Goal: Information Seeking & Learning: Learn about a topic

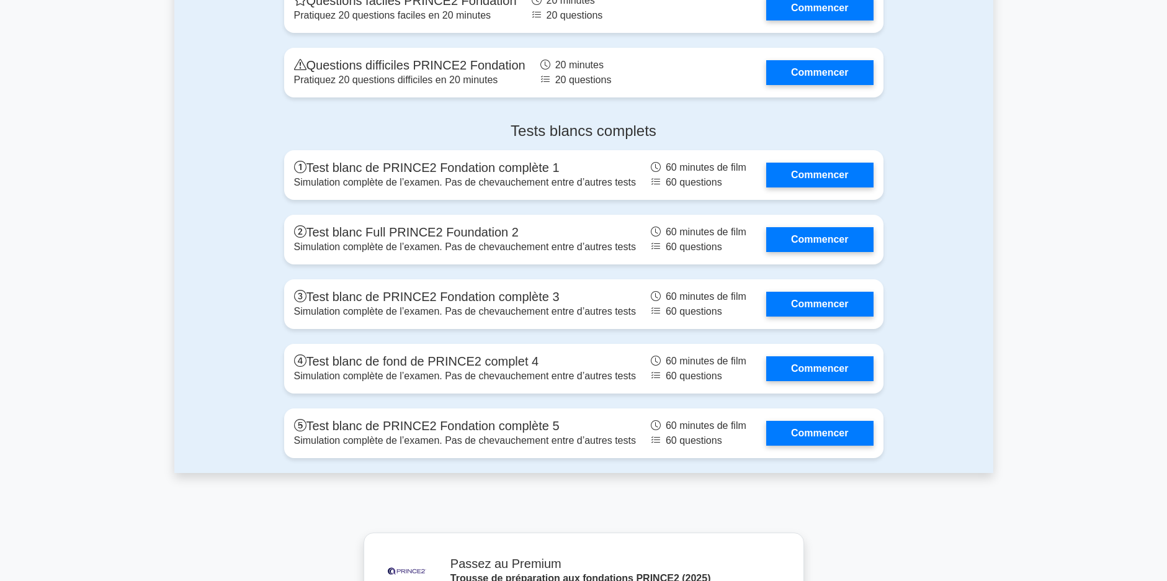
scroll to position [2234, 0]
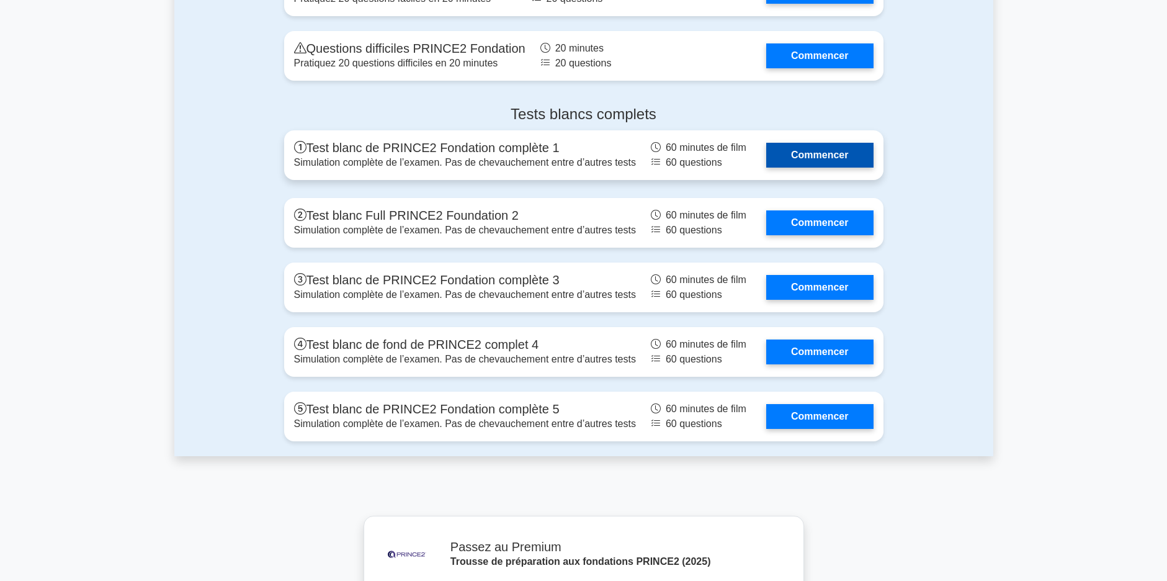
click at [823, 143] on link "Commencer" at bounding box center [819, 155] width 107 height 25
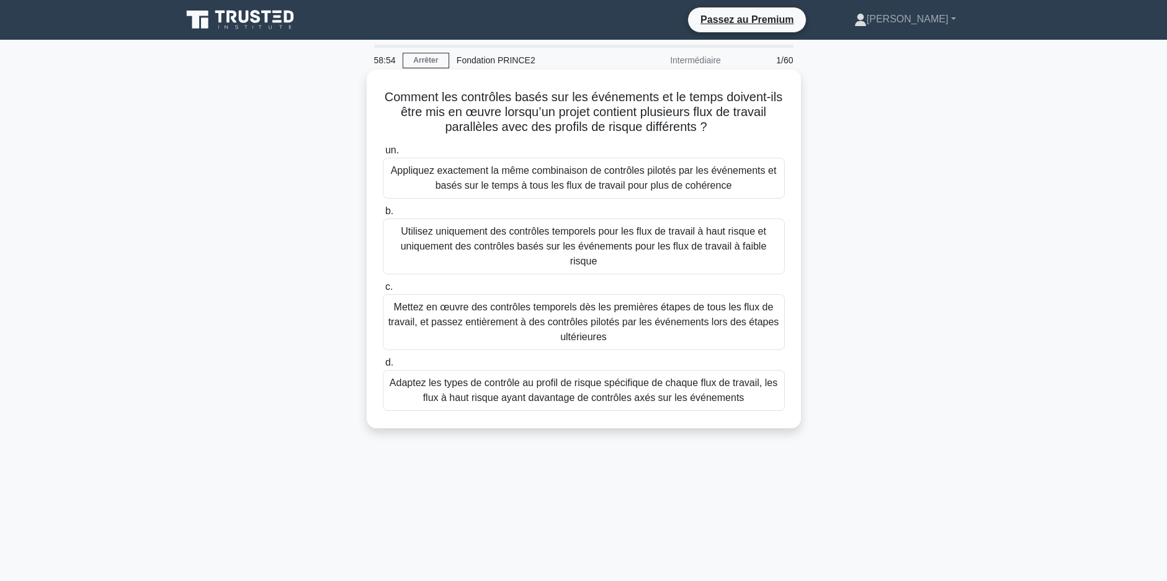
click at [702, 372] on div "Adaptez les types de contrôle au profil de risque spécifique de chaque flux de …" at bounding box center [584, 390] width 402 height 41
click at [383, 367] on input "d. Adaptez les types de contrôle au profil de risque spécifique de chaque flux …" at bounding box center [383, 363] width 0 height 8
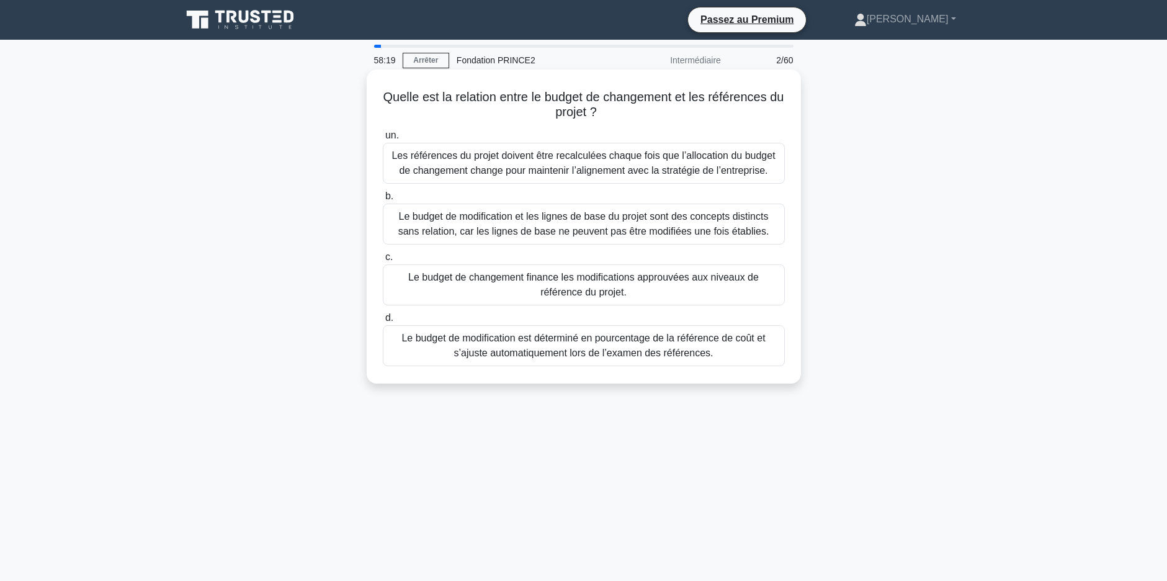
click at [632, 283] on div "Le budget de changement finance les modifications approuvées aux niveaux de réf…" at bounding box center [584, 284] width 402 height 41
click at [383, 261] on input "c. Le budget de changement finance les modifications approuvées aux niveaux de …" at bounding box center [383, 257] width 0 height 8
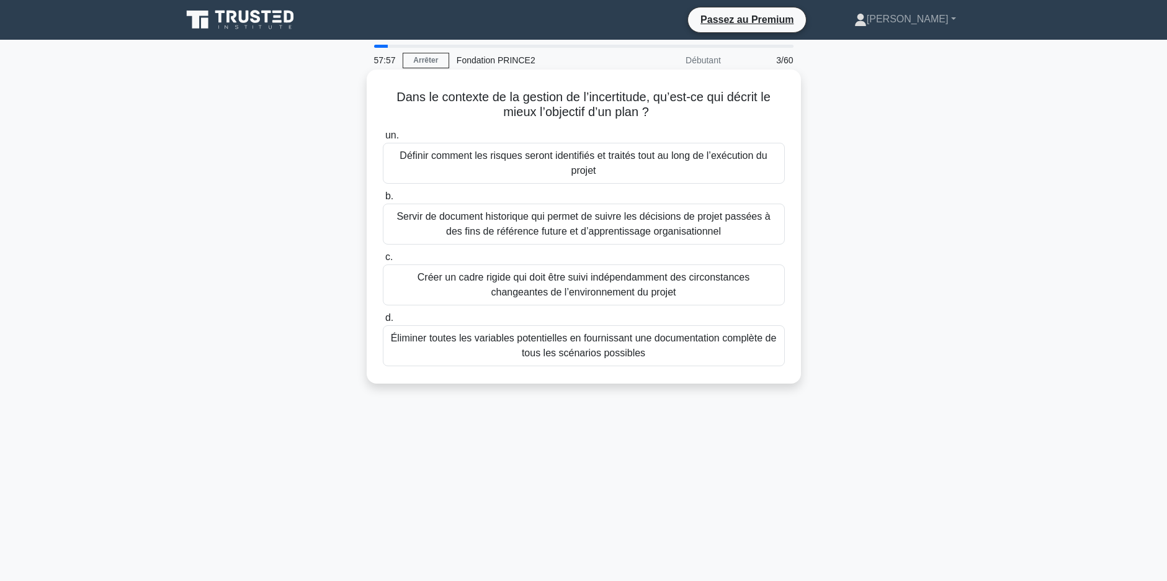
click at [563, 162] on div "Définir comment les risques seront identifiés et traités tout au long de l’exéc…" at bounding box center [584, 163] width 402 height 41
click at [383, 140] on input "un. Définir comment les risques seront identifiés et traités tout au long de l’…" at bounding box center [383, 136] width 0 height 8
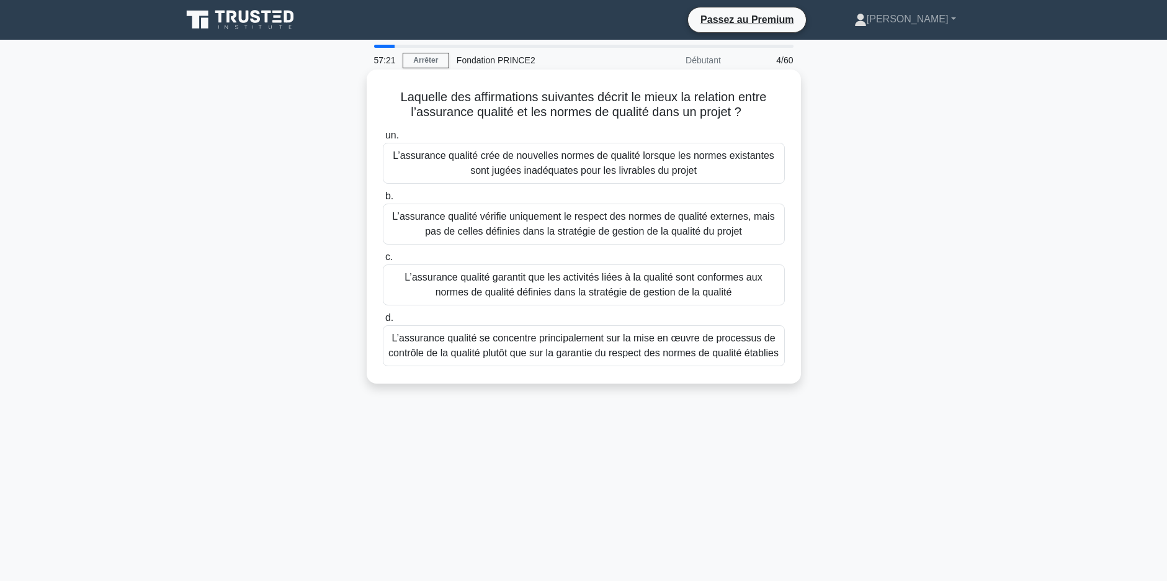
click at [596, 280] on div "L’assurance qualité garantit que les activités liées à la qualité sont conforme…" at bounding box center [584, 284] width 402 height 41
click at [383, 261] on input "c. L’assurance qualité garantit que les activités liées à la qualité sont confo…" at bounding box center [383, 257] width 0 height 8
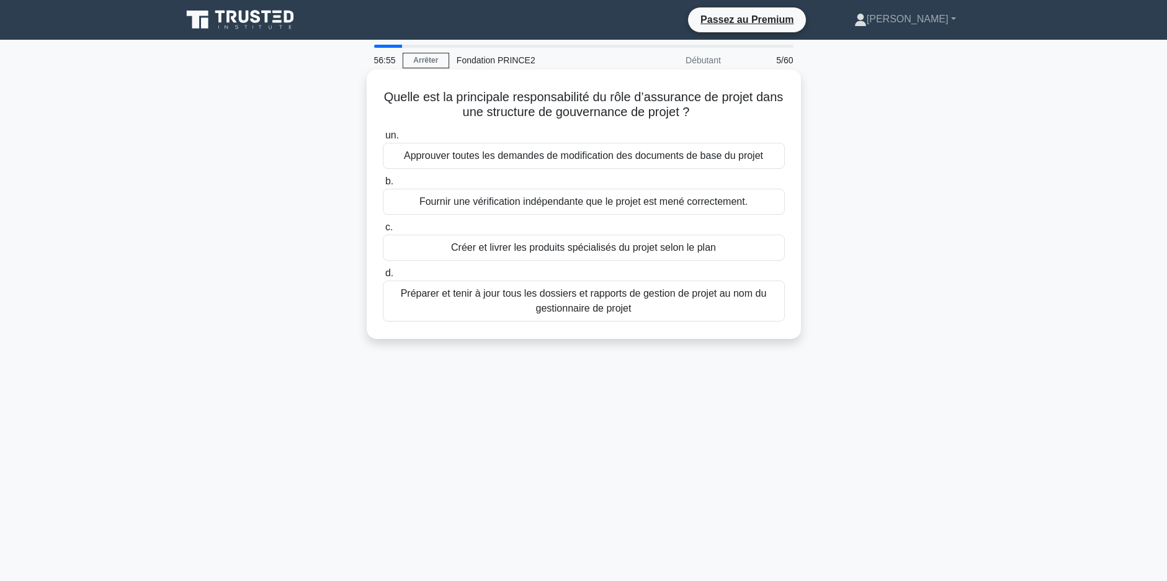
click at [619, 208] on div "Fournir une vérification indépendante que le projet est mené correctement." at bounding box center [584, 202] width 402 height 26
click at [383, 186] on input "b. Fournir une vérification indépendante que le projet est mené correctement." at bounding box center [383, 181] width 0 height 8
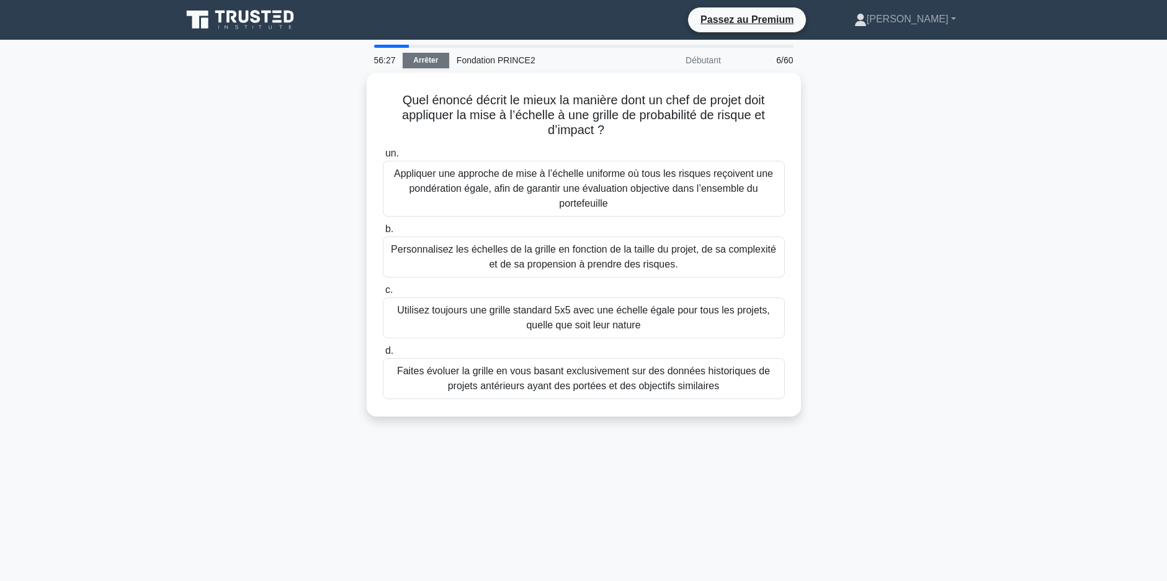
click at [416, 59] on link "Arrêter" at bounding box center [426, 61] width 47 height 16
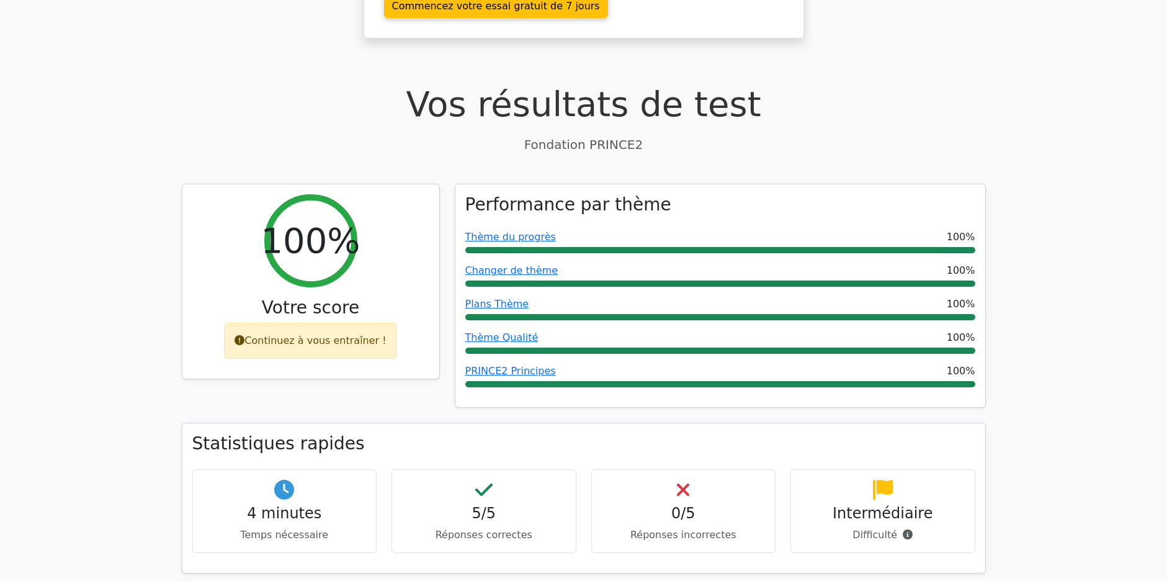
scroll to position [372, 0]
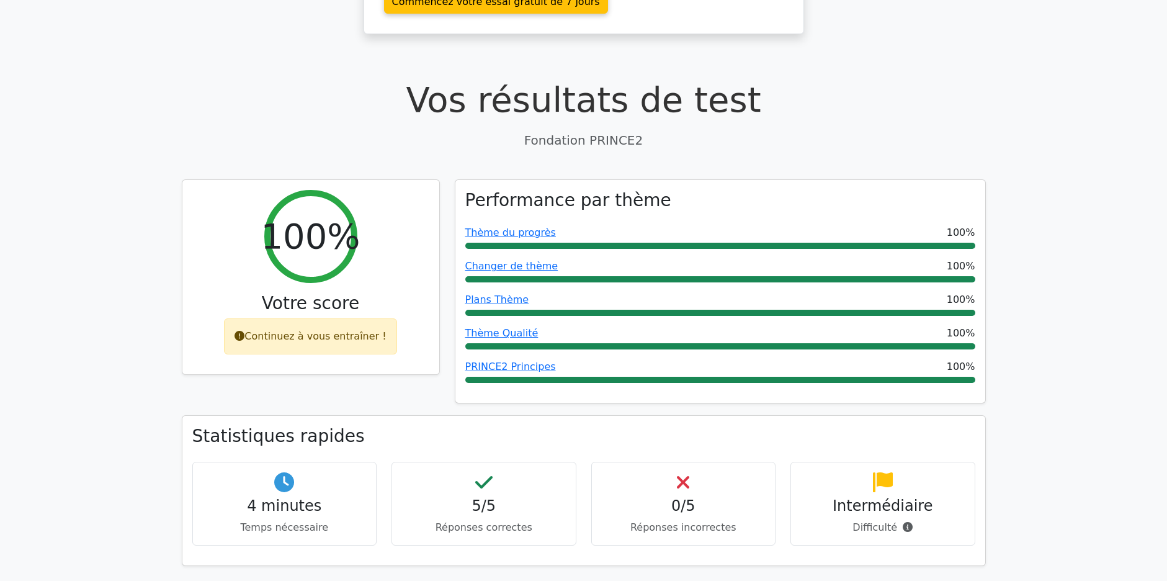
click at [495, 462] on div "5/5 Réponses correctes" at bounding box center [484, 504] width 185 height 84
click at [499, 462] on div "5/5 Réponses correctes" at bounding box center [484, 504] width 185 height 84
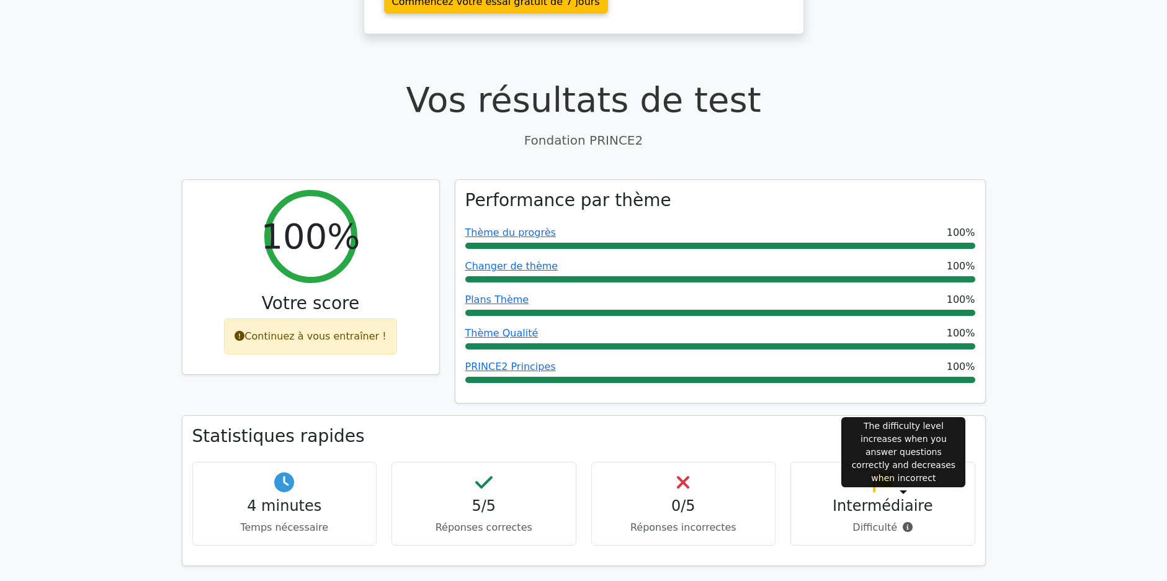
click at [903, 522] on icon at bounding box center [908, 527] width 10 height 10
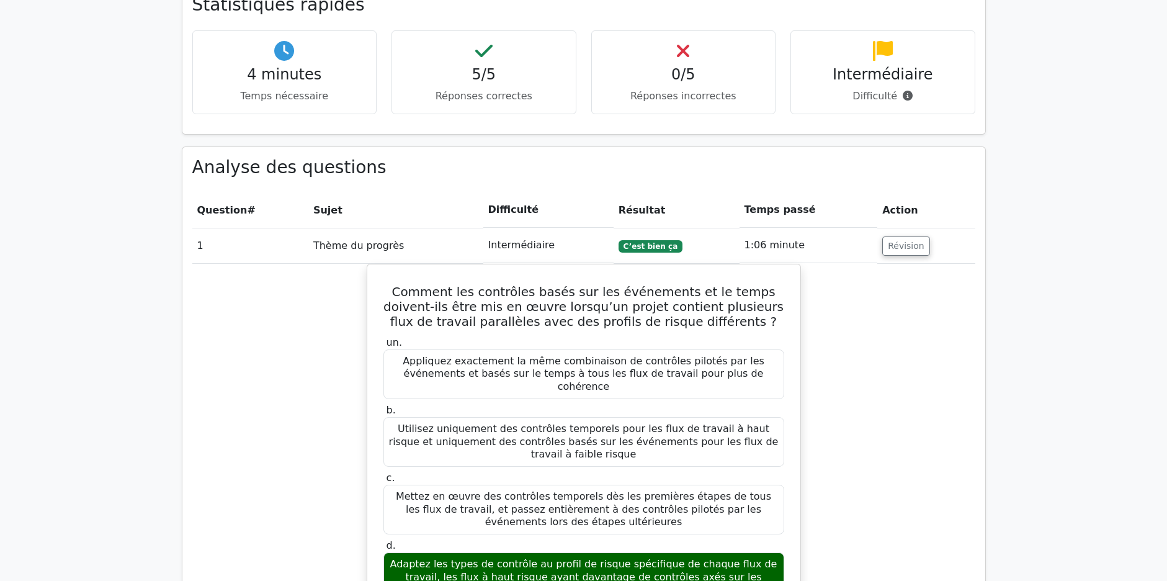
scroll to position [869, 0]
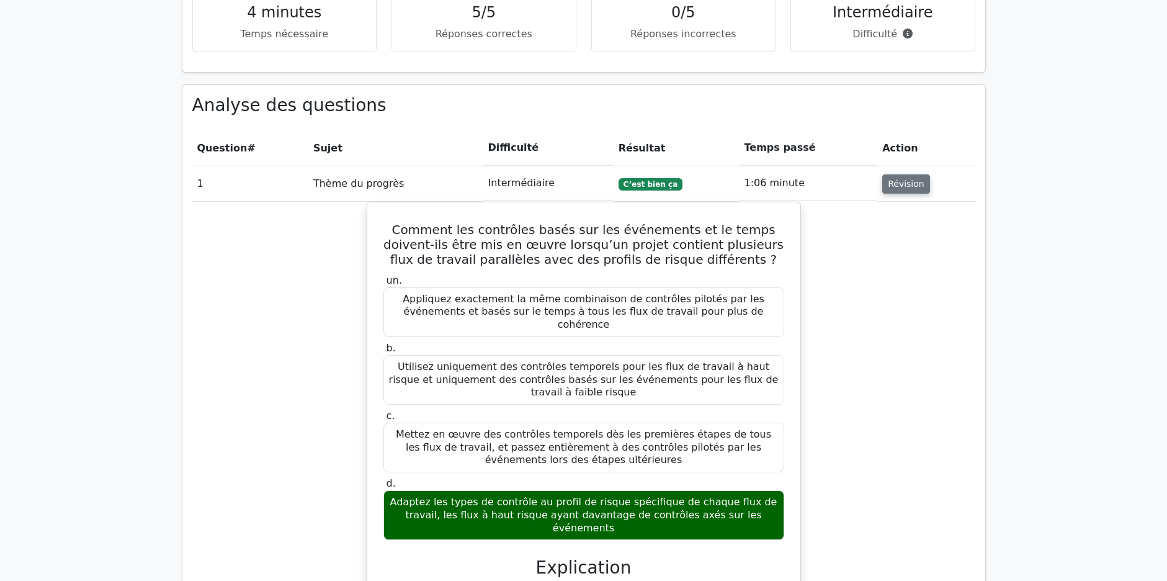
click at [893, 174] on button "Révision" at bounding box center [906, 183] width 48 height 19
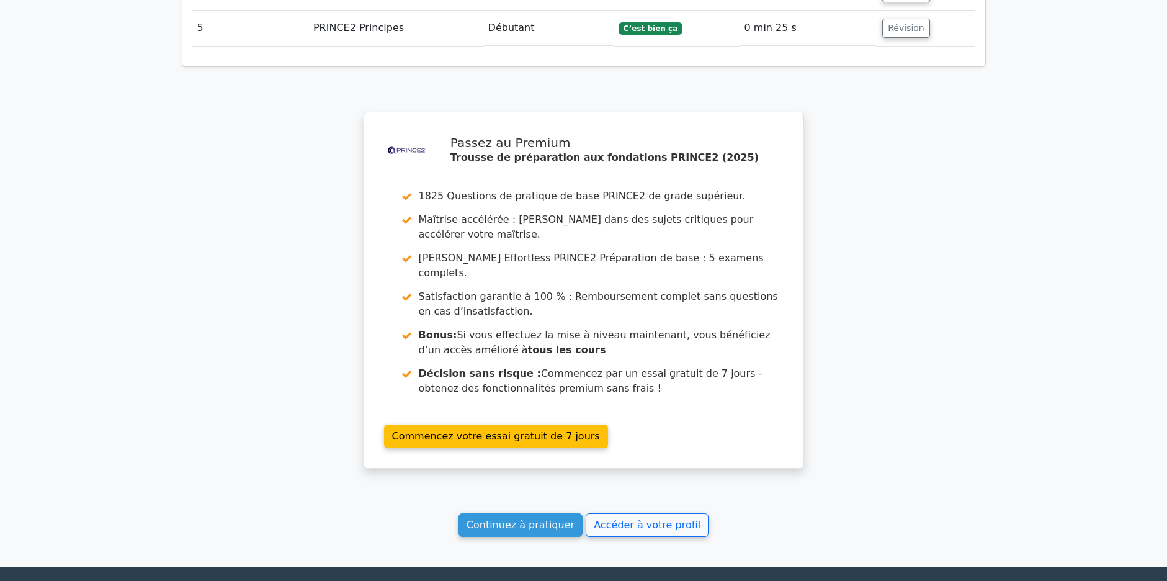
scroll to position [1243, 0]
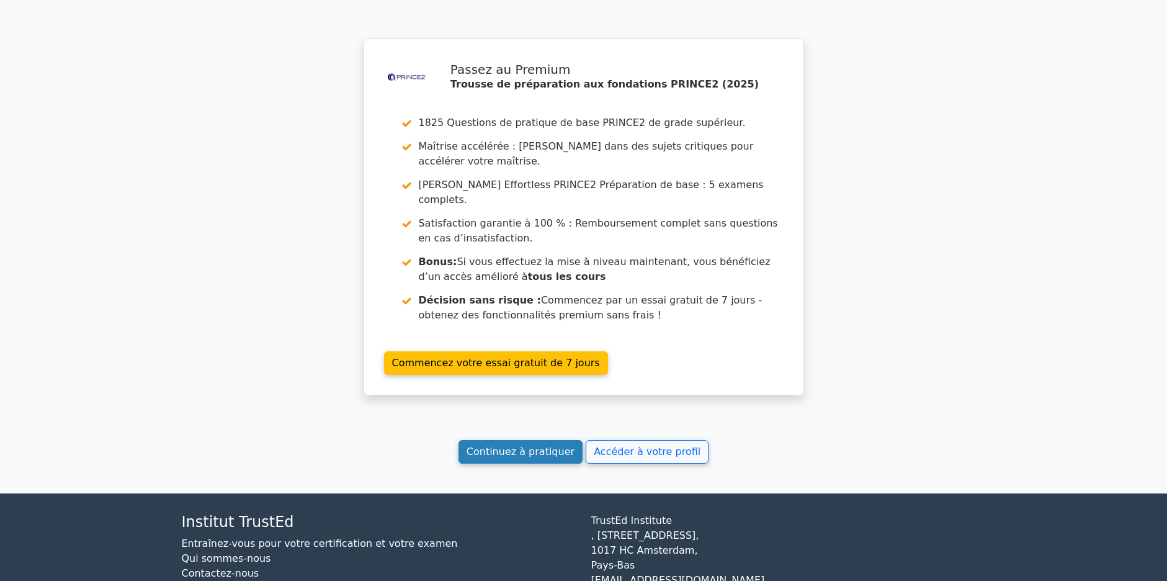
click at [525, 440] on link "Continuez à pratiquer" at bounding box center [521, 452] width 124 height 24
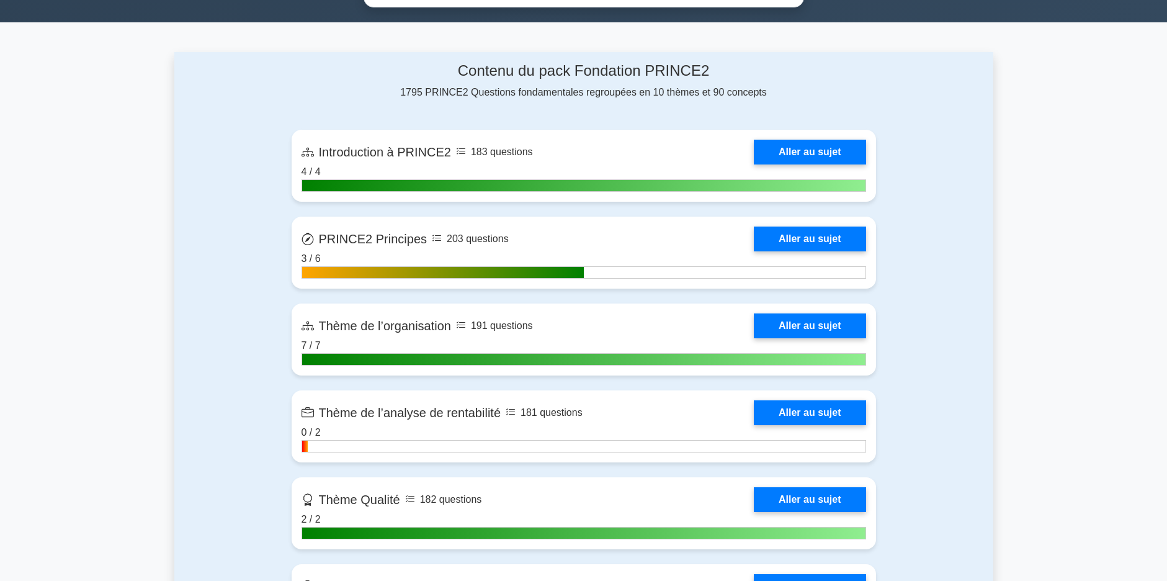
scroll to position [807, 0]
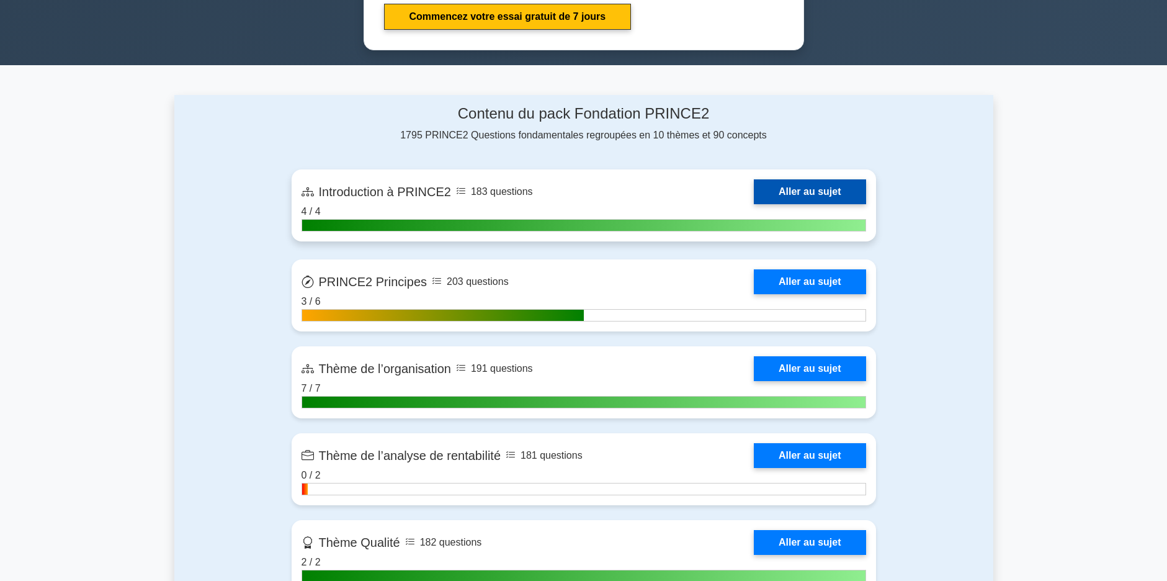
click at [852, 179] on link "Aller au sujet" at bounding box center [810, 191] width 112 height 25
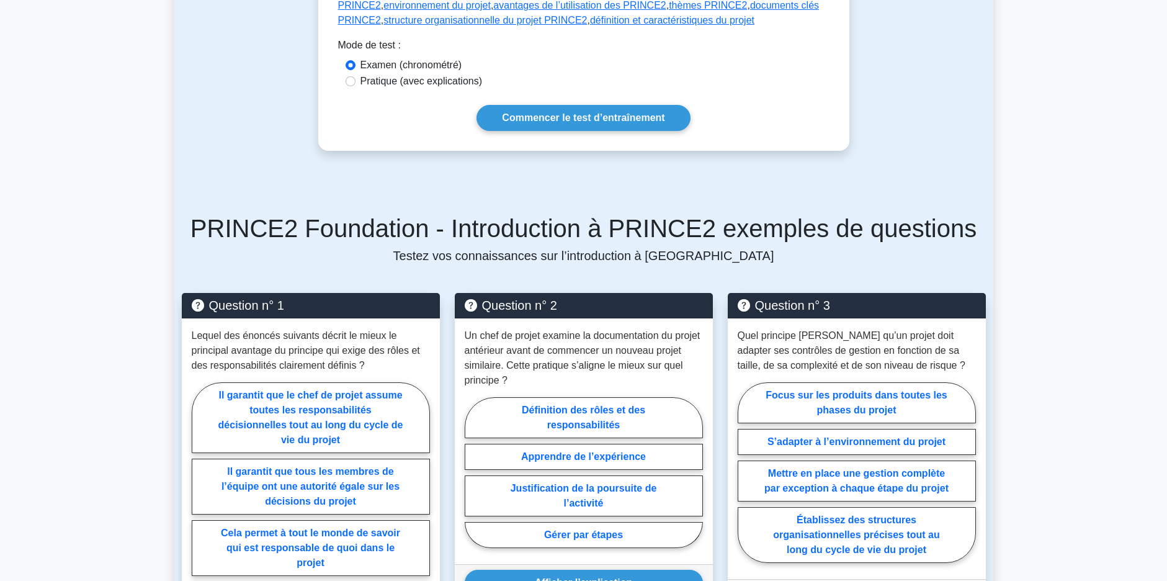
scroll to position [620, 0]
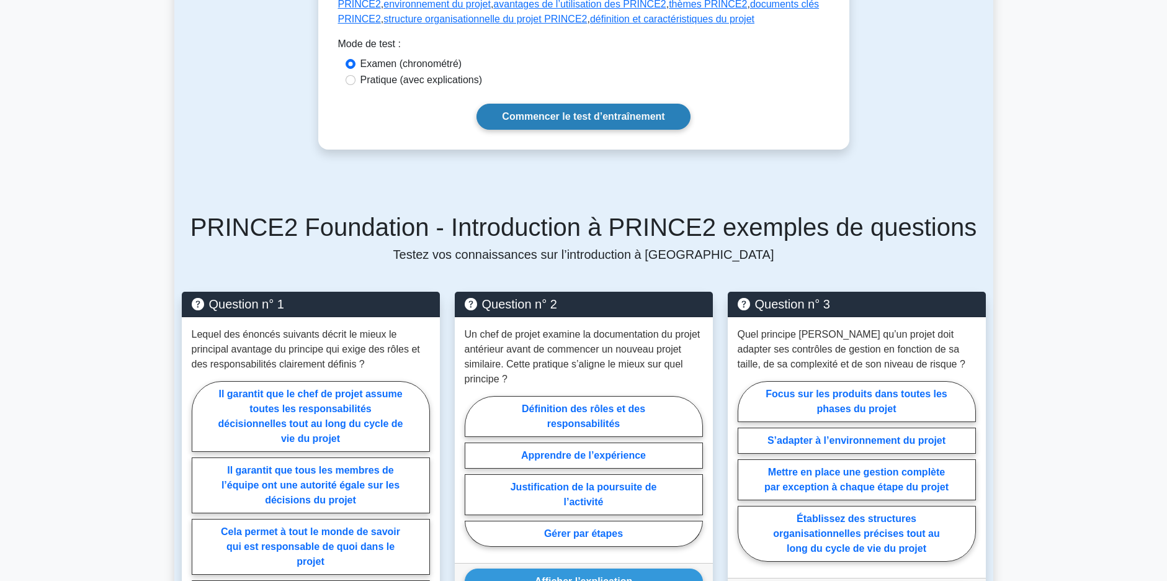
click at [506, 104] on link "Commencer le test d’entraînement" at bounding box center [583, 117] width 213 height 26
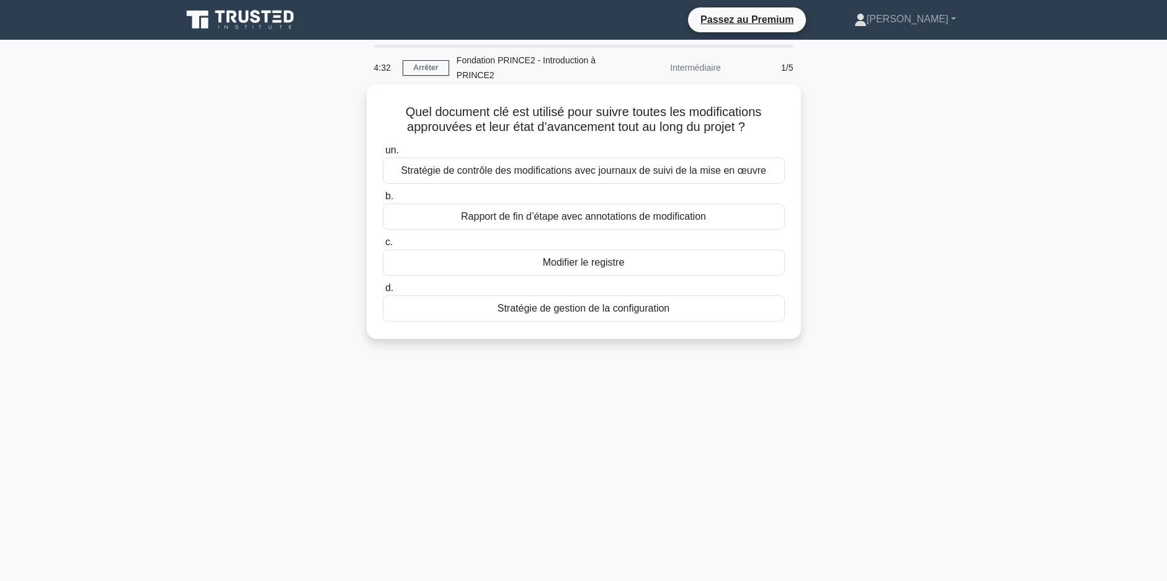
click at [636, 309] on div "Stratégie de gestion de la configuration" at bounding box center [584, 308] width 402 height 26
click at [383, 292] on input "d. Stratégie de gestion de la configuration" at bounding box center [383, 288] width 0 height 8
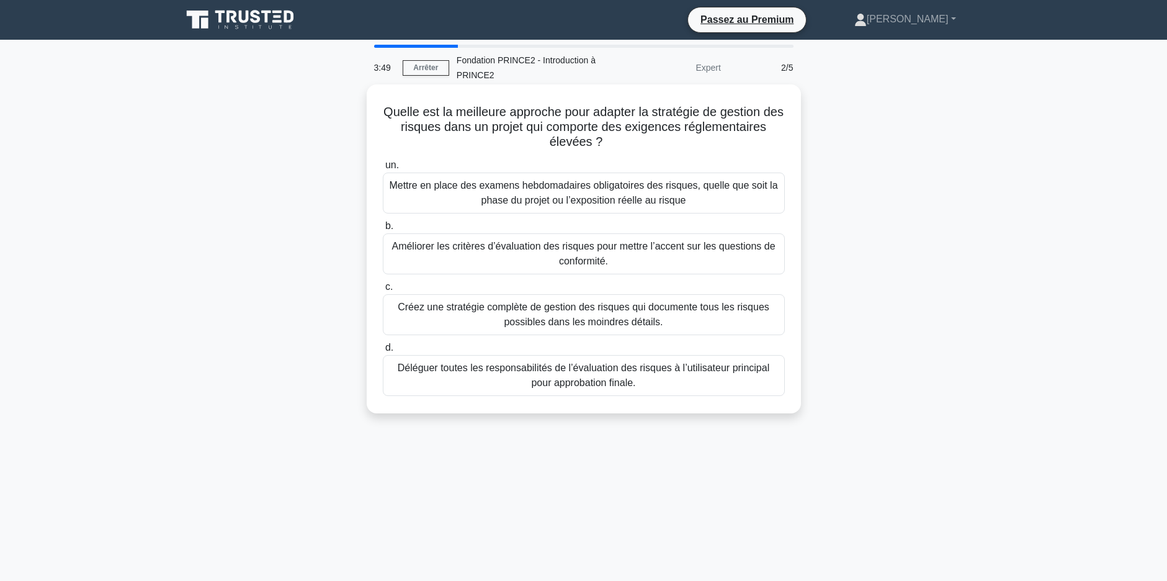
click at [653, 254] on div "Améliorer les critères d’évaluation des risques pour mettre l’accent sur les qu…" at bounding box center [584, 253] width 402 height 41
click at [383, 230] on input "b. Améliorer les critères d’évaluation des risques pour mettre l’accent sur les…" at bounding box center [383, 226] width 0 height 8
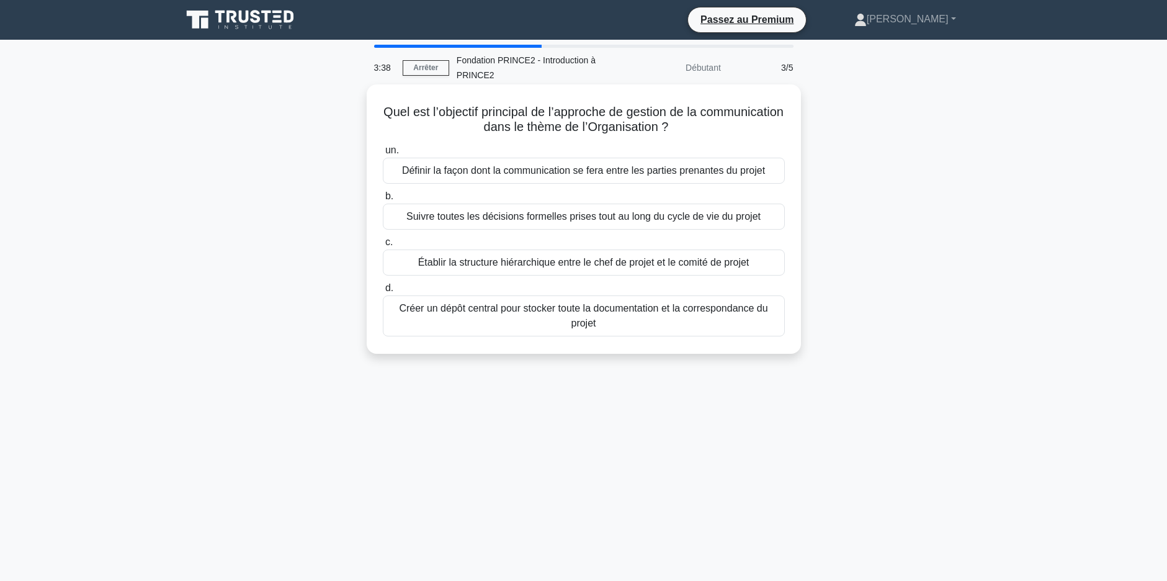
click at [645, 173] on div "Définir la façon dont la communication se fera entre les parties prenantes du p…" at bounding box center [584, 171] width 402 height 26
click at [383, 154] on input "un. Définir la façon dont la communication se fera entre les parties prenantes …" at bounding box center [383, 150] width 0 height 8
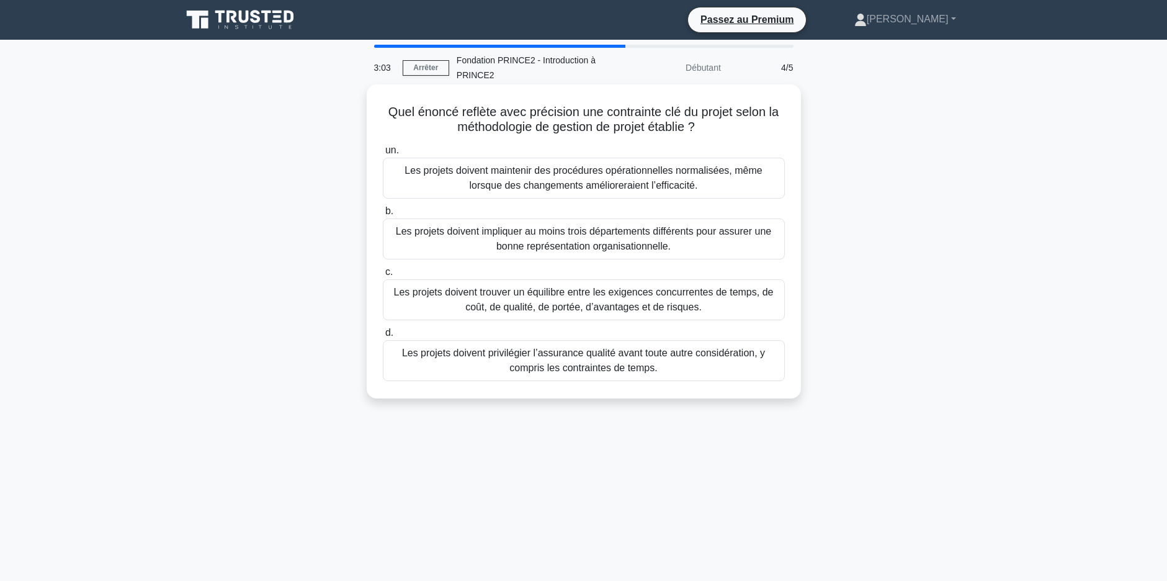
click at [663, 310] on div "Les projets doivent trouver un équilibre entre les exigences concurrentes de te…" at bounding box center [584, 299] width 402 height 41
click at [383, 276] on input "c. Les projets doivent trouver un équilibre entre les exigences concurrentes de…" at bounding box center [383, 272] width 0 height 8
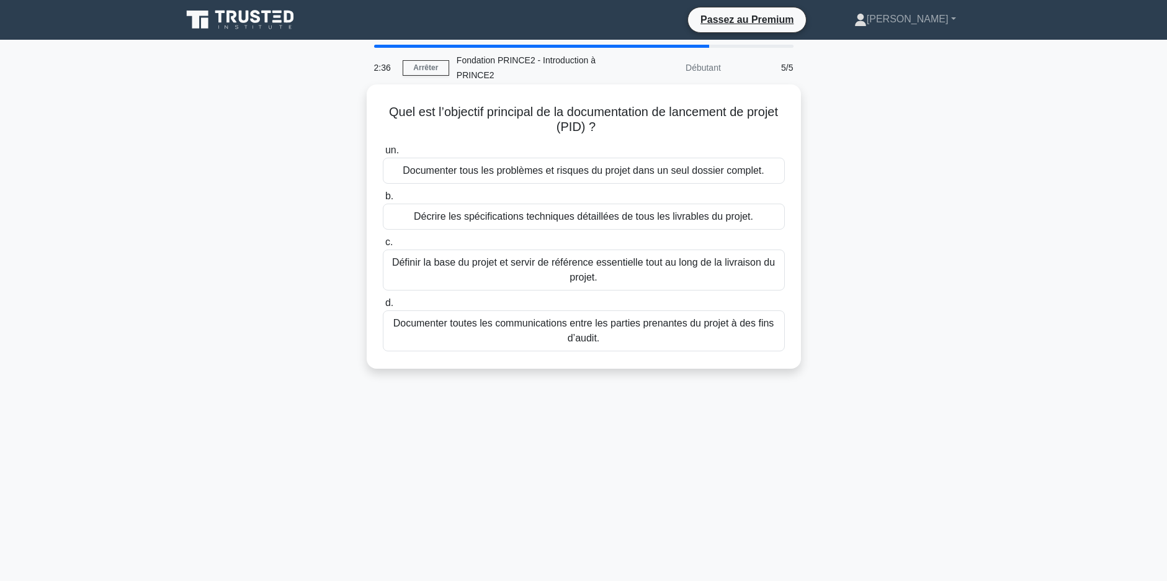
click at [651, 271] on div "Définir la base du projet et servir de référence essentielle tout au long de la…" at bounding box center [584, 269] width 402 height 41
click at [383, 246] on input "c. Définir la base du projet et servir de référence essentielle tout au long de…" at bounding box center [383, 242] width 0 height 8
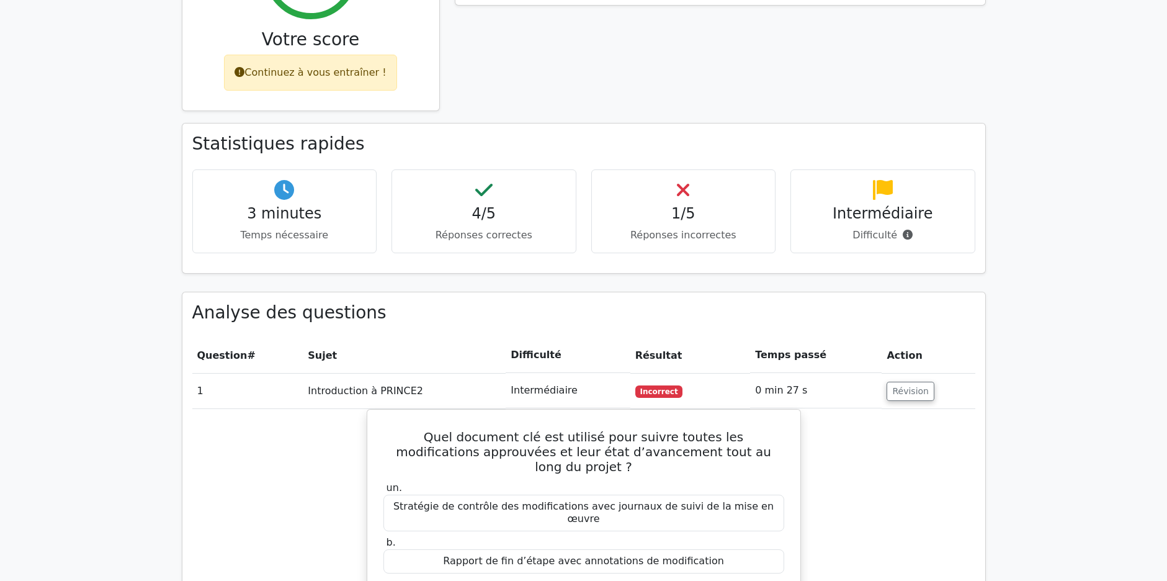
scroll to position [620, 0]
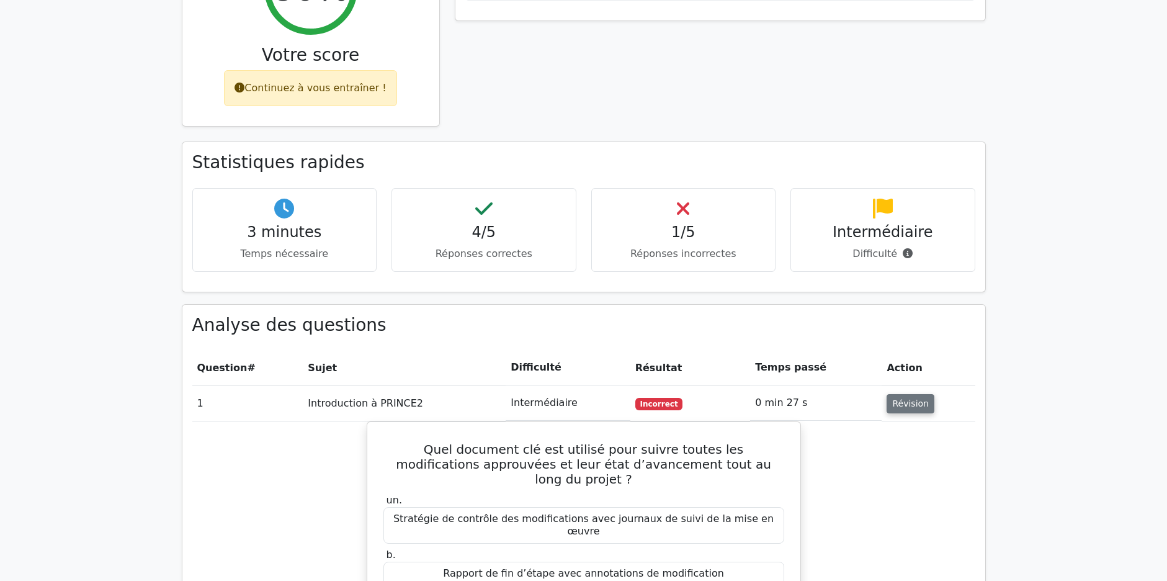
click at [896, 394] on button "Révision" at bounding box center [911, 403] width 48 height 19
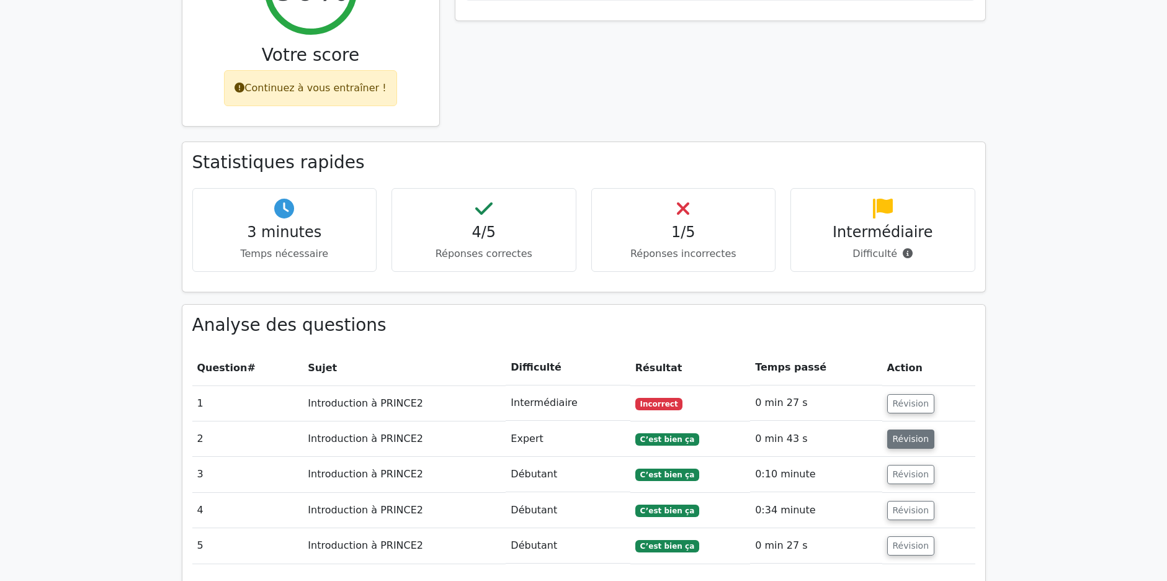
click at [889, 429] on button "Révision" at bounding box center [911, 438] width 48 height 19
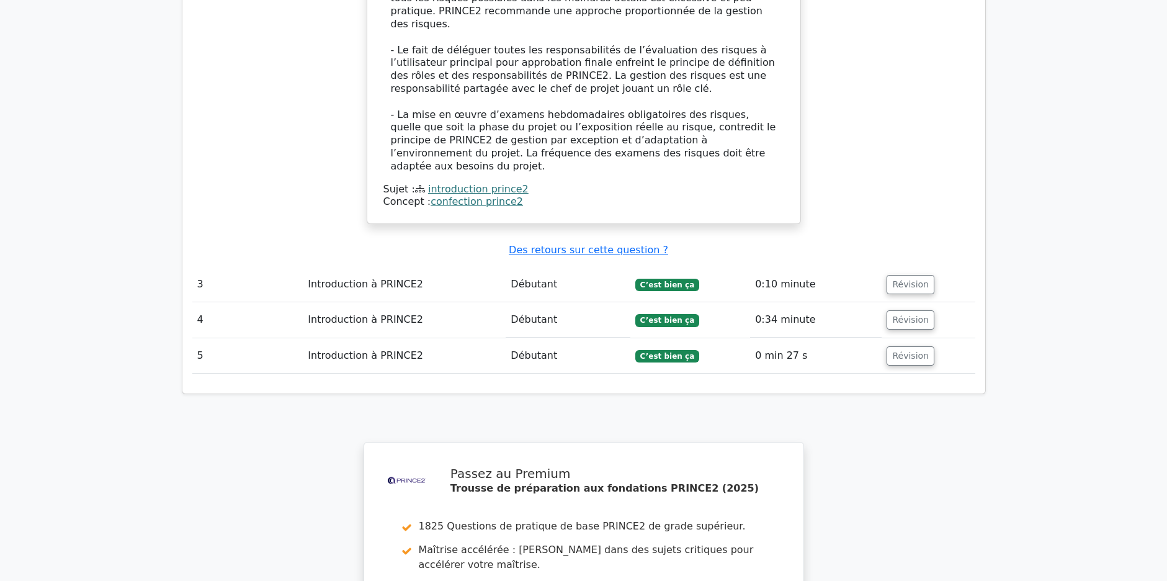
scroll to position [1613, 0]
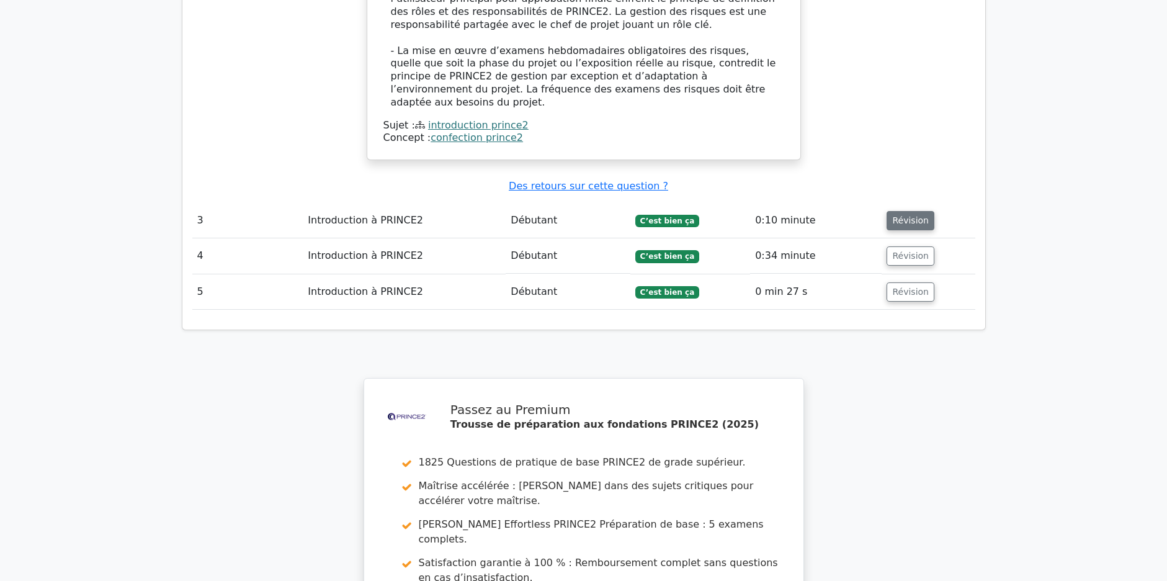
click at [895, 211] on button "Révision" at bounding box center [911, 220] width 48 height 19
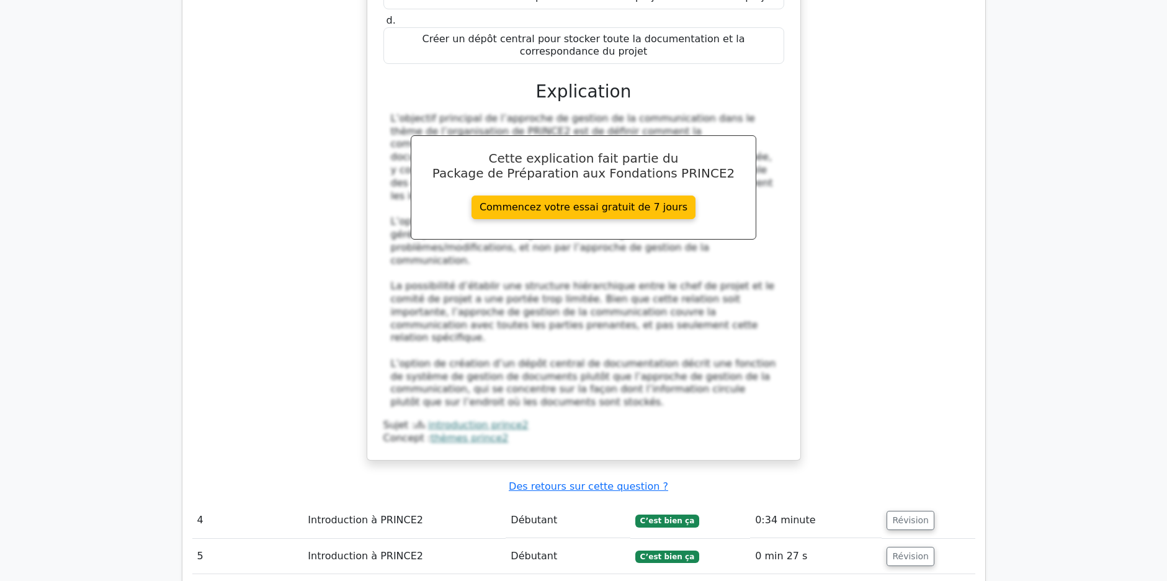
scroll to position [2047, 0]
click at [913, 510] on button "Révision" at bounding box center [911, 519] width 48 height 19
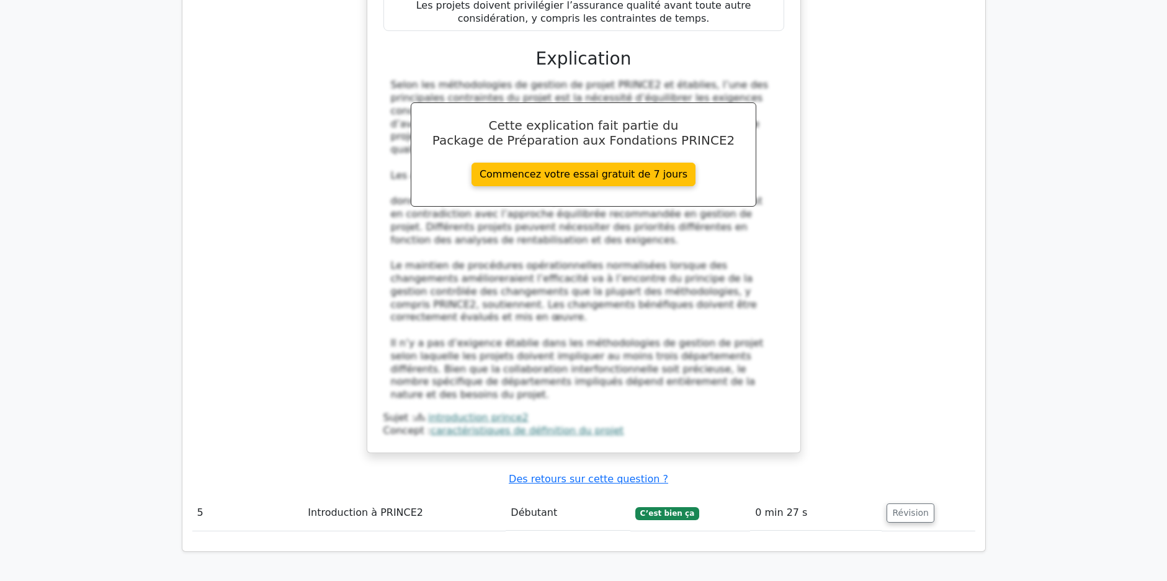
scroll to position [2854, 0]
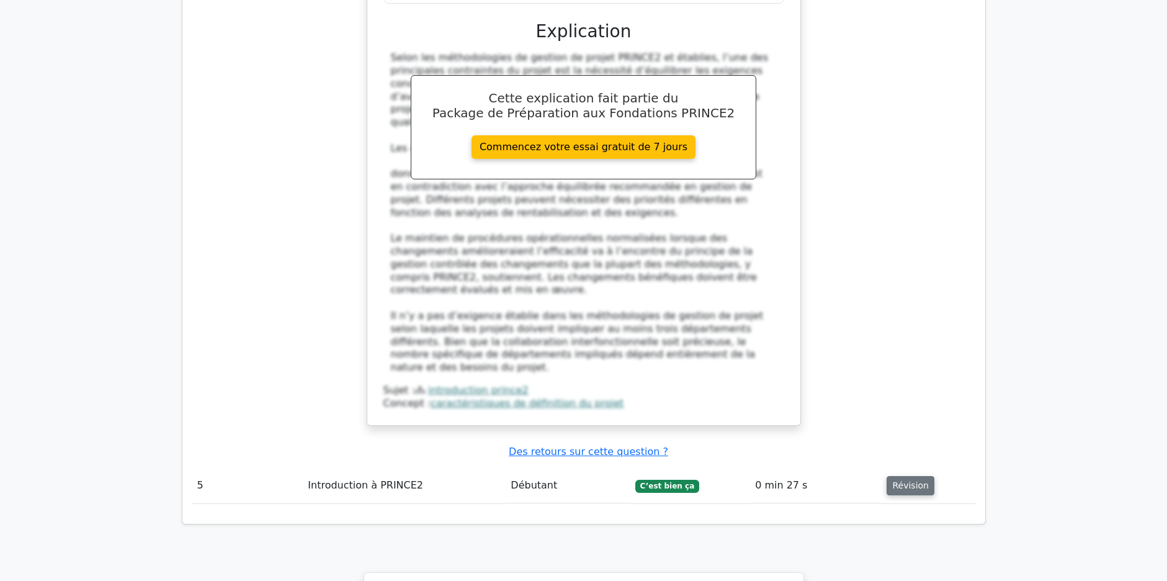
click at [908, 476] on button "Révision" at bounding box center [911, 485] width 48 height 19
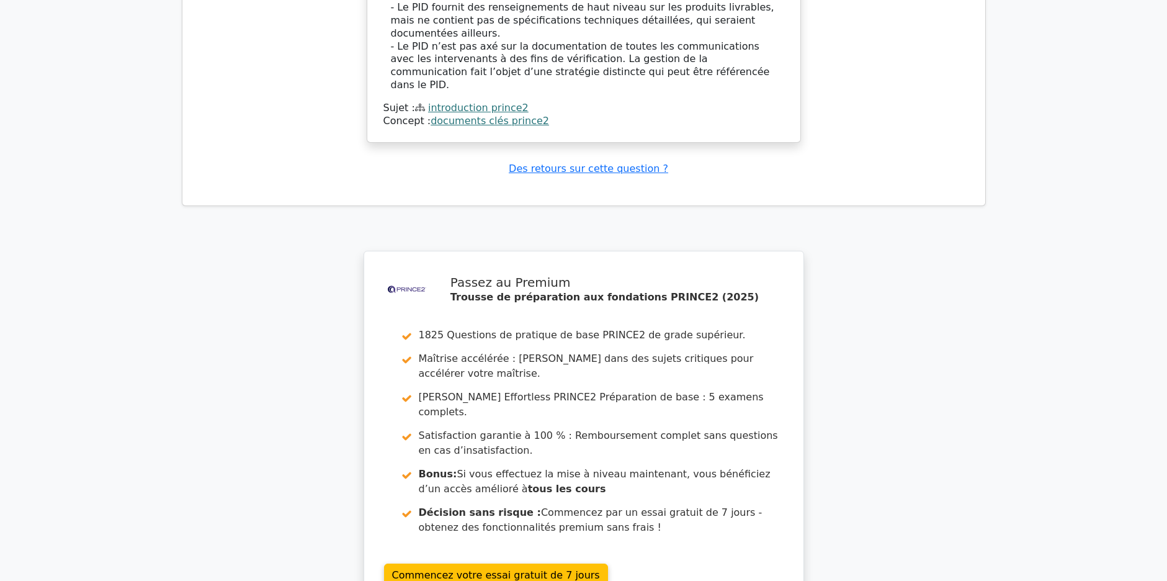
scroll to position [3901, 0]
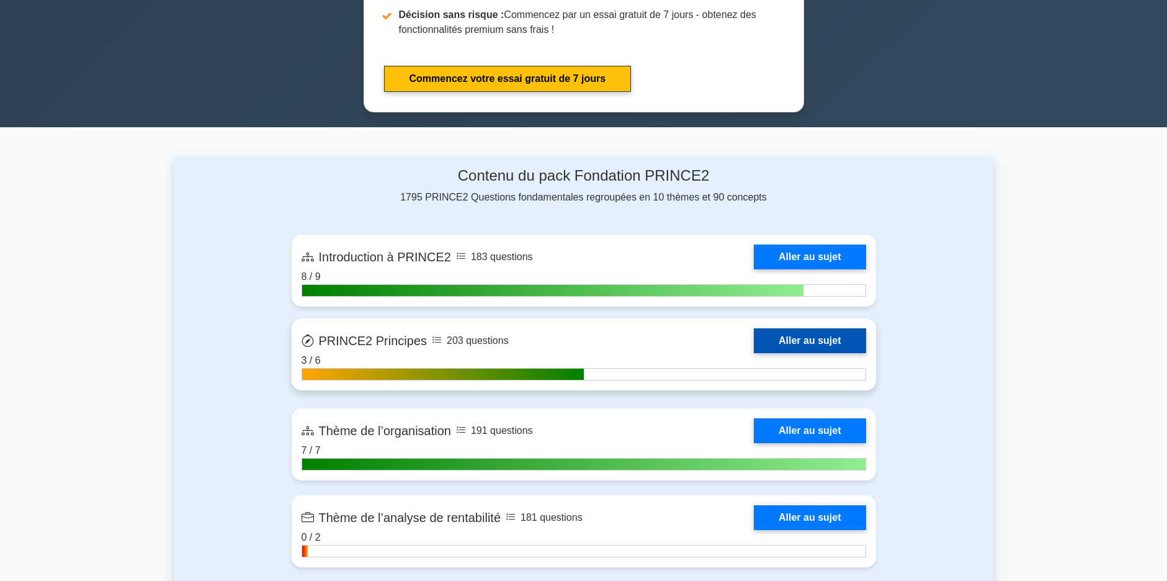
scroll to position [807, 0]
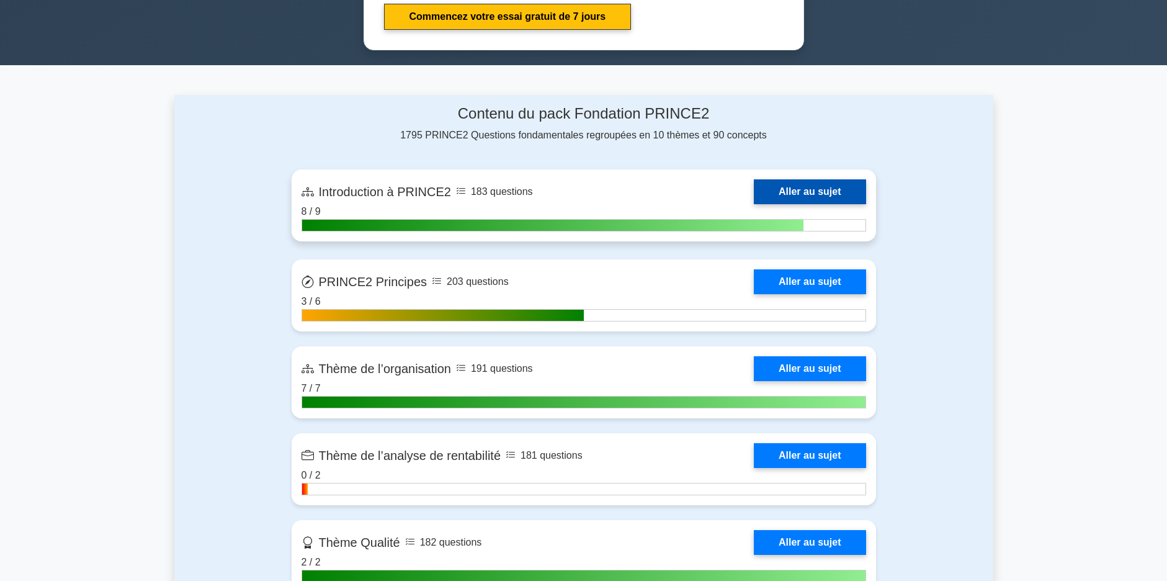
click at [773, 179] on link "Aller au sujet" at bounding box center [810, 191] width 112 height 25
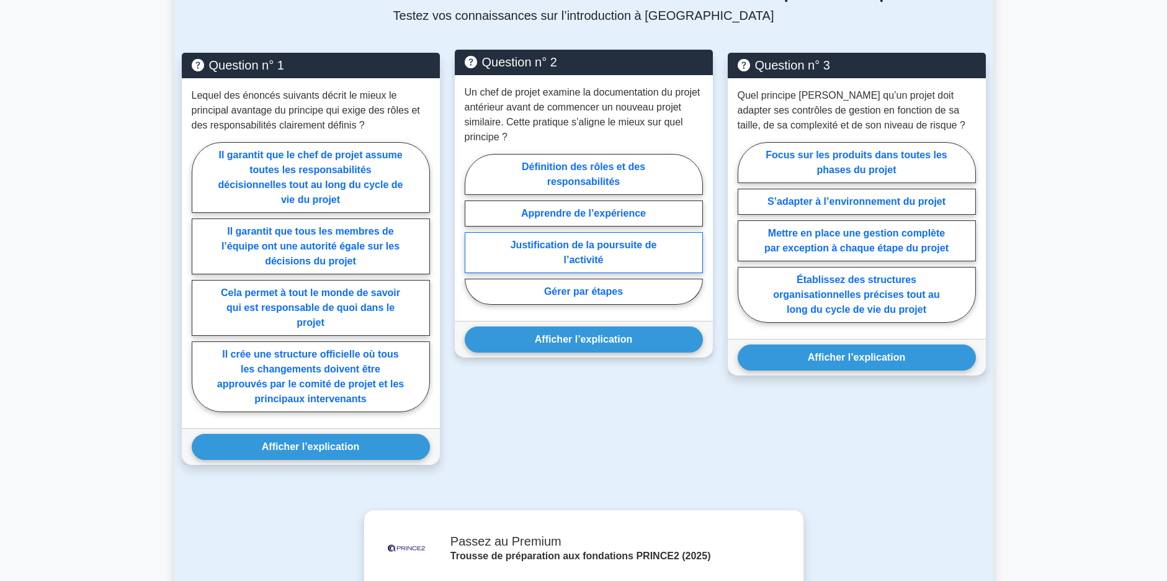
scroll to position [807, 0]
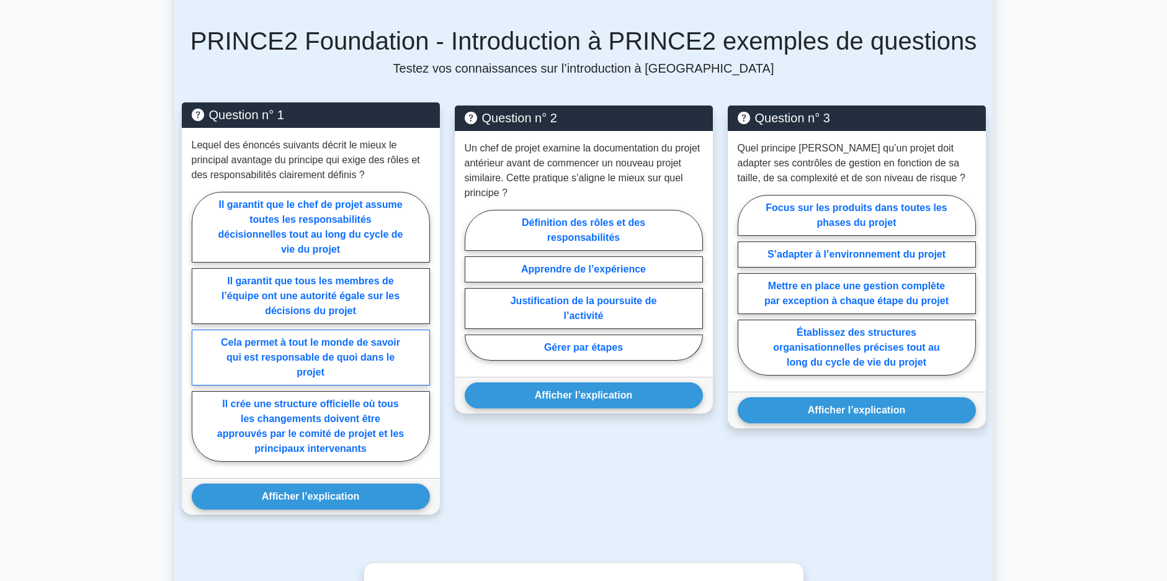
click at [377, 341] on label "Cela permet à tout le monde de savoir qui est responsable de quoi dans le projet" at bounding box center [311, 357] width 238 height 56
click at [200, 334] on input "Cela permet à tout le monde de savoir qui est responsable de quoi dans le projet" at bounding box center [196, 330] width 8 height 8
radio input "true"
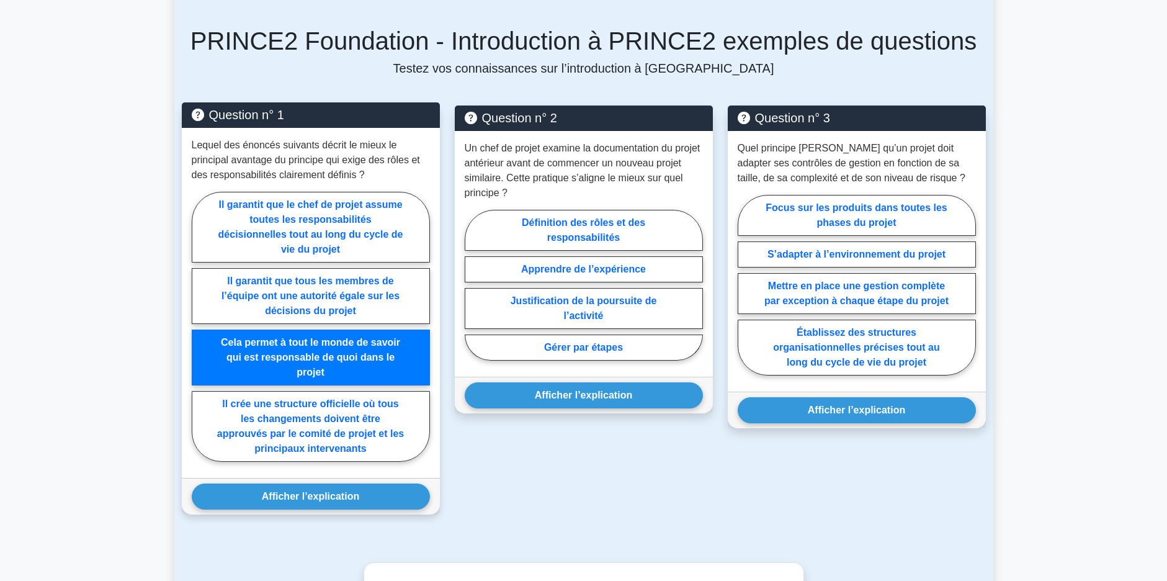
click at [368, 341] on label "Cela permet à tout le monde de savoir qui est responsable de quoi dans le projet" at bounding box center [311, 357] width 238 height 56
click at [200, 334] on input "Cela permet à tout le monde de savoir qui est responsable de quoi dans le projet" at bounding box center [196, 330] width 8 height 8
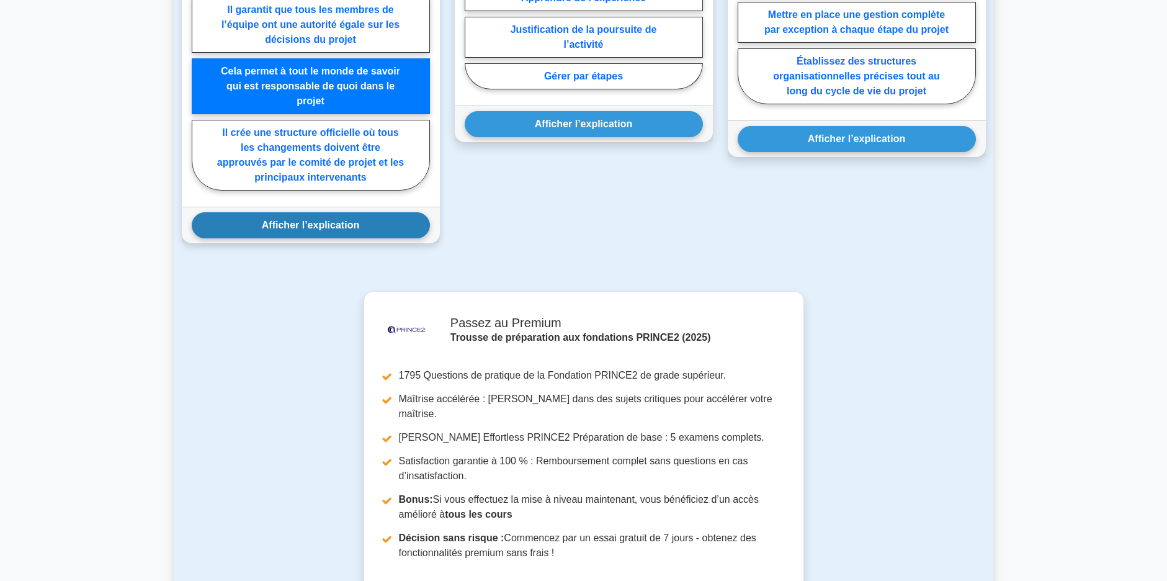
scroll to position [824, 0]
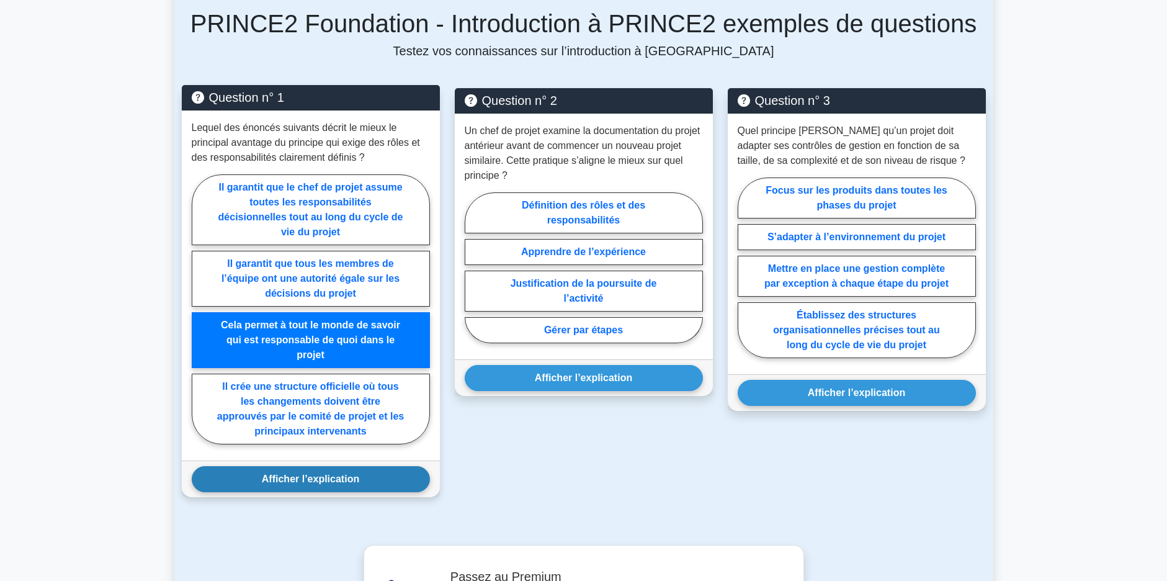
click at [373, 466] on button "Afficher l’explication" at bounding box center [311, 479] width 238 height 26
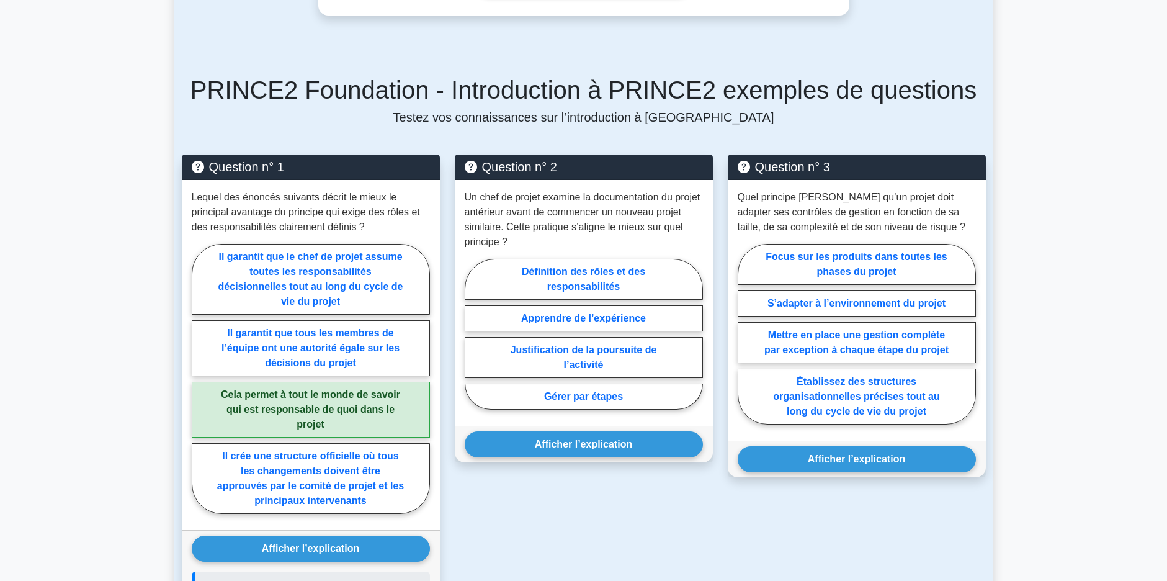
scroll to position [700, 0]
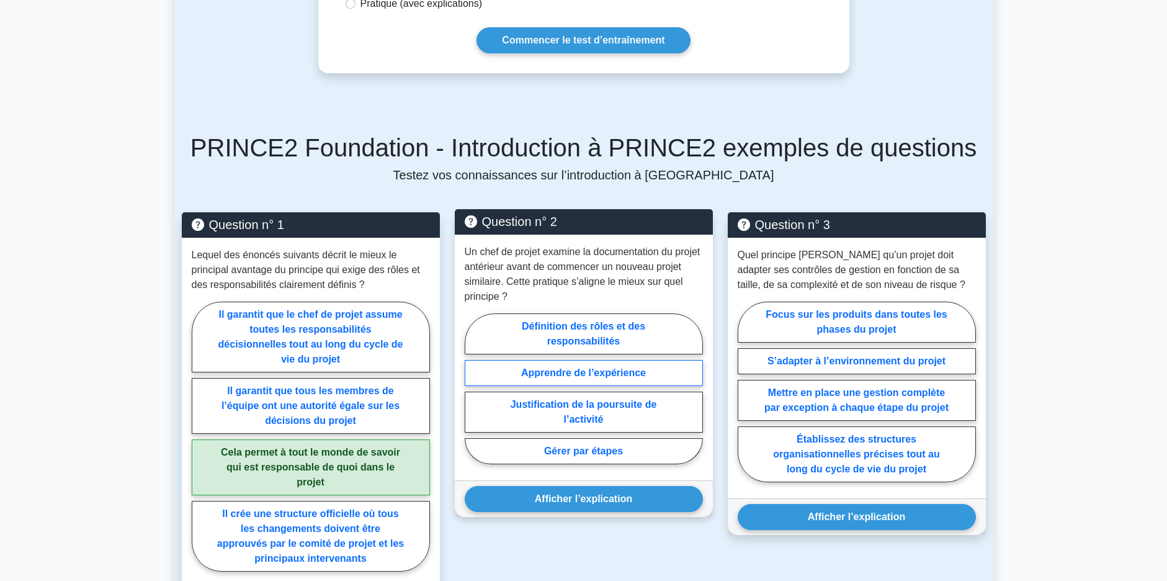
click at [503, 360] on label "Apprendre de l’expérience" at bounding box center [584, 373] width 238 height 26
click at [473, 388] on input "Apprendre de l’expérience" at bounding box center [469, 392] width 8 height 8
radio input "true"
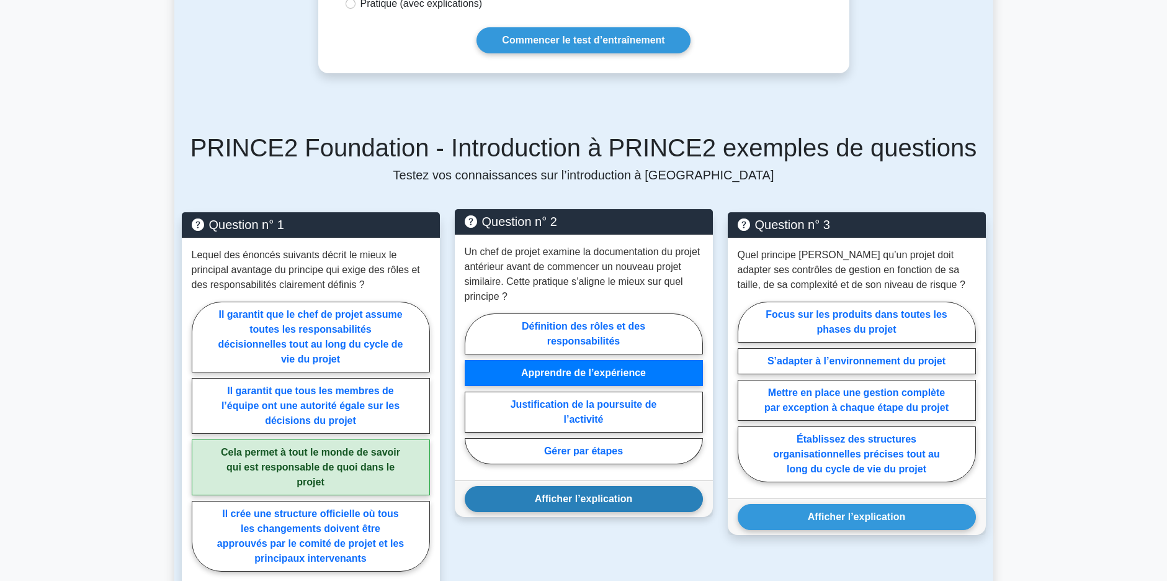
click at [584, 486] on button "Afficher l’explication" at bounding box center [584, 499] width 238 height 26
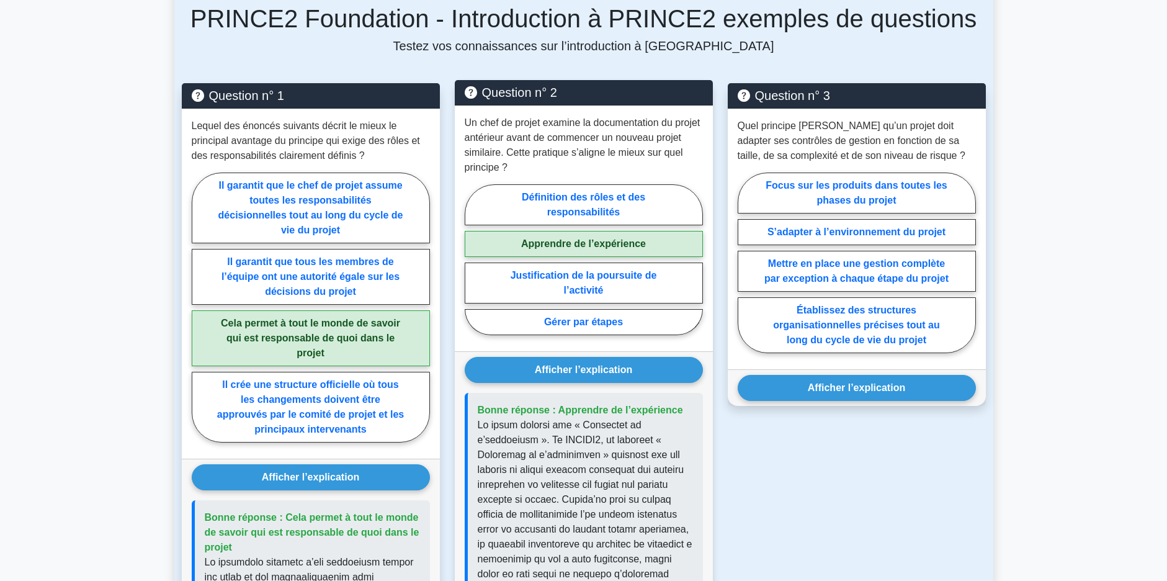
scroll to position [824, 0]
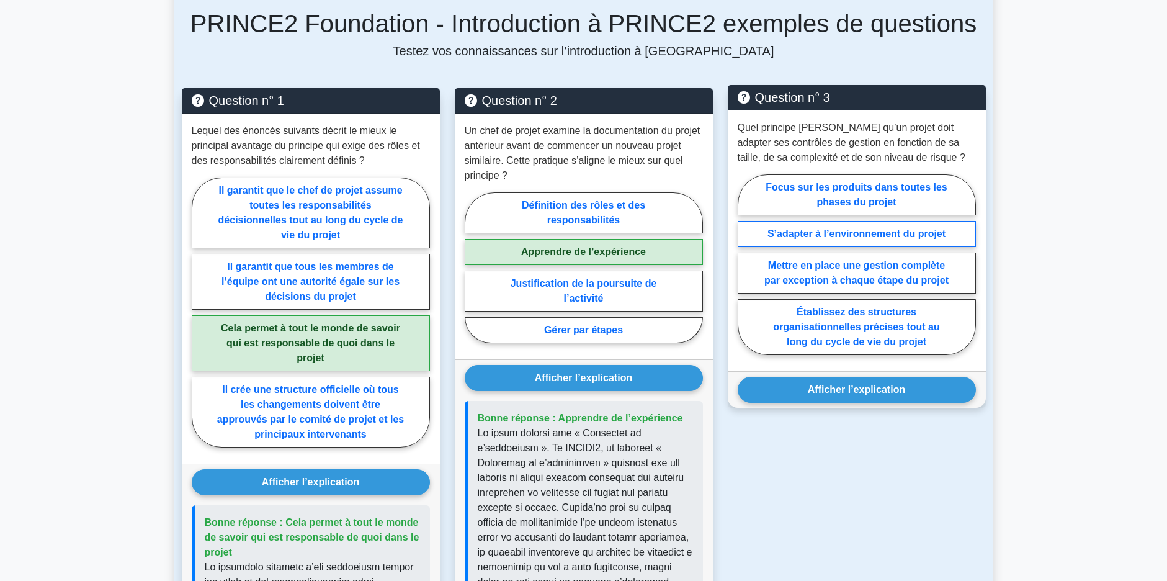
click at [762, 221] on label "S’adapter à l’environnement du projet" at bounding box center [857, 234] width 238 height 26
click at [746, 264] on input "S’adapter à l’environnement du projet" at bounding box center [742, 268] width 8 height 8
radio input "true"
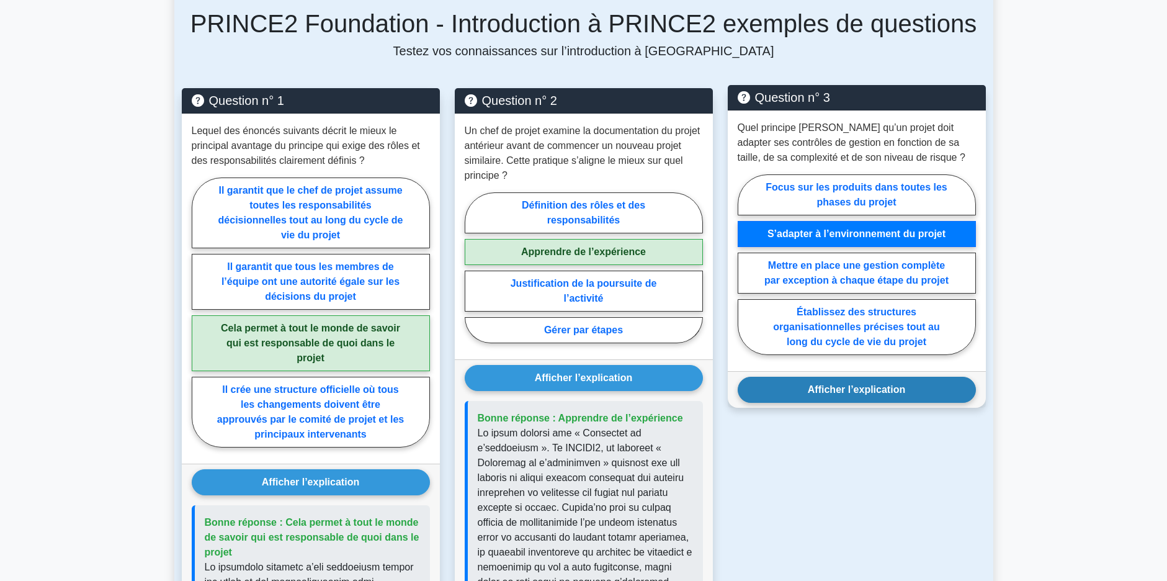
click at [866, 377] on button "Afficher l’explication" at bounding box center [857, 390] width 238 height 26
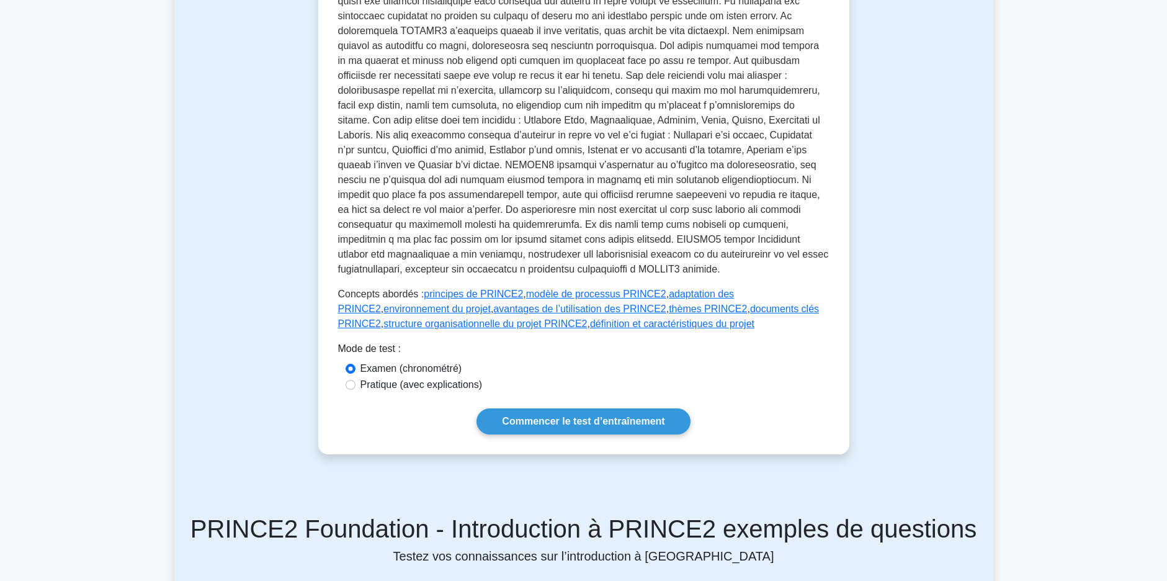
scroll to position [372, 0]
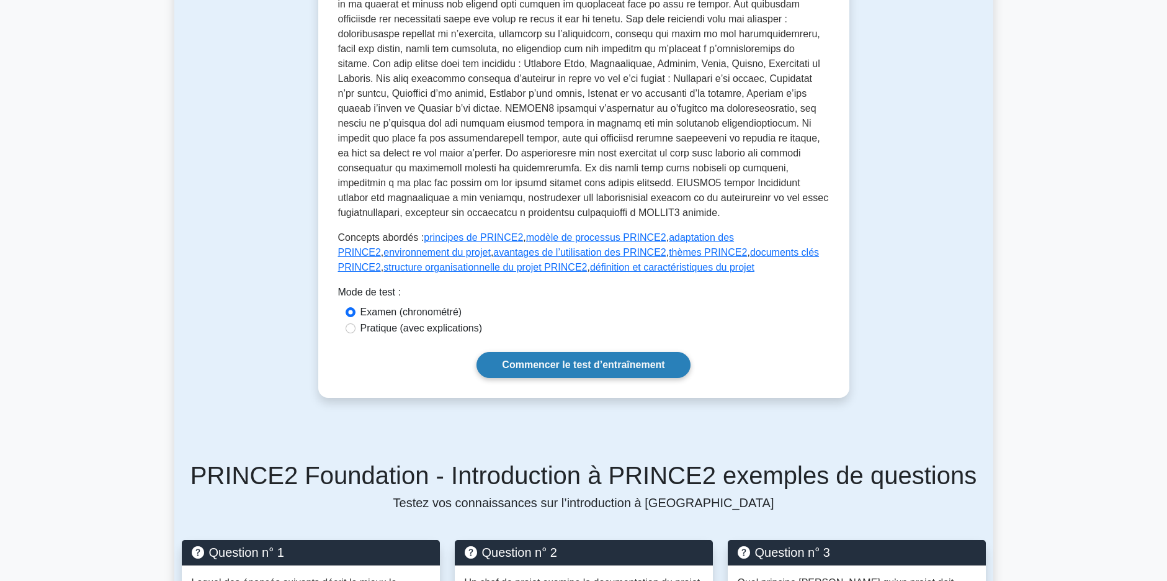
click at [656, 357] on link "Commencer le test d’entraînement" at bounding box center [583, 365] width 213 height 26
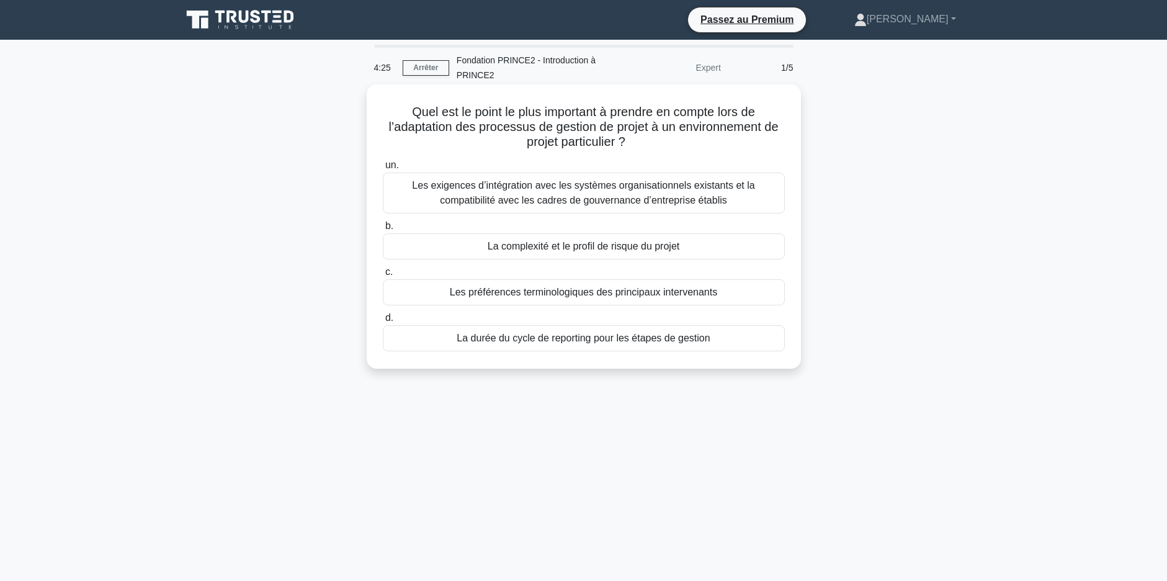
click at [685, 244] on div "La complexité et le profil de risque du projet" at bounding box center [584, 246] width 402 height 26
click at [383, 230] on input "b. La complexité et le profil de risque du projet" at bounding box center [383, 226] width 0 height 8
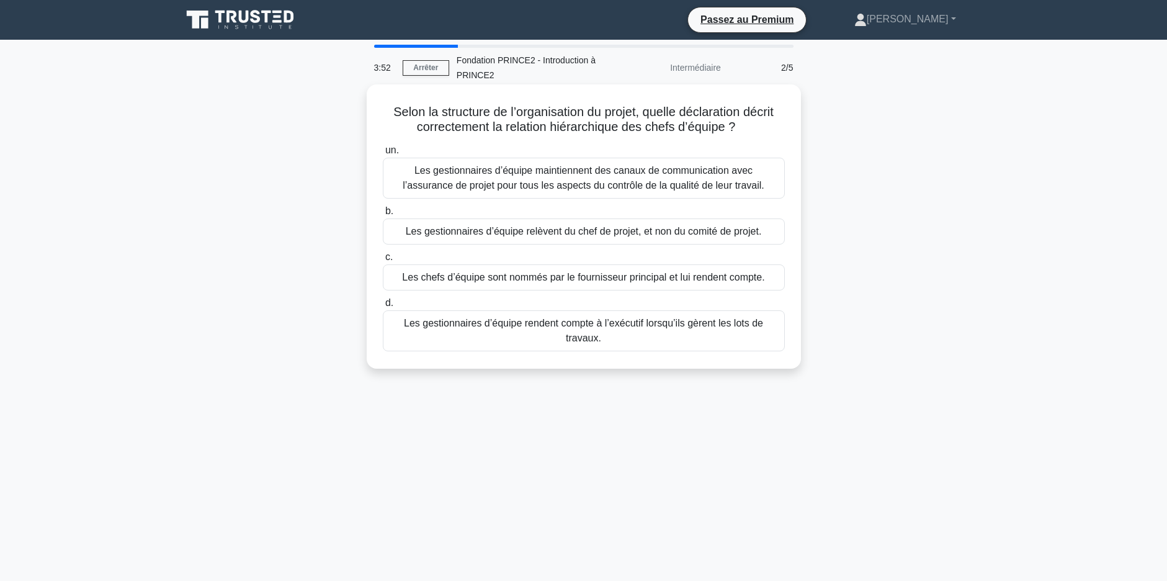
click at [706, 235] on div "Les gestionnaires d’équipe relèvent du chef de projet, et non du comité de proj…" at bounding box center [584, 231] width 402 height 26
click at [383, 215] on input "b. Les gestionnaires d’équipe relèvent du chef de projet, et non du comité de p…" at bounding box center [383, 211] width 0 height 8
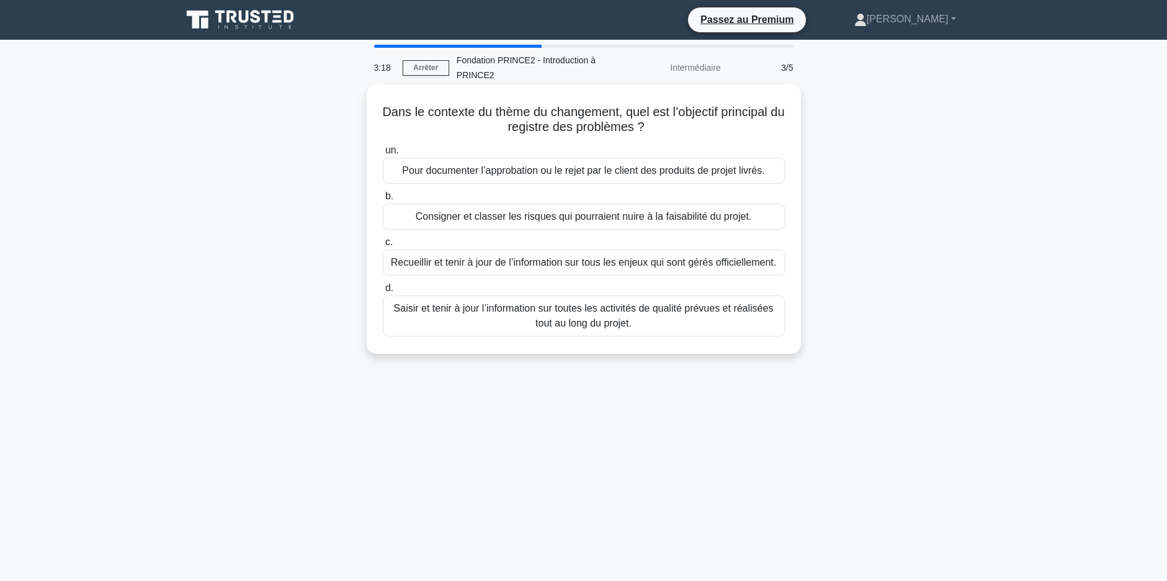
click at [718, 173] on div "Pour documenter l’approbation ou le rejet par le client des produits de projet …" at bounding box center [584, 171] width 402 height 26
click at [383, 154] on input "un. Pour documenter l’approbation ou le rejet par le client des produits de pro…" at bounding box center [383, 150] width 0 height 8
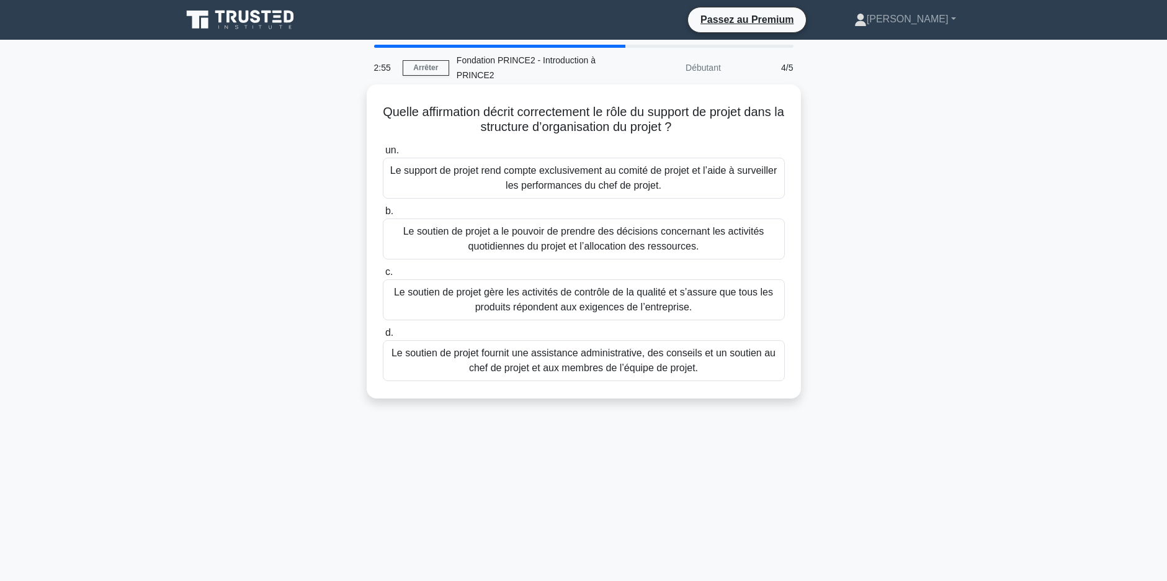
click at [658, 362] on div "Le soutien de projet fournit une assistance administrative, des conseils et un …" at bounding box center [584, 360] width 402 height 41
click at [383, 337] on input "d. Le soutien de projet fournit une assistance administrative, des conseils et …" at bounding box center [383, 333] width 0 height 8
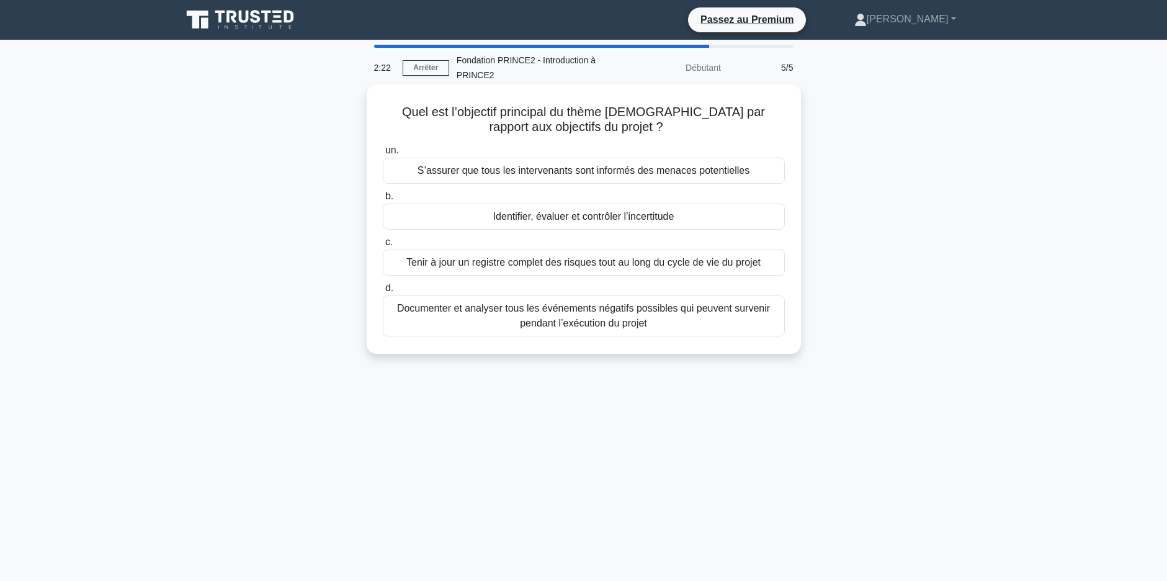
click at [586, 216] on div "Identifier, évaluer et contrôler l’incertitude" at bounding box center [584, 217] width 402 height 26
click at [383, 200] on input "b. Identifier, évaluer et contrôler l’incertitude" at bounding box center [383, 196] width 0 height 8
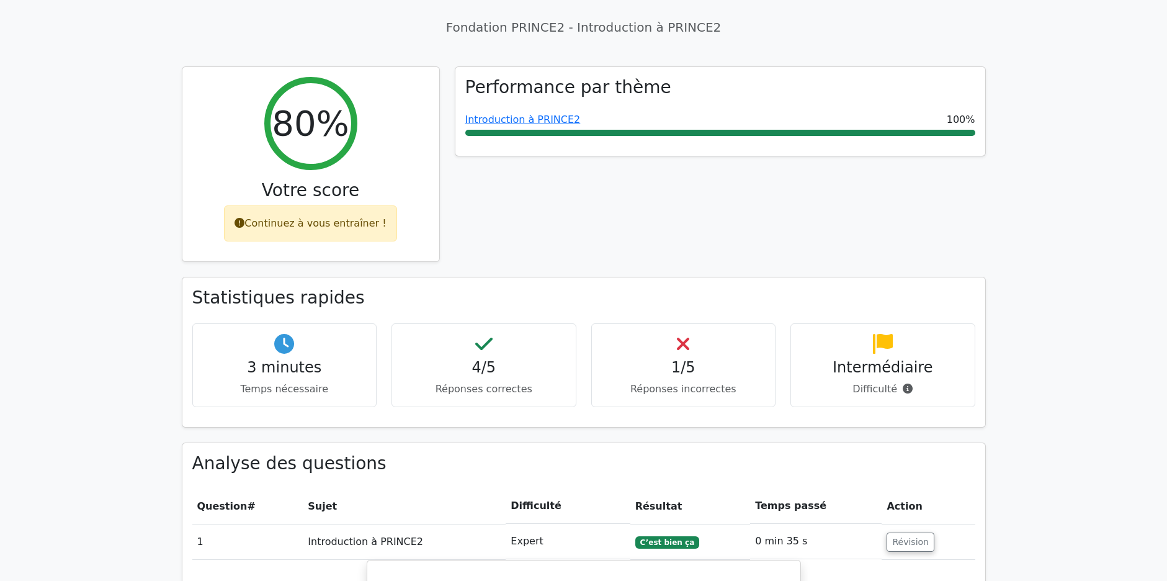
scroll to position [496, 0]
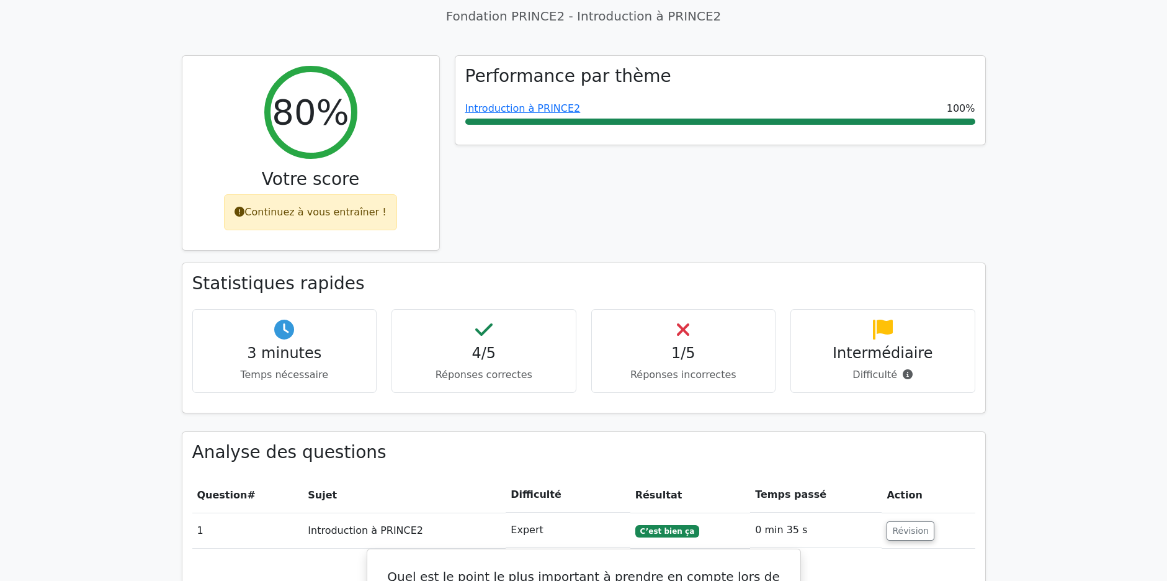
click at [679, 344] on h4 "1/5" at bounding box center [684, 353] width 164 height 18
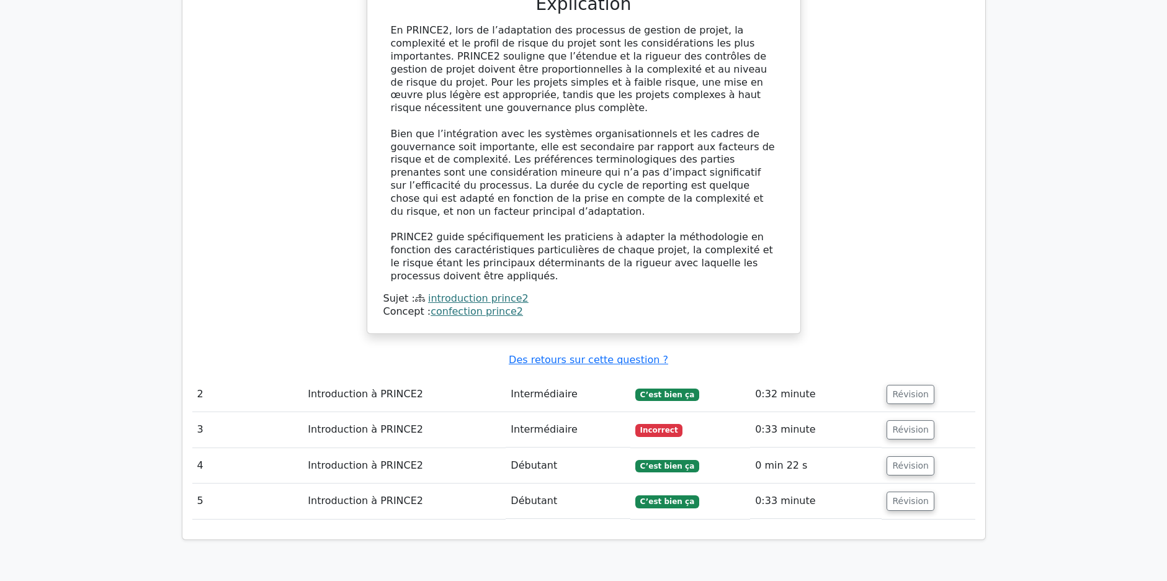
scroll to position [1365, 0]
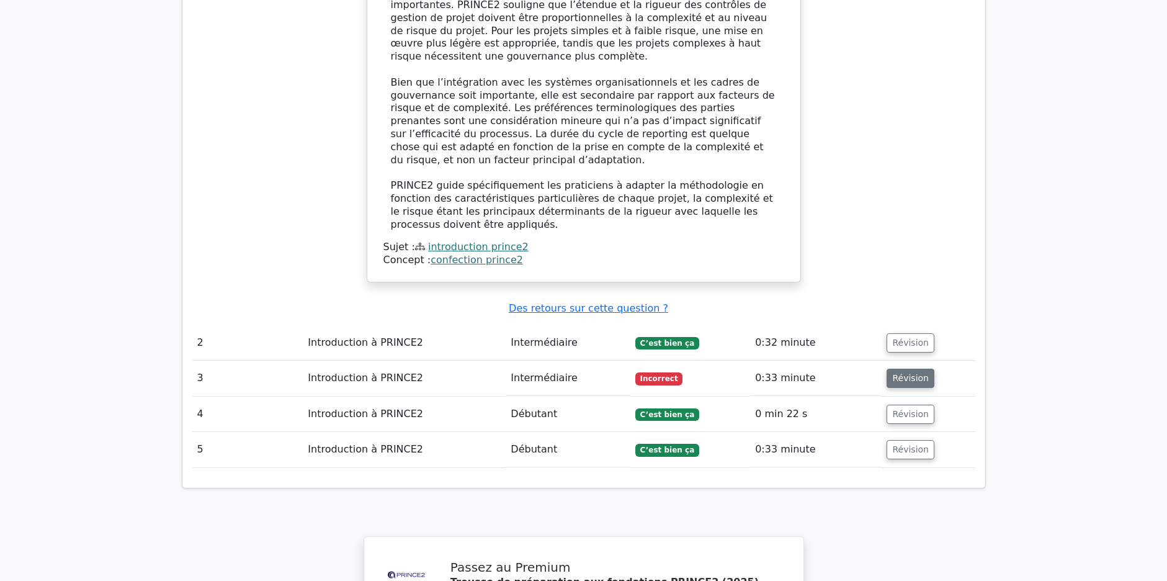
click at [893, 369] on button "Révision" at bounding box center [911, 378] width 48 height 19
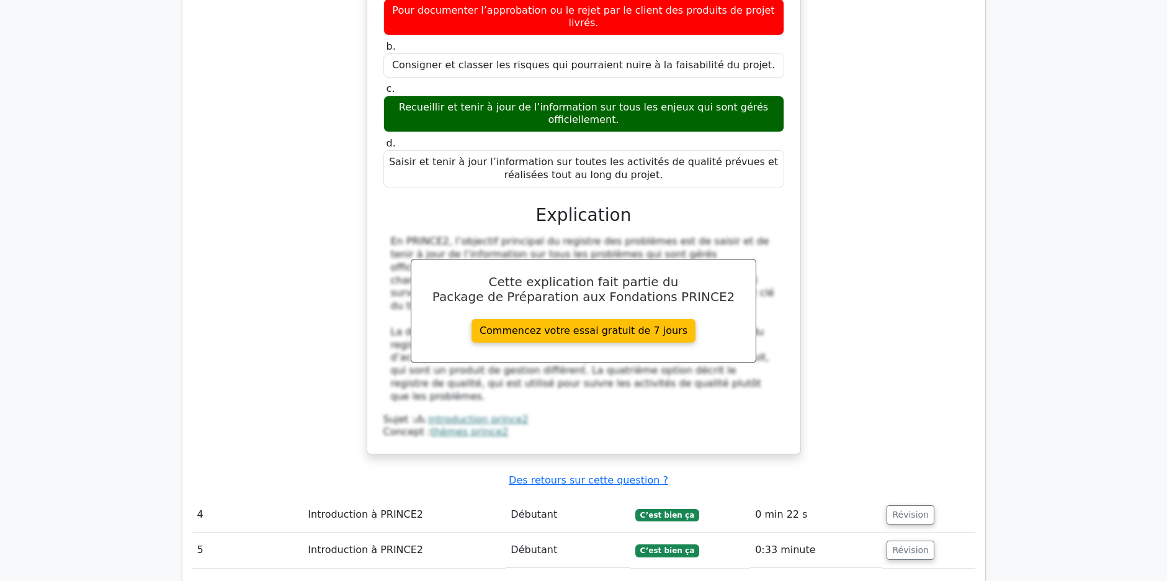
scroll to position [1861, 0]
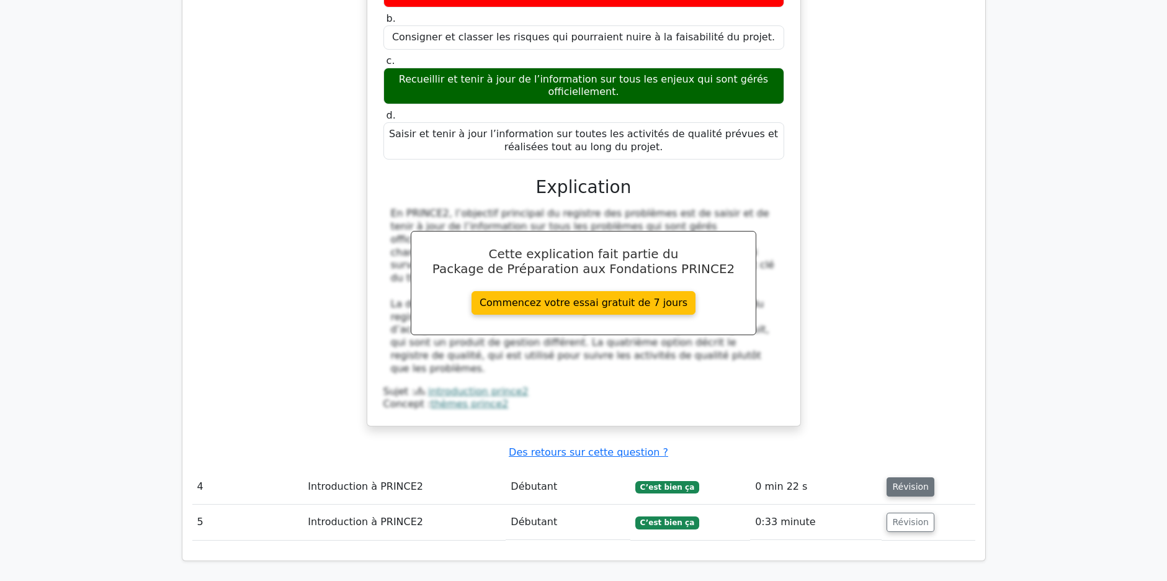
click at [903, 477] on button "Révision" at bounding box center [911, 486] width 48 height 19
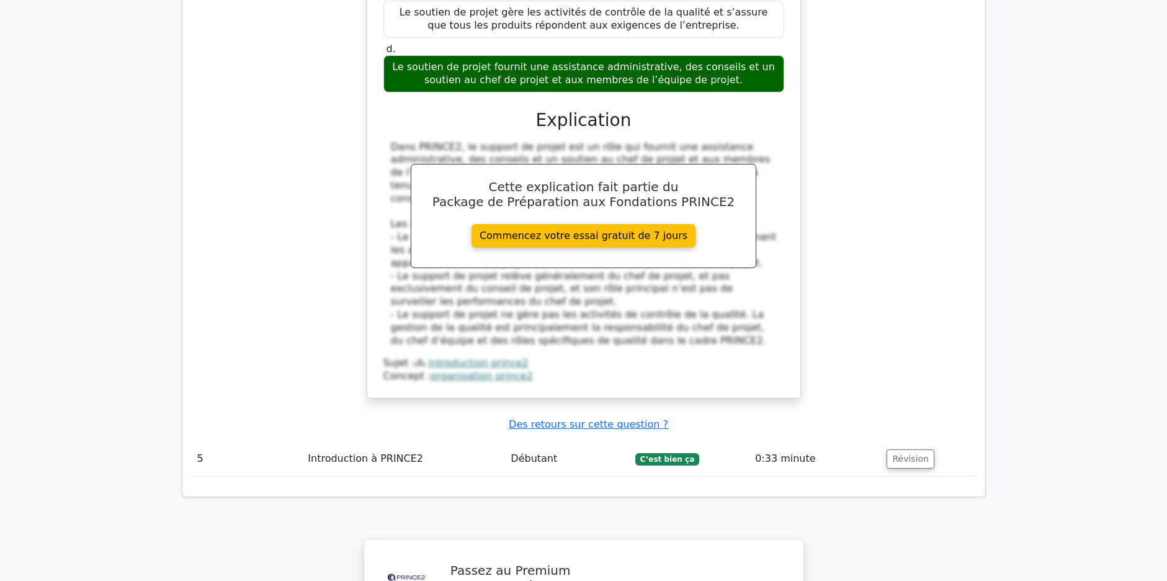
scroll to position [2606, 0]
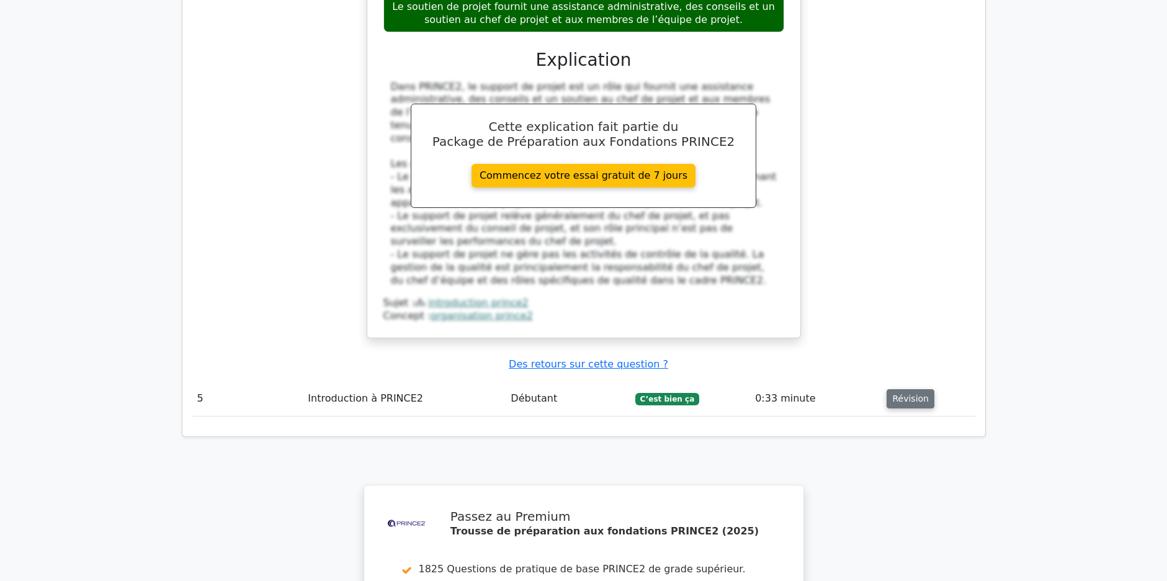
click at [890, 389] on button "Révision" at bounding box center [911, 398] width 48 height 19
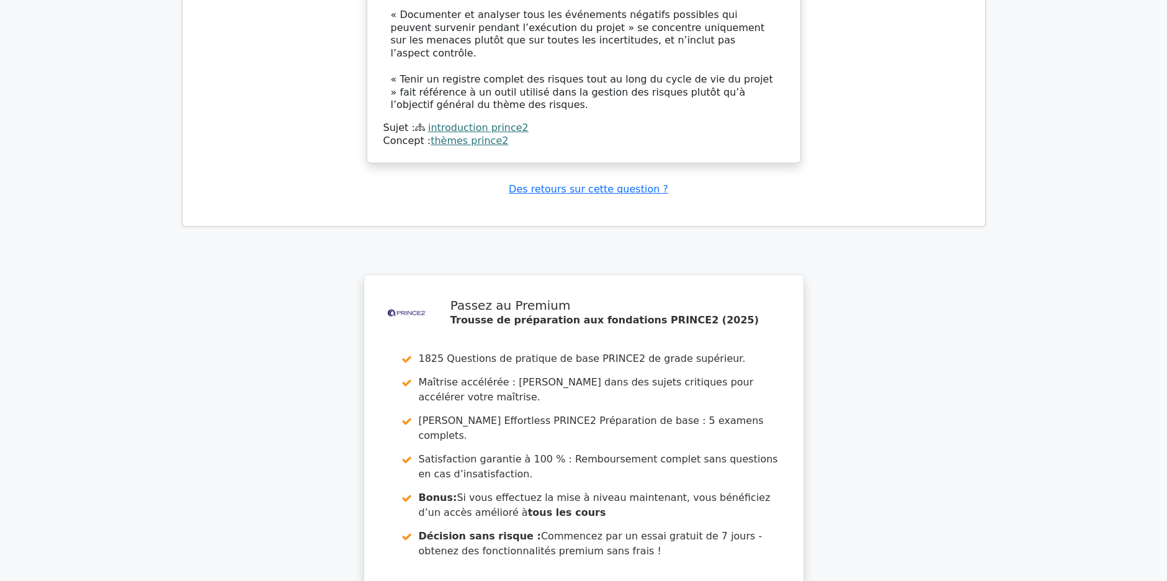
scroll to position [3599, 0]
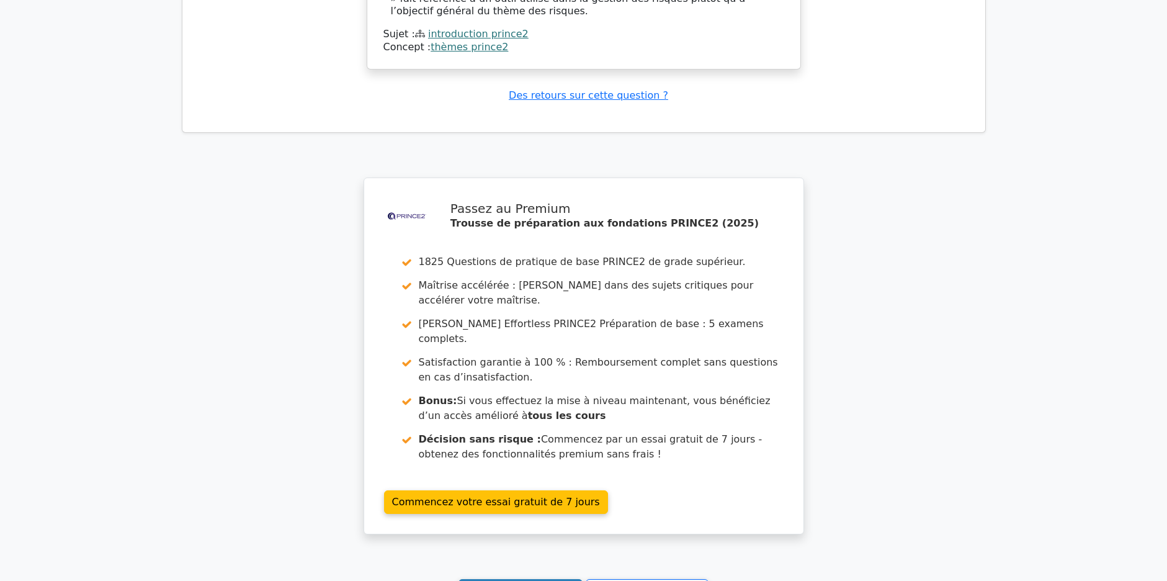
click at [526, 579] on link "Continuez à pratiquer" at bounding box center [521, 591] width 124 height 24
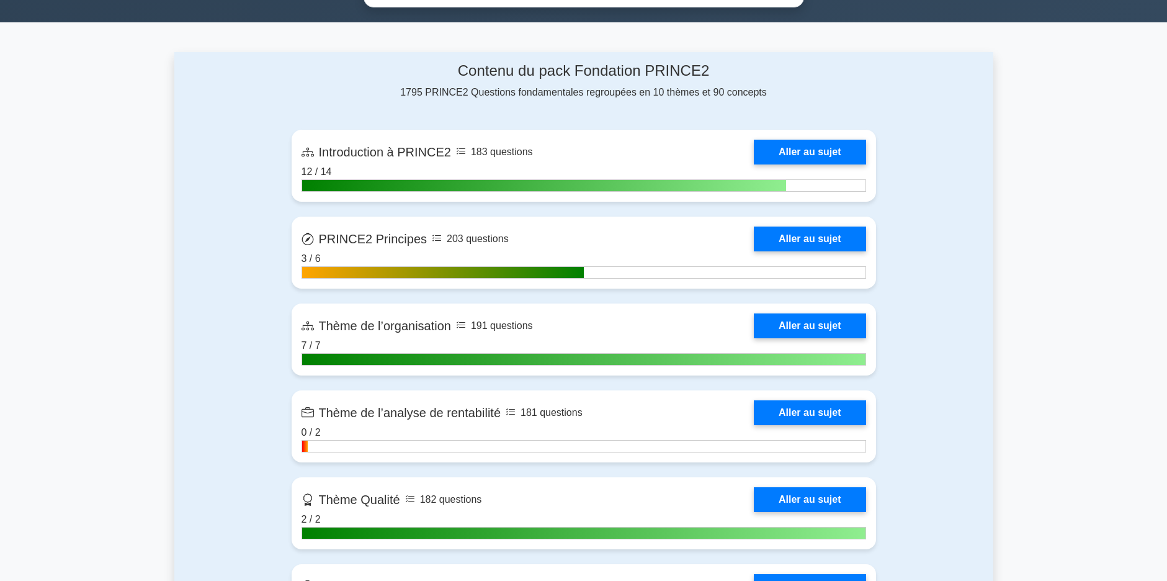
scroll to position [807, 0]
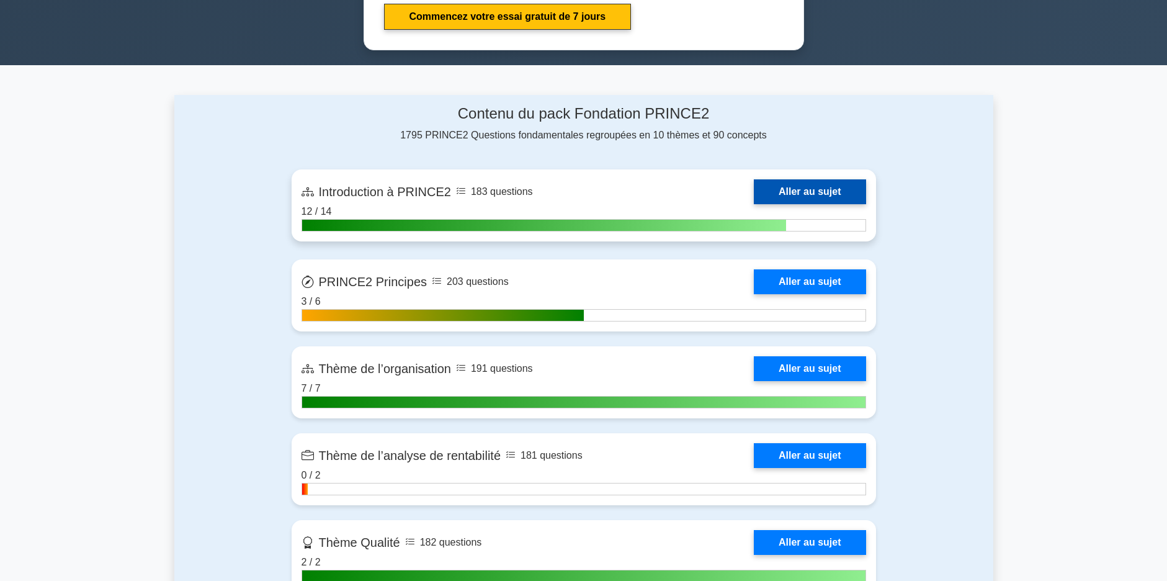
click at [818, 179] on link "Aller au sujet" at bounding box center [810, 191] width 112 height 25
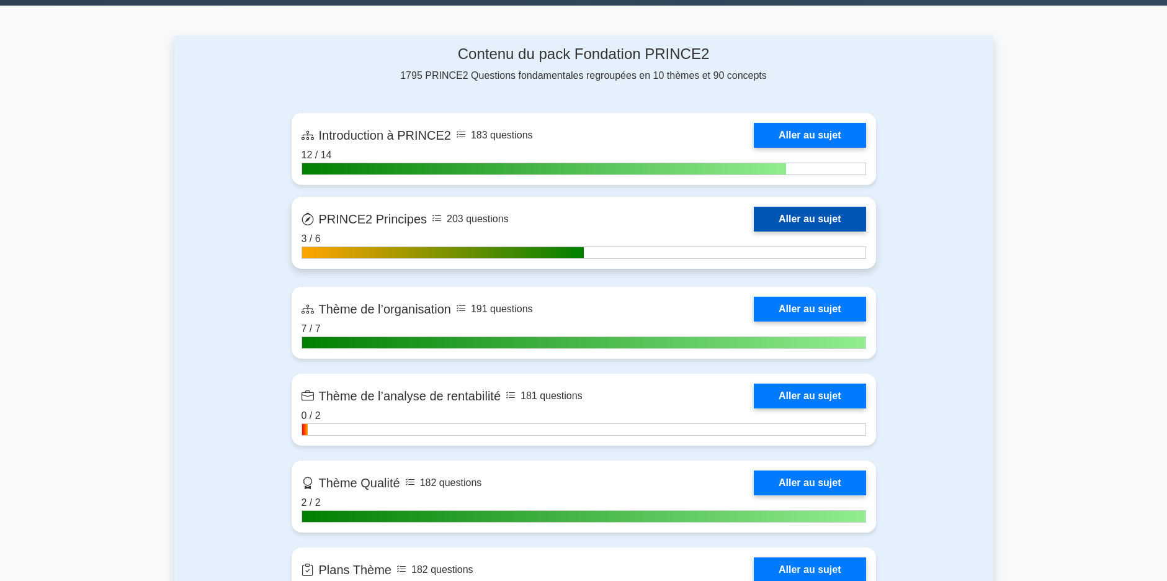
click at [807, 217] on link "Aller au sujet" at bounding box center [810, 219] width 112 height 25
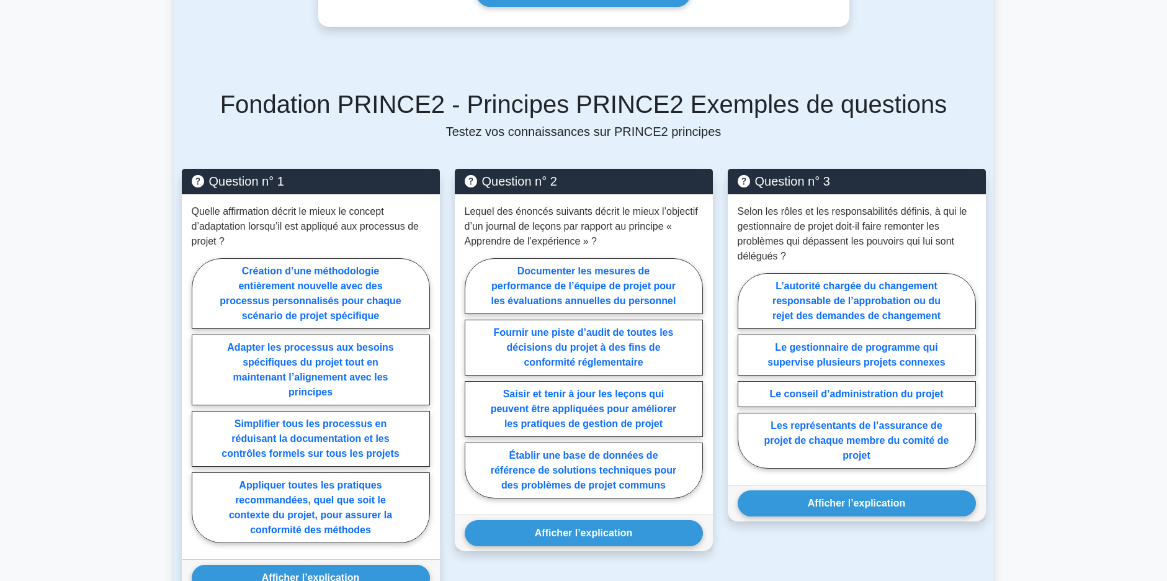
scroll to position [807, 0]
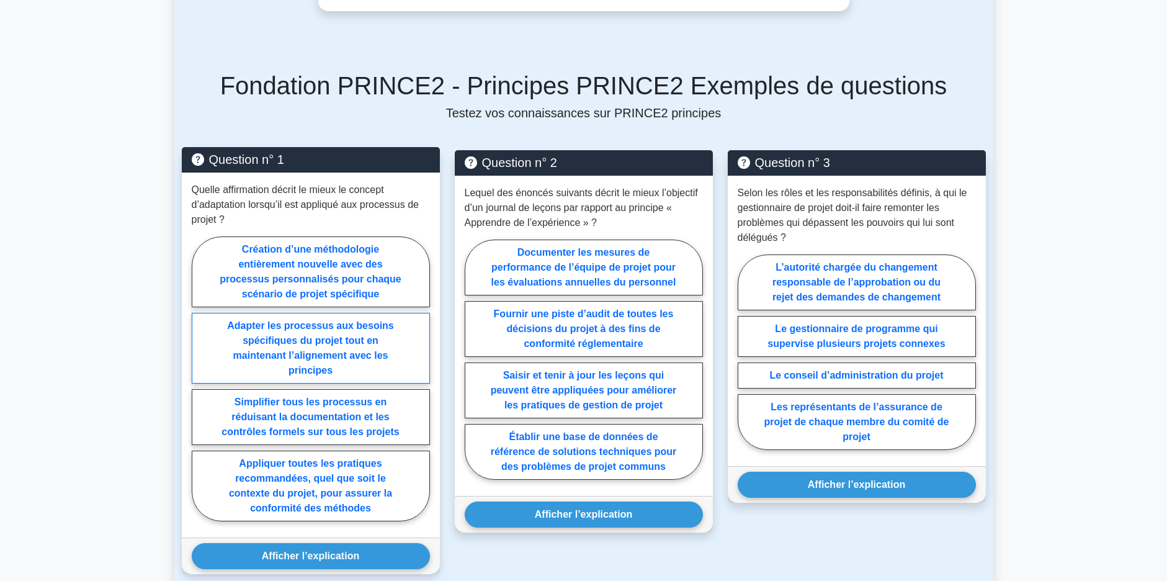
click at [299, 323] on label "Adapter les processus aux besoins spécifiques du projet tout en maintenant l’al…" at bounding box center [311, 348] width 238 height 71
click at [200, 378] on input "Adapter les processus aux besoins spécifiques du projet tout en maintenant l’al…" at bounding box center [196, 382] width 8 height 8
radio input "true"
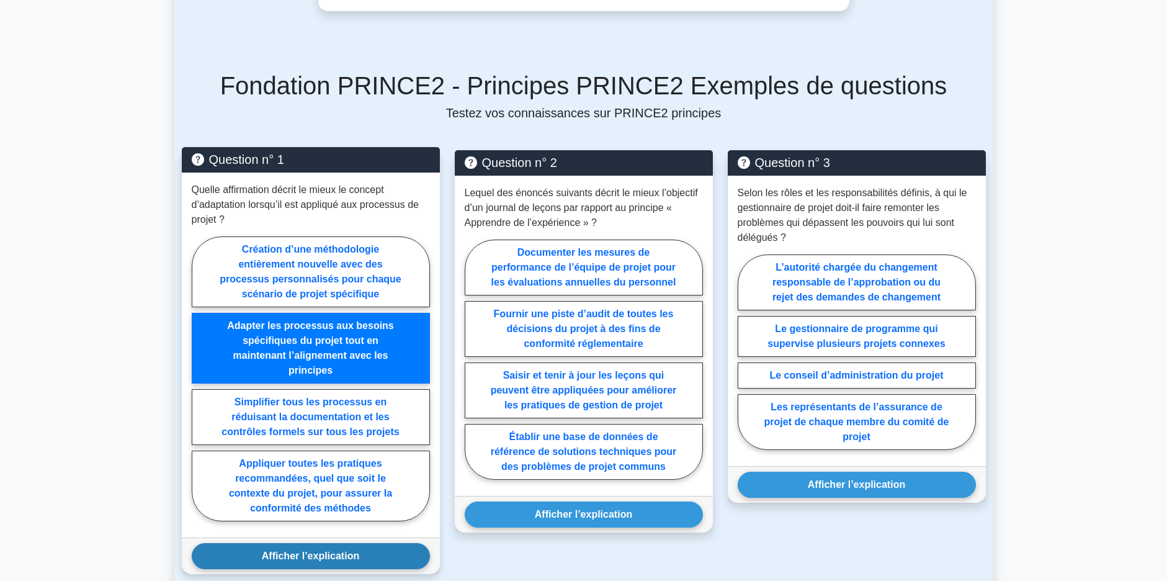
click at [343, 543] on button "Afficher l’explication" at bounding box center [311, 556] width 238 height 26
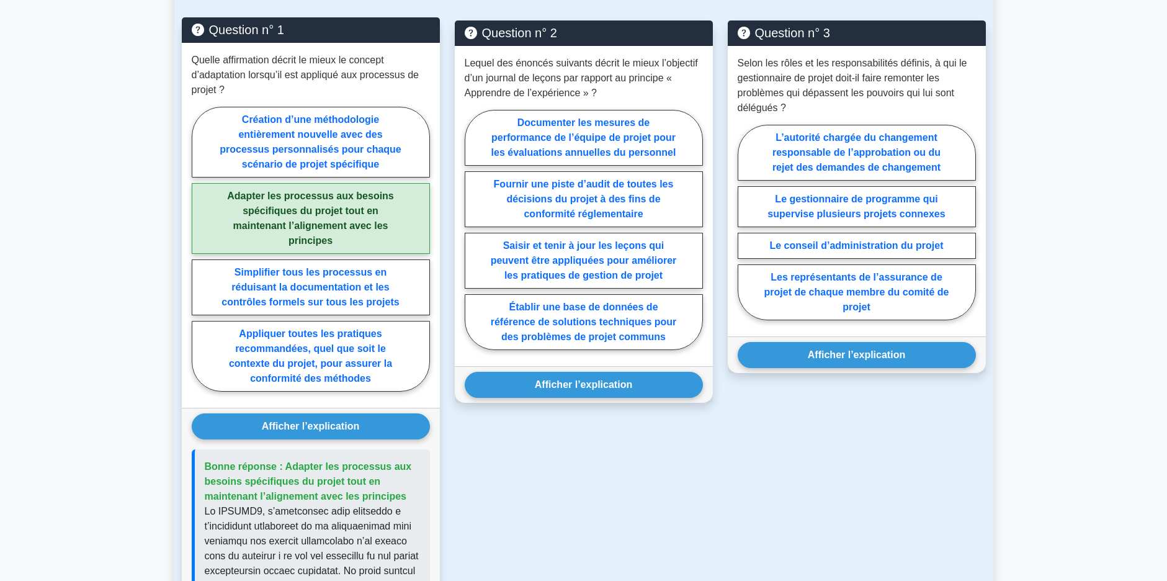
scroll to position [869, 0]
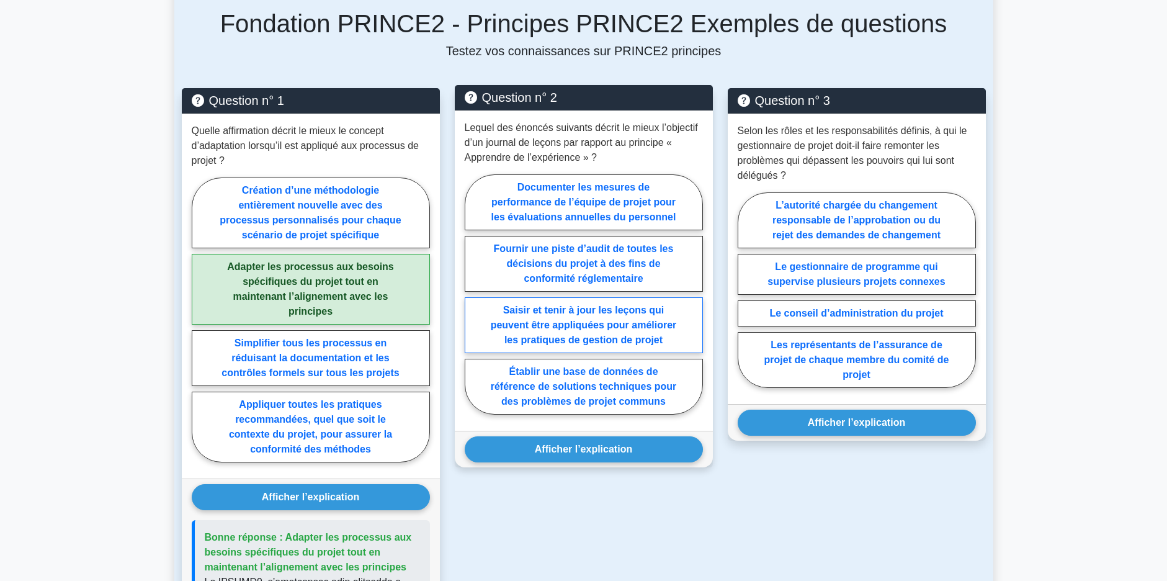
click at [558, 297] on label "Saisir et tenir à jour les leçons qui peuvent être appliquées pour améliorer le…" at bounding box center [584, 325] width 238 height 56
click at [473, 294] on input "Saisir et tenir à jour les leçons qui peuvent être appliquées pour améliorer le…" at bounding box center [469, 298] width 8 height 8
radio input "true"
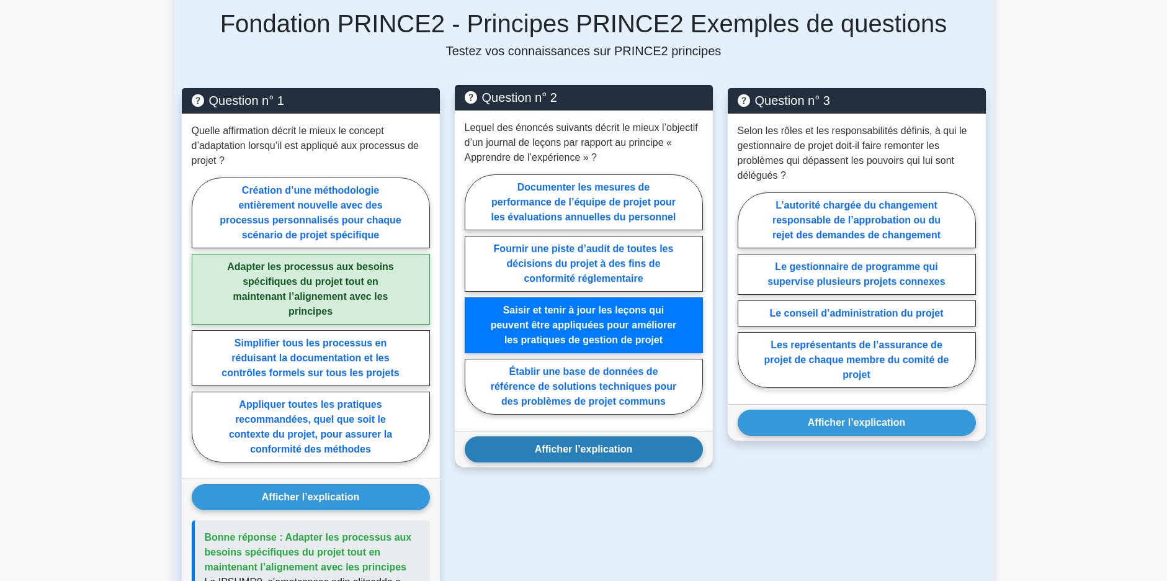
click at [592, 436] on button "Afficher l’explication" at bounding box center [584, 449] width 238 height 26
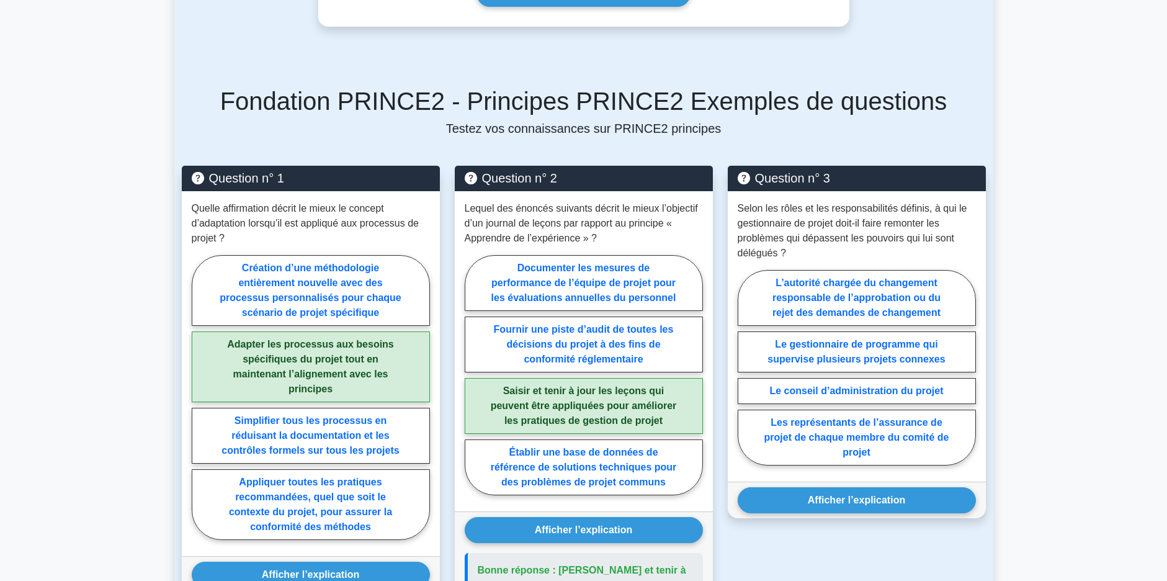
scroll to position [745, 0]
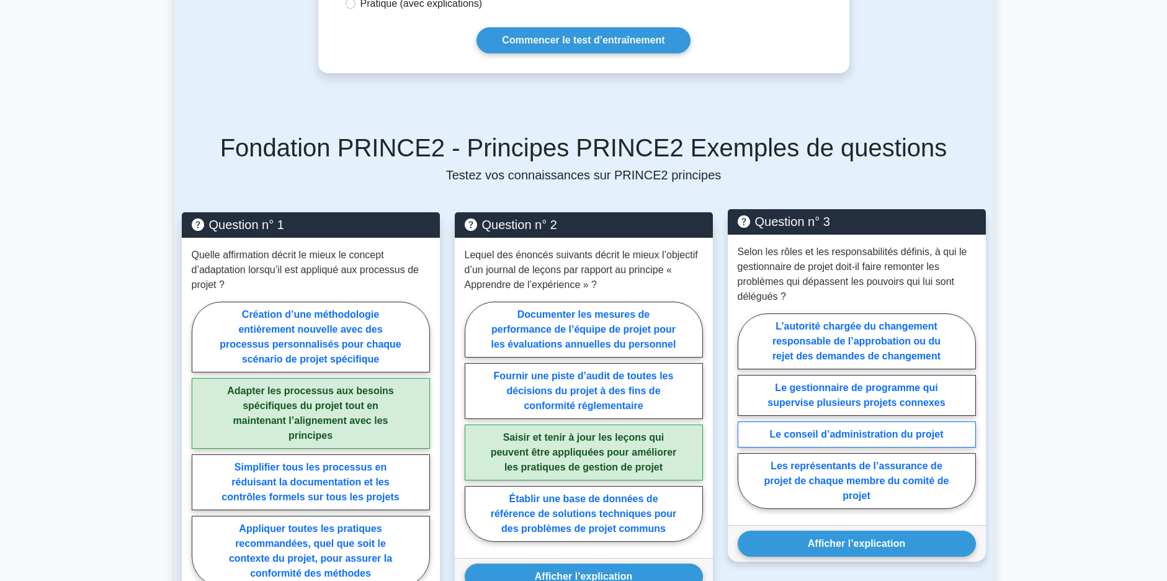
click at [819, 421] on label "Le conseil d’administration du projet" at bounding box center [857, 434] width 238 height 26
click at [746, 411] on input "Le conseil d’administration du projet" at bounding box center [742, 415] width 8 height 8
radio input "true"
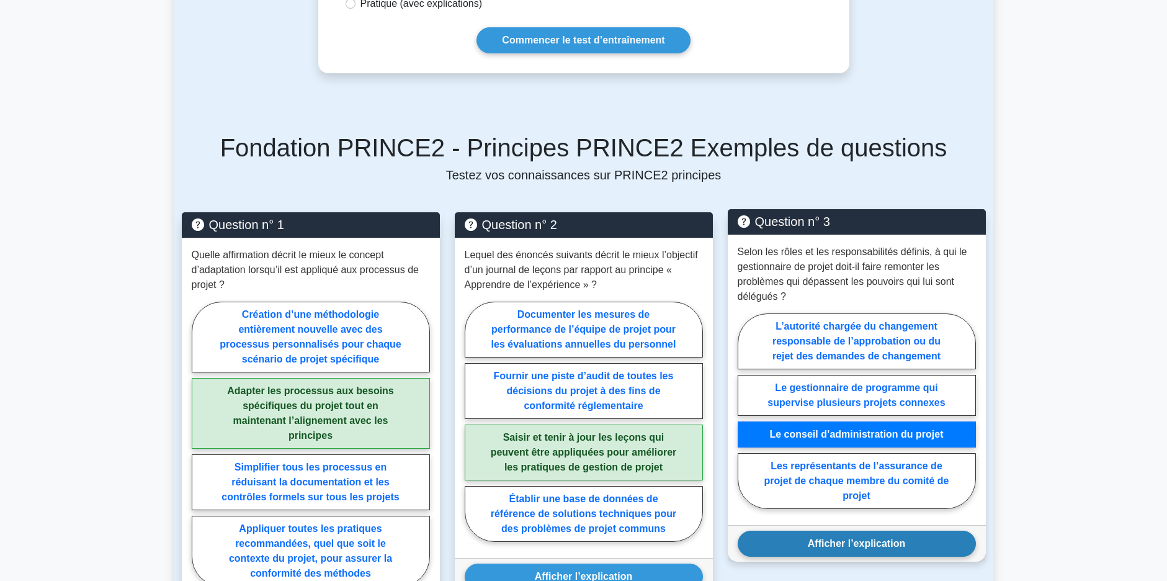
click at [868, 530] on button "Afficher l’explication" at bounding box center [857, 543] width 238 height 26
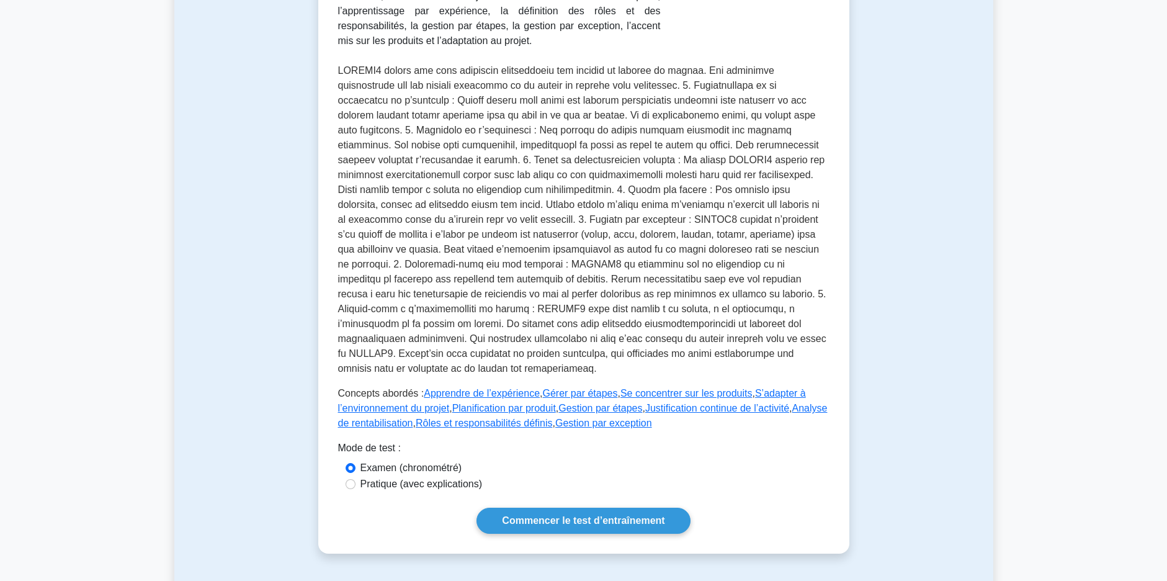
scroll to position [310, 0]
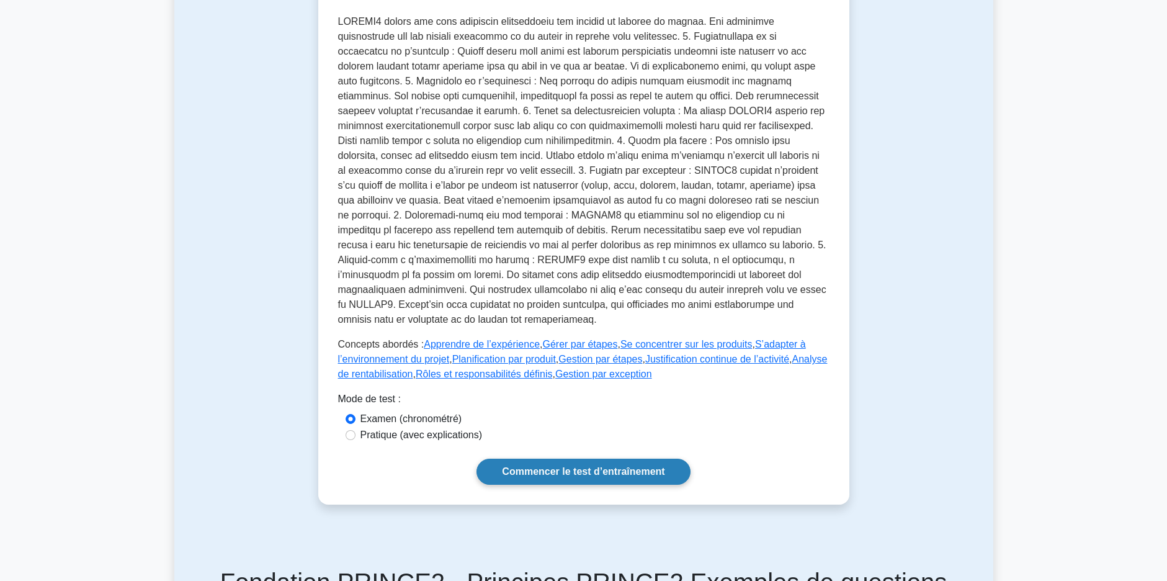
click at [645, 459] on link "Commencer le test d’entraînement" at bounding box center [583, 472] width 213 height 26
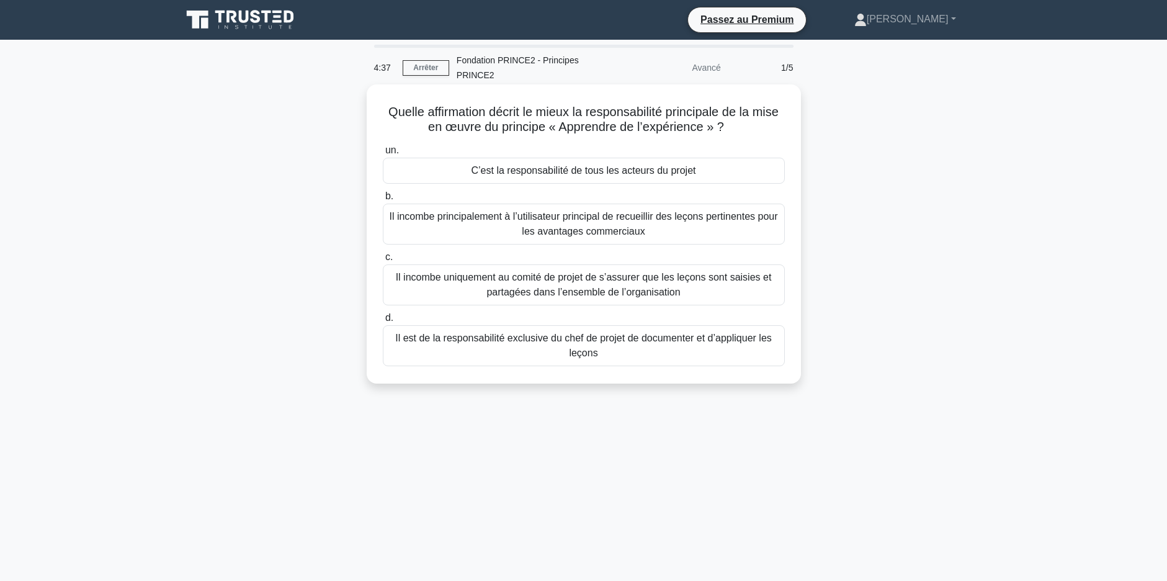
click at [684, 328] on div "Il est de la responsabilité exclusive du chef de projet de documenter et d’appl…" at bounding box center [584, 345] width 402 height 41
click at [383, 322] on input "d. Il est de la responsabilité exclusive du chef de projet de documenter et d’a…" at bounding box center [383, 318] width 0 height 8
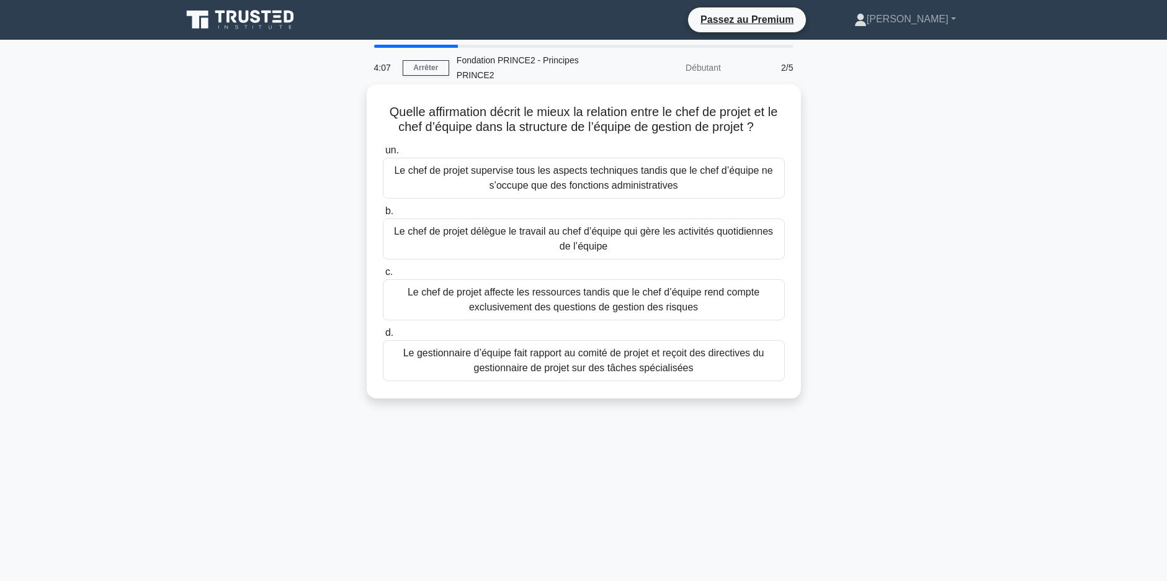
click at [627, 221] on div "Le chef de projet délègue le travail au chef d’équipe qui gère les activités qu…" at bounding box center [584, 238] width 402 height 41
click at [383, 215] on input "b. Le chef de projet délègue le travail au chef d’équipe qui gère les activités…" at bounding box center [383, 211] width 0 height 8
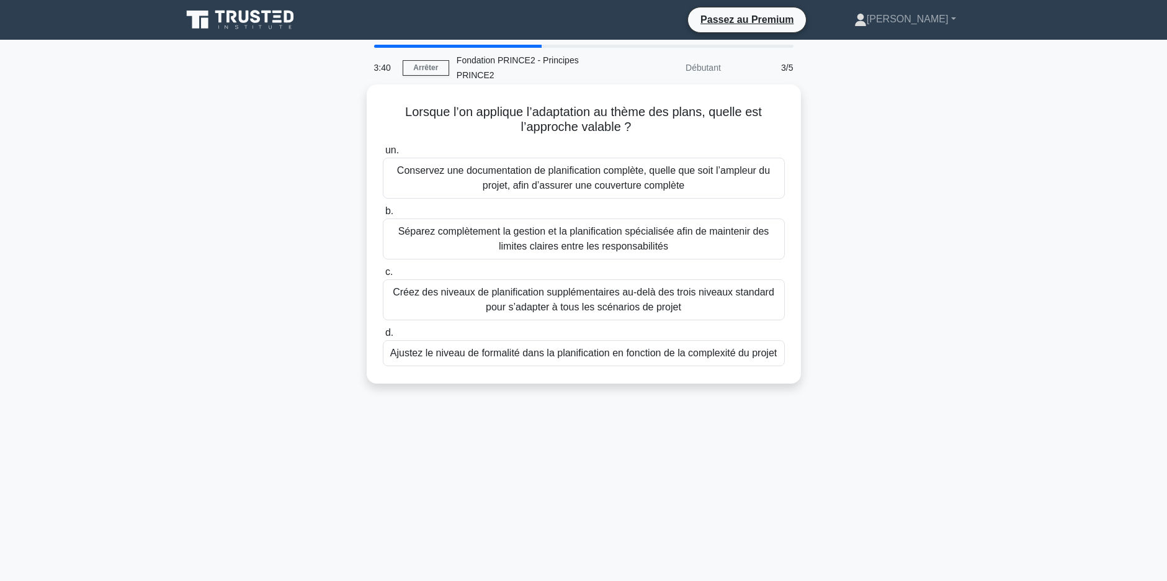
click at [647, 170] on div "Conservez une documentation de planification complète, quelle que soit l’ampleu…" at bounding box center [584, 178] width 402 height 41
click at [383, 154] on input "un. Conservez une documentation de planification complète, quelle que soit l’am…" at bounding box center [383, 150] width 0 height 8
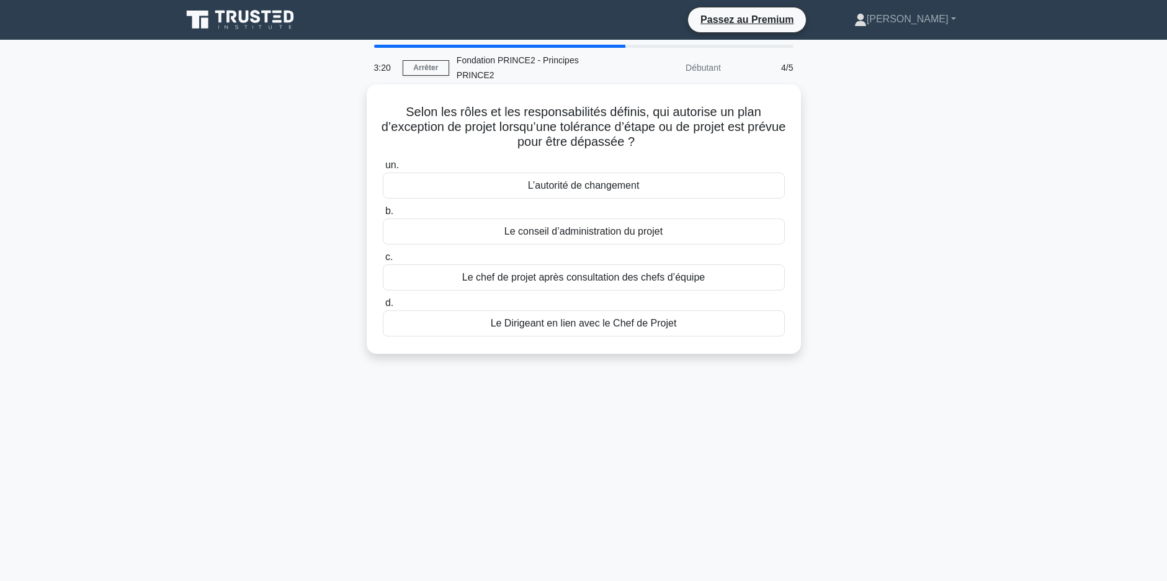
click at [643, 218] on div "Le conseil d’administration du projet" at bounding box center [584, 231] width 402 height 26
click at [383, 215] on input "b. Le conseil d’administration du projet" at bounding box center [383, 211] width 0 height 8
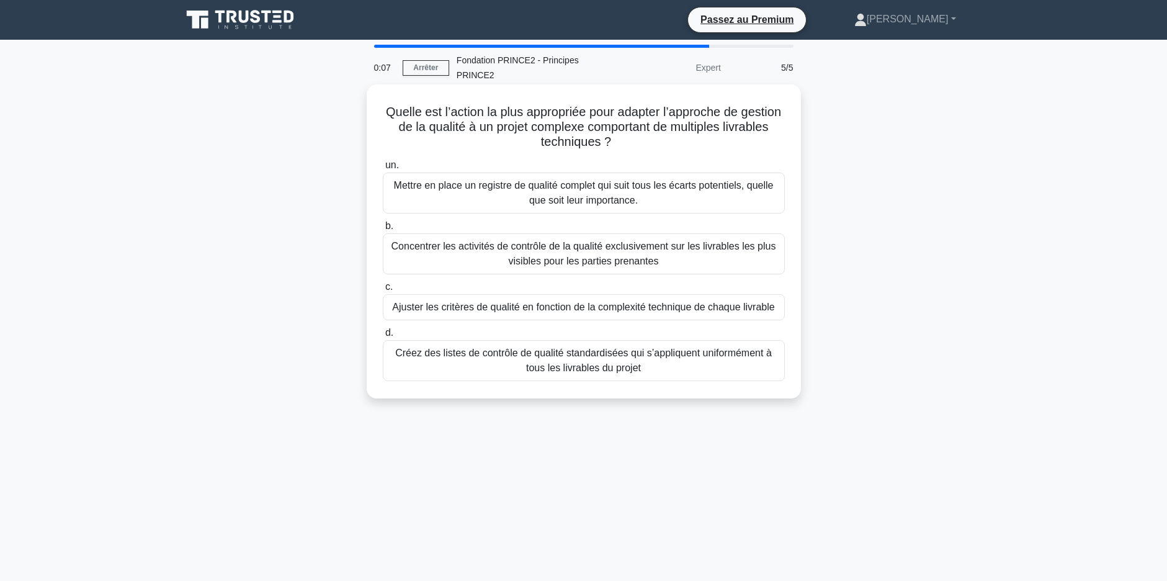
click at [658, 295] on div "Ajuster les critères de qualité en fonction de la complexité technique de chaqu…" at bounding box center [584, 307] width 402 height 26
click at [383, 291] on input "c. Ajuster les critères de qualité en fonction de la complexité technique de ch…" at bounding box center [383, 287] width 0 height 8
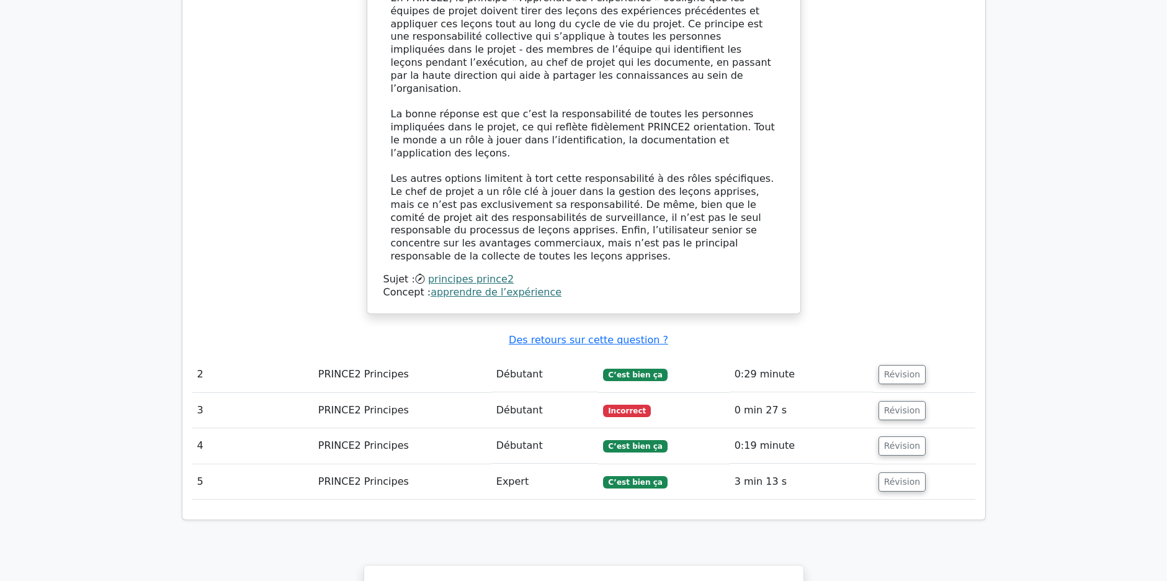
scroll to position [1365, 0]
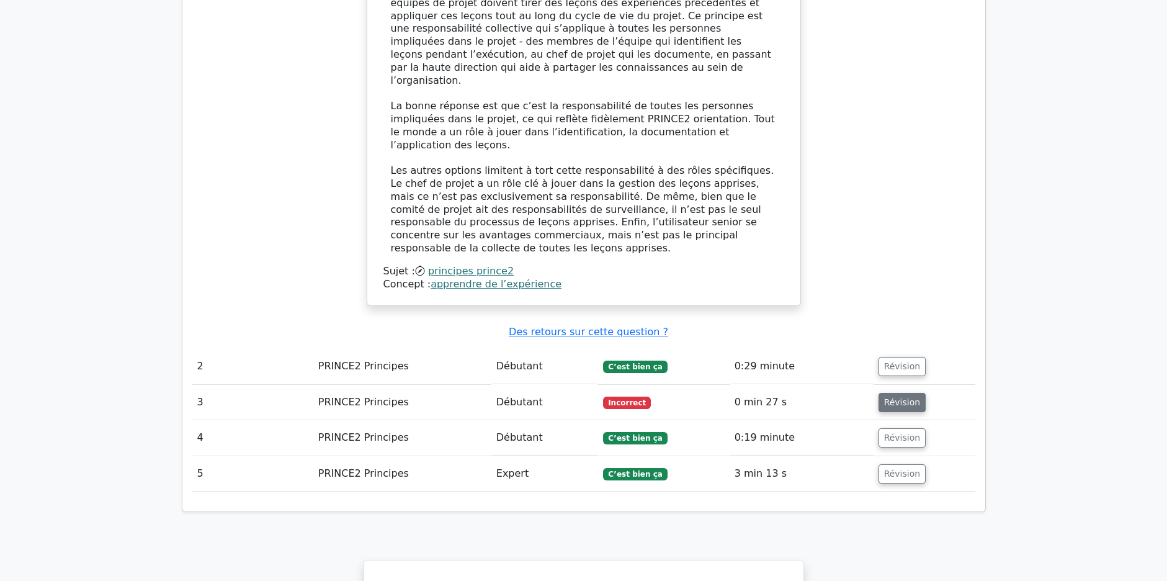
click at [898, 393] on button "Révision" at bounding box center [903, 402] width 48 height 19
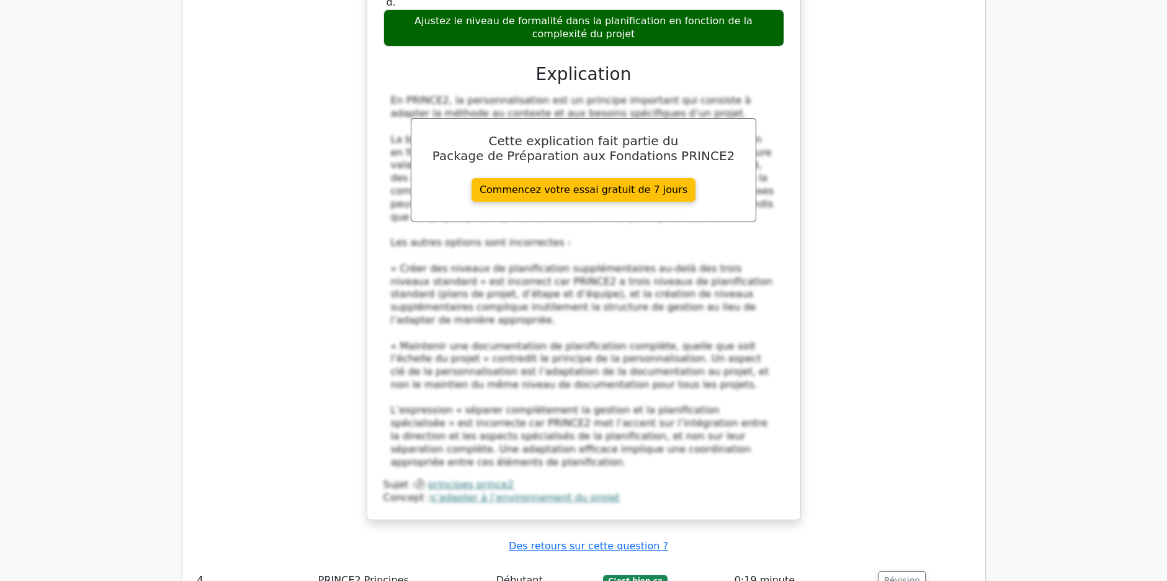
scroll to position [2110, 0]
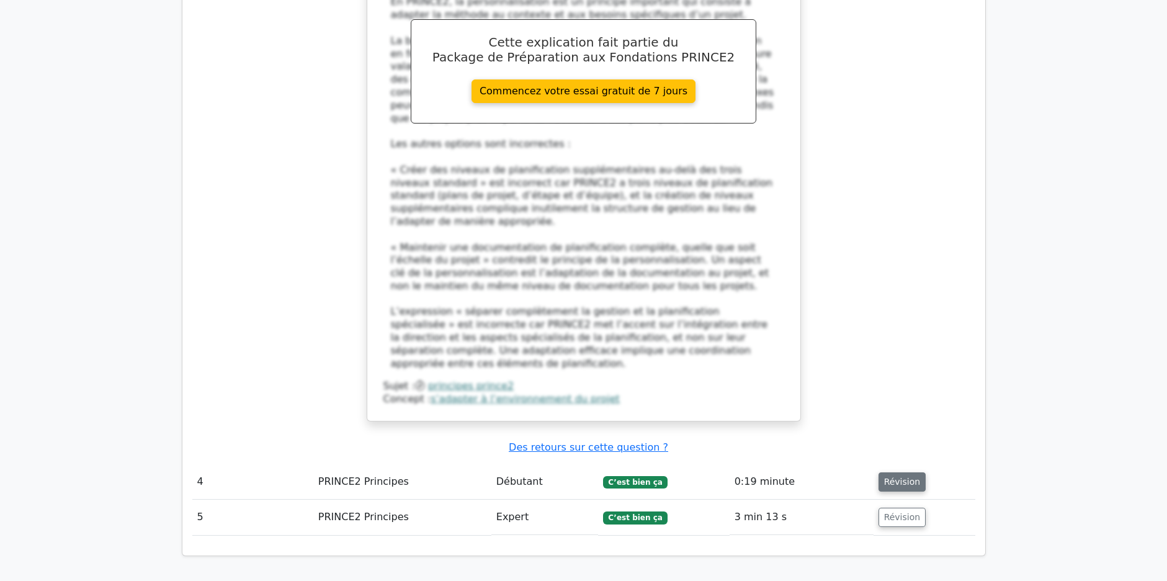
click at [895, 472] on button "Révision" at bounding box center [903, 481] width 48 height 19
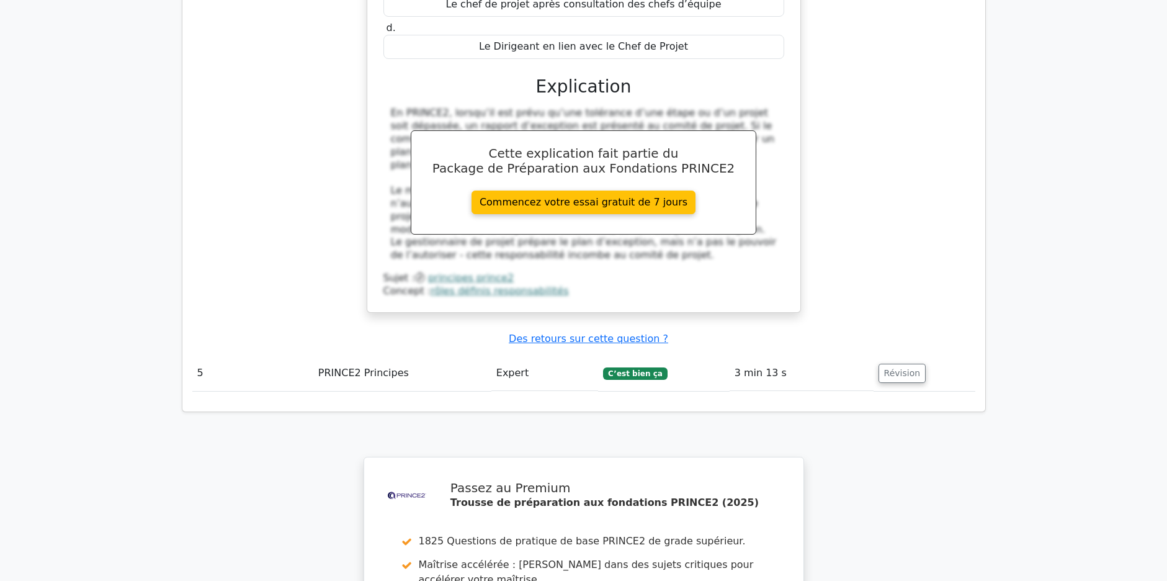
scroll to position [2792, 0]
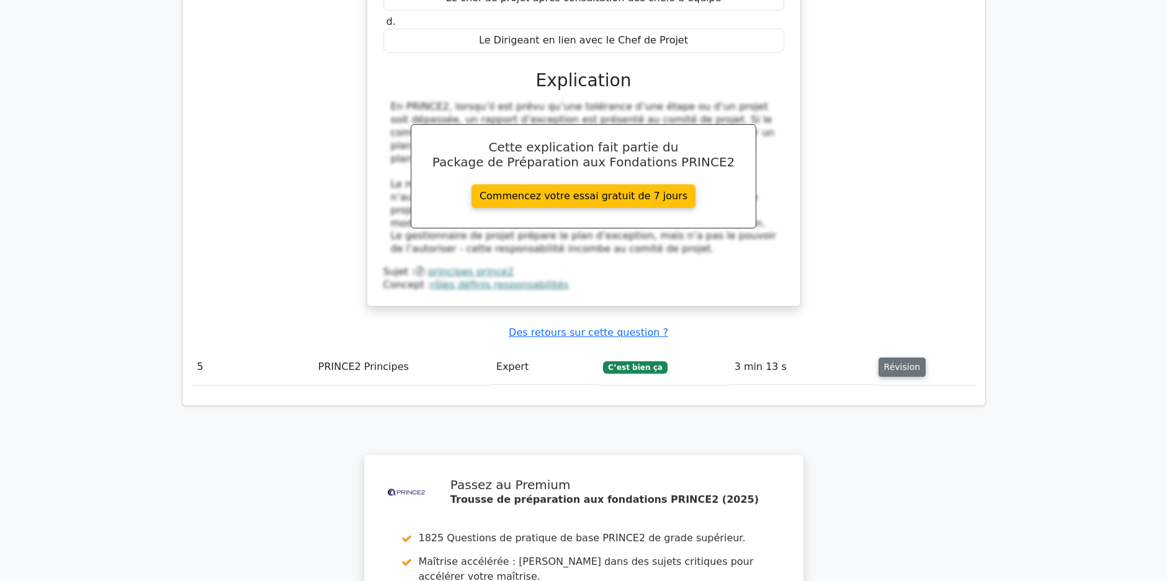
click at [882, 357] on button "Révision" at bounding box center [903, 366] width 48 height 19
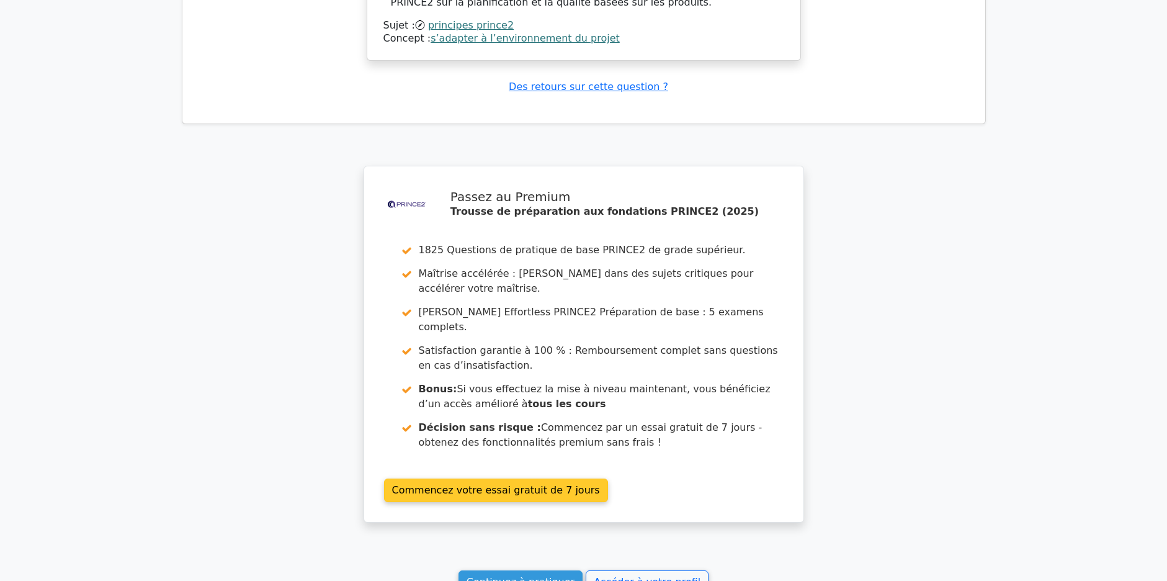
scroll to position [3903, 0]
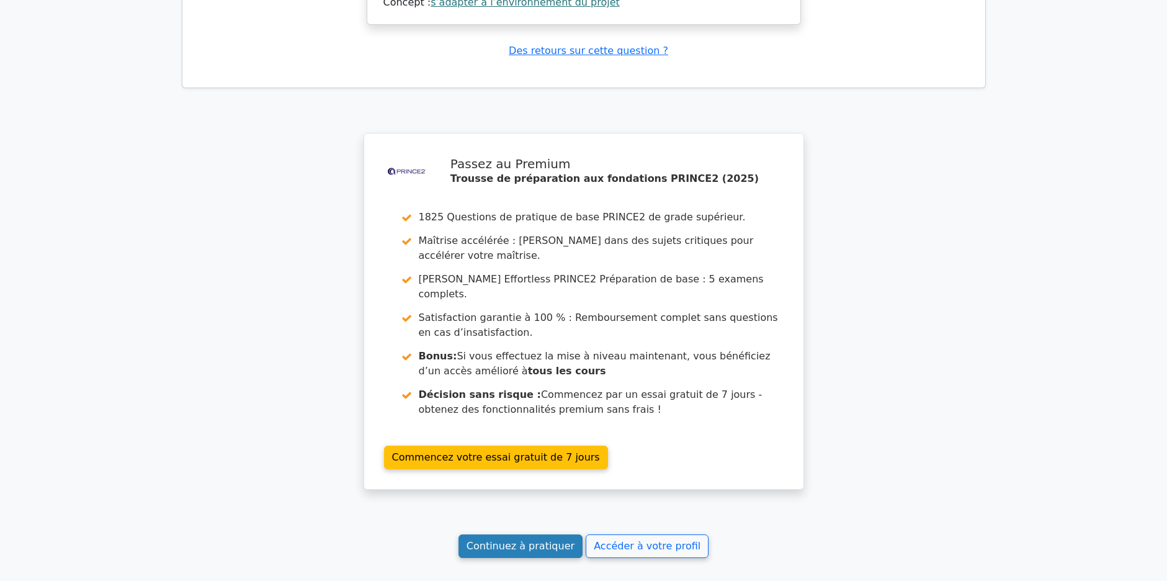
click at [522, 534] on link "Continuez à pratiquer" at bounding box center [521, 546] width 124 height 24
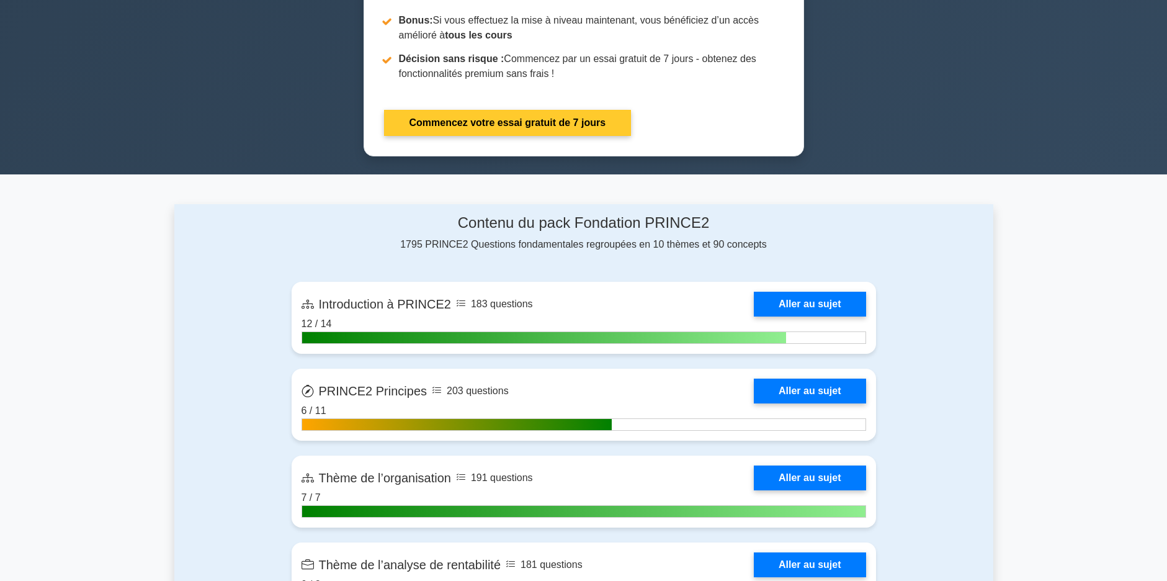
scroll to position [745, 0]
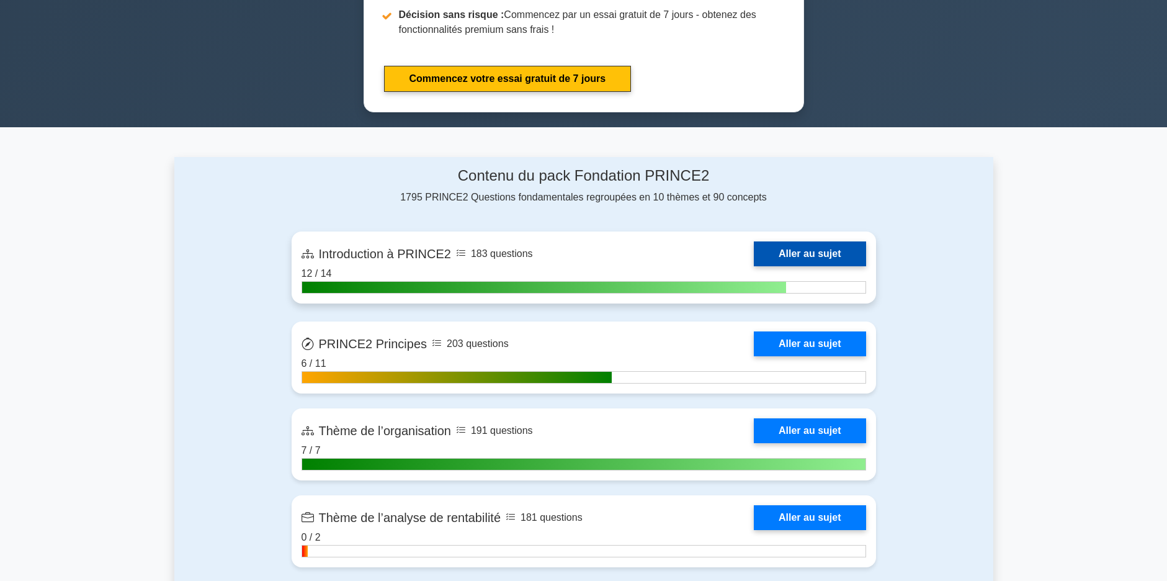
click at [761, 241] on link "Aller au sujet" at bounding box center [810, 253] width 112 height 25
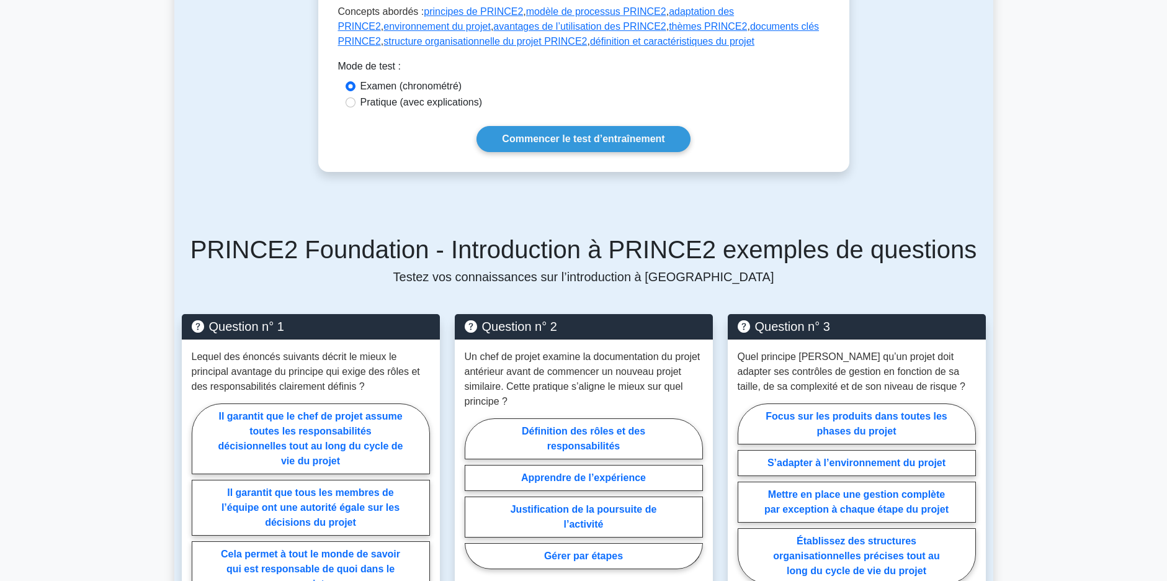
scroll to position [558, 0]
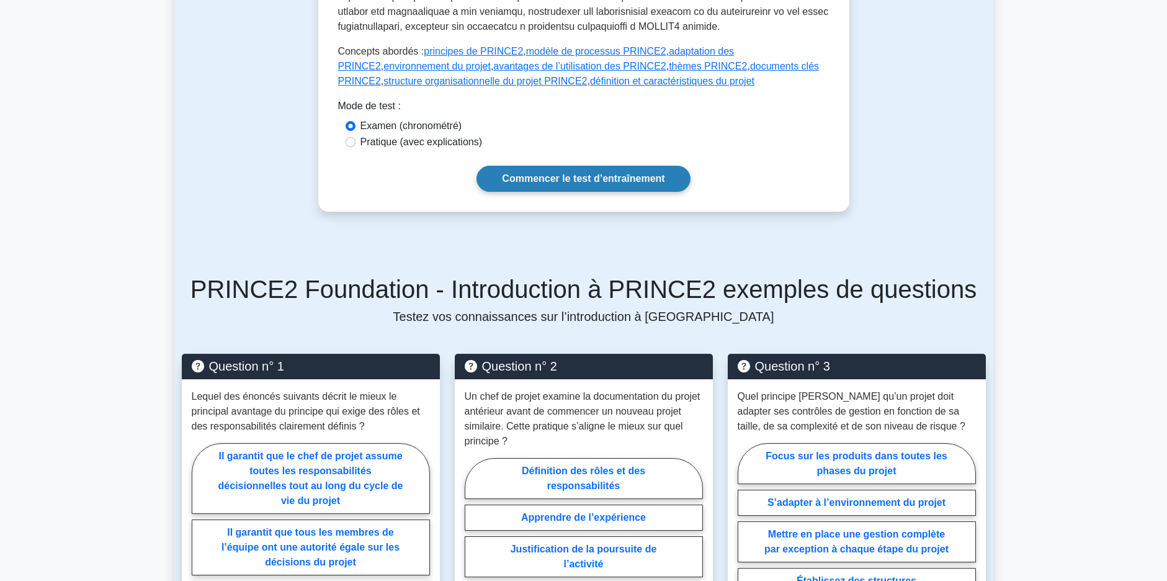
click at [549, 168] on link "Commencer le test d’entraînement" at bounding box center [583, 179] width 213 height 26
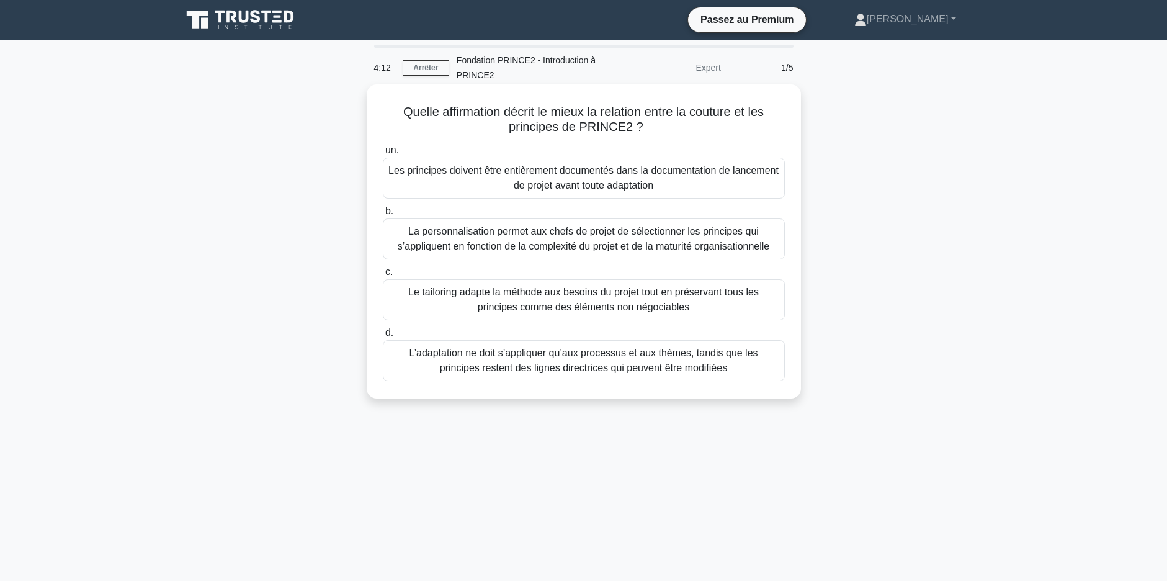
click at [612, 311] on div "Le tailoring adapte la méthode aux besoins du projet tout en préservant tous le…" at bounding box center [584, 299] width 402 height 41
click at [383, 276] on input "c. Le tailoring adapte la méthode aux besoins du projet tout en préservant tous…" at bounding box center [383, 272] width 0 height 8
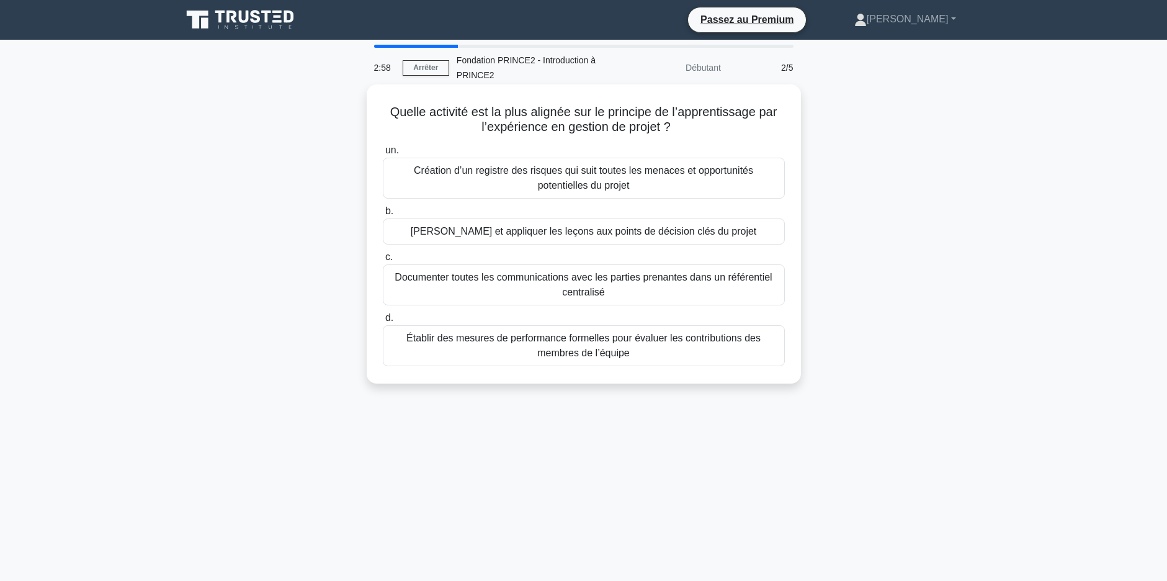
click at [579, 232] on div "[PERSON_NAME] et appliquer les leçons aux points de décision clés du projet" at bounding box center [584, 231] width 402 height 26
click at [383, 215] on input "b. [PERSON_NAME] et appliquer les leçons aux points de décision clés du projet" at bounding box center [383, 211] width 0 height 8
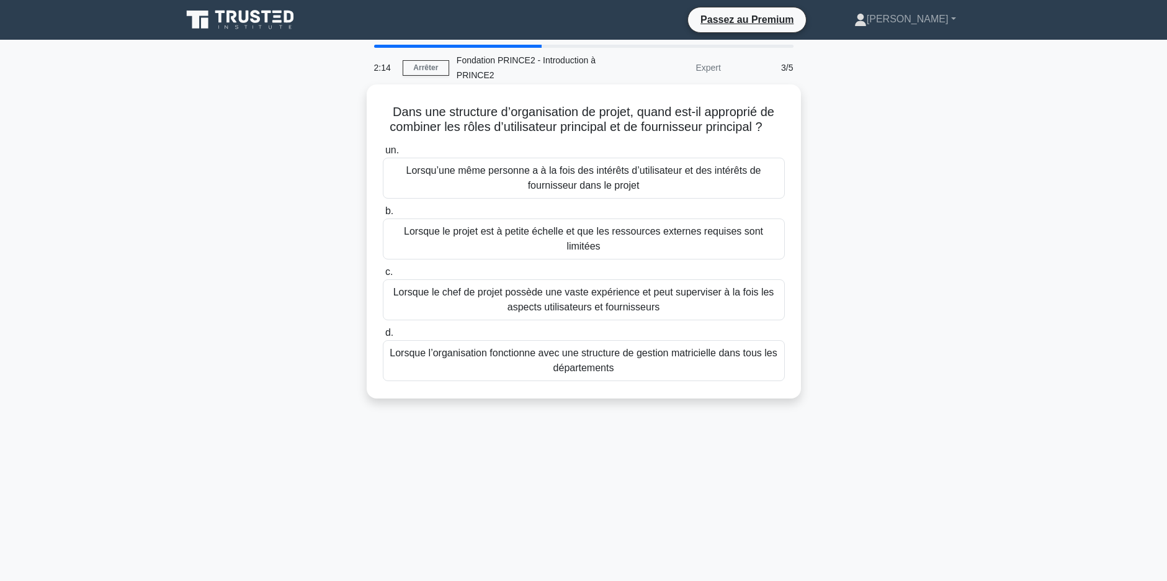
click at [645, 239] on div "Lorsque le projet est à petite échelle et que les ressources externes requises …" at bounding box center [584, 238] width 402 height 41
click at [383, 215] on input "b. Lorsque le projet est à petite échelle et que les ressources externes requis…" at bounding box center [383, 211] width 0 height 8
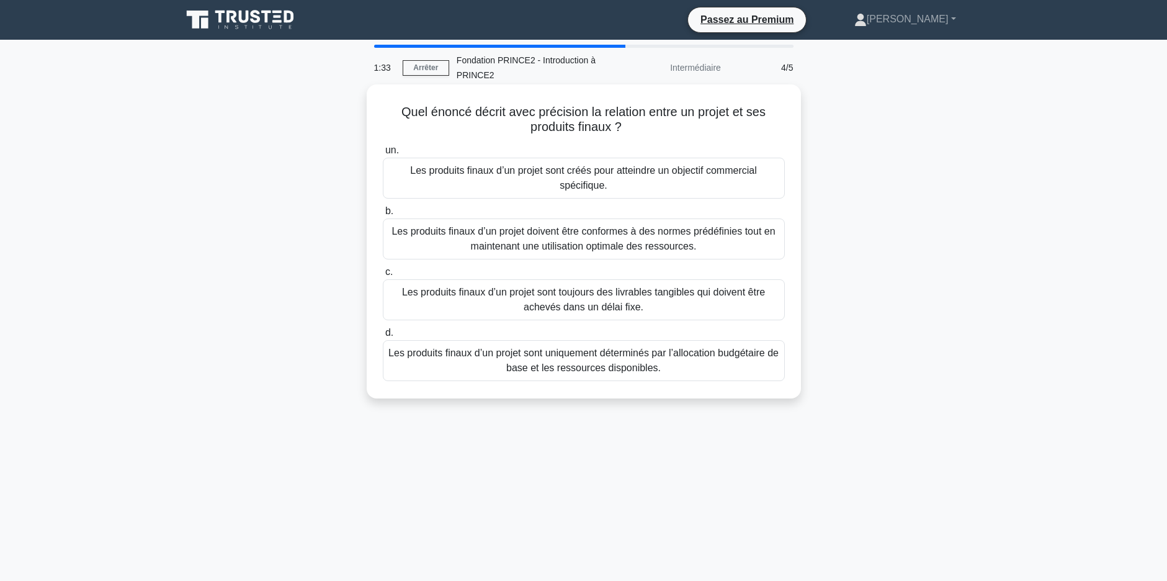
click at [589, 190] on div "Les produits finaux d’un projet sont créés pour atteindre un objectif commercia…" at bounding box center [584, 178] width 402 height 41
click at [383, 154] on input "un. Les produits finaux d’un projet sont créés pour atteindre un objectif comme…" at bounding box center [383, 150] width 0 height 8
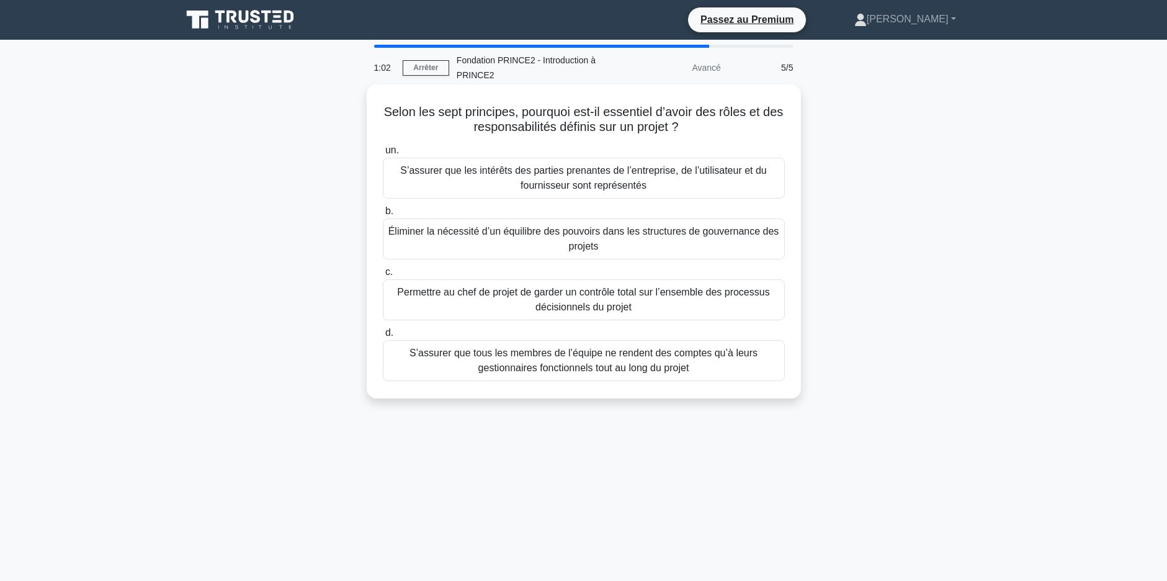
click at [697, 360] on div "S’assurer que tous les membres de l’équipe ne rendent des comptes qu’à leurs ge…" at bounding box center [584, 360] width 402 height 41
click at [383, 337] on input "d. S’assurer que tous les membres de l’équipe ne rendent des comptes qu’à leurs…" at bounding box center [383, 333] width 0 height 8
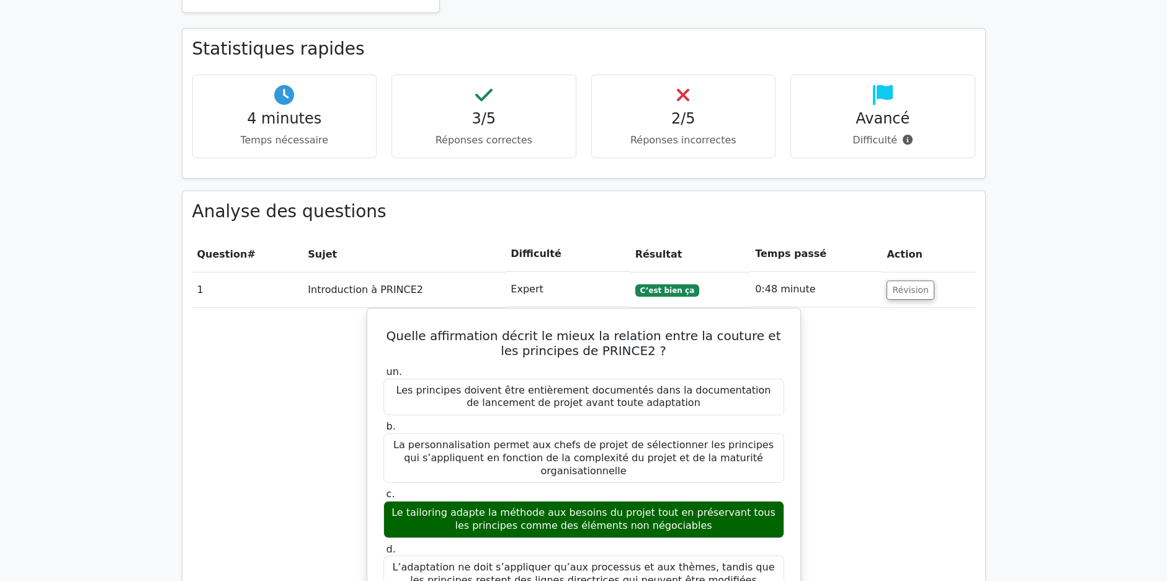
scroll to position [745, 0]
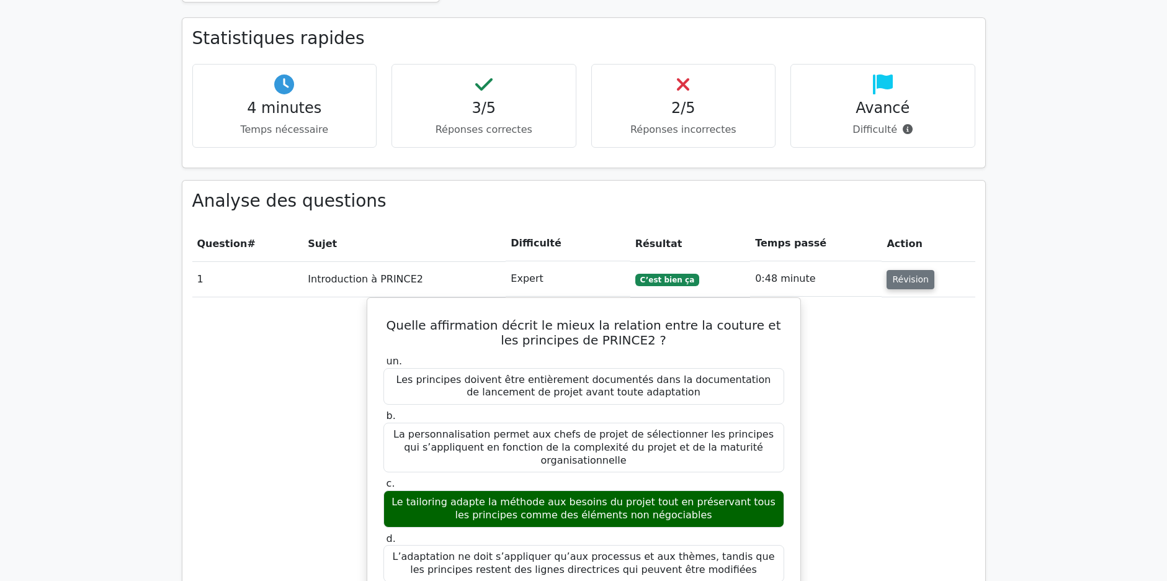
click at [902, 270] on button "Révision" at bounding box center [911, 279] width 48 height 19
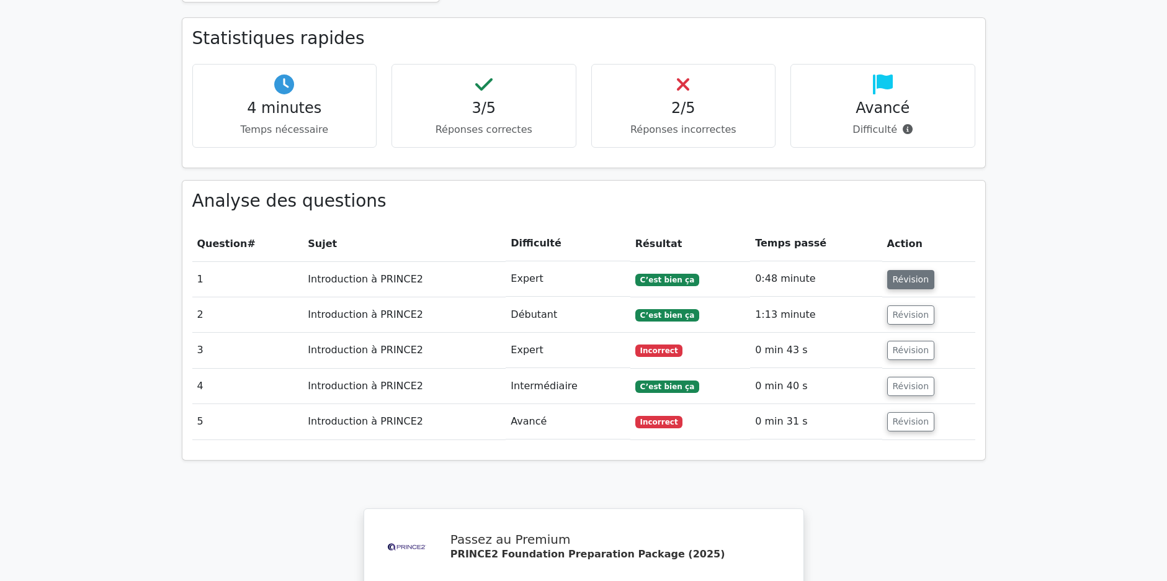
click at [915, 270] on button "Révision" at bounding box center [911, 279] width 48 height 19
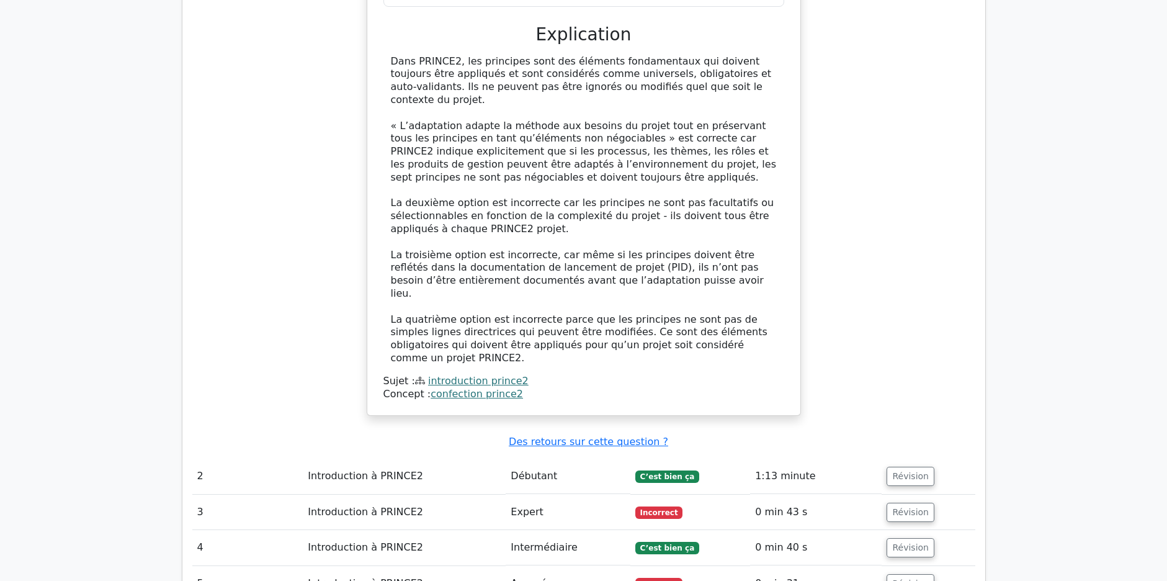
scroll to position [1365, 0]
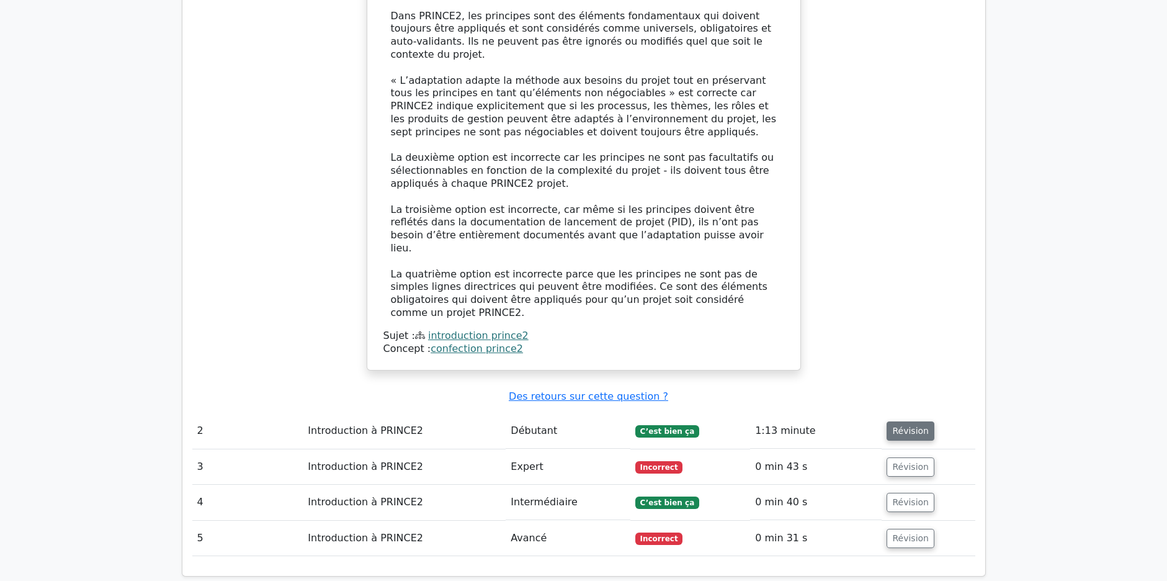
click at [910, 421] on button "Révision" at bounding box center [911, 430] width 48 height 19
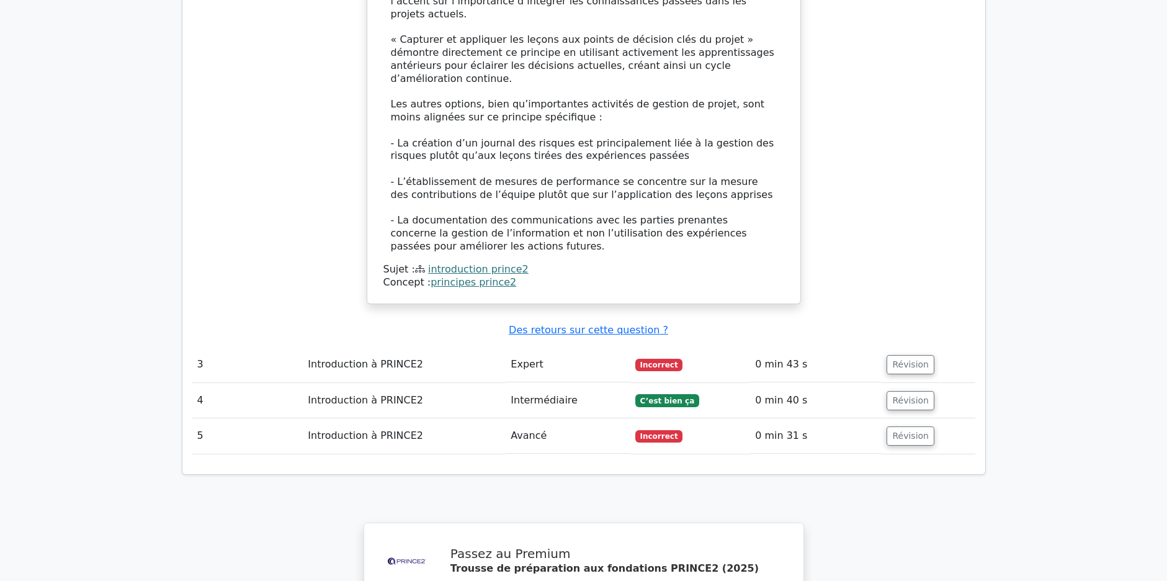
scroll to position [2172, 0]
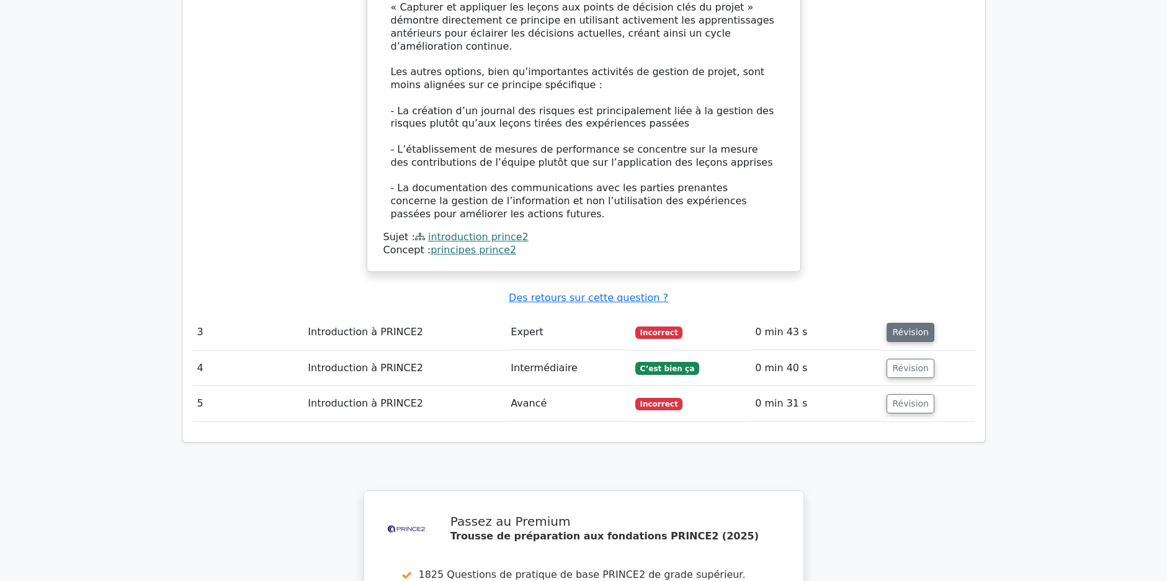
click at [898, 323] on button "Révision" at bounding box center [911, 332] width 48 height 19
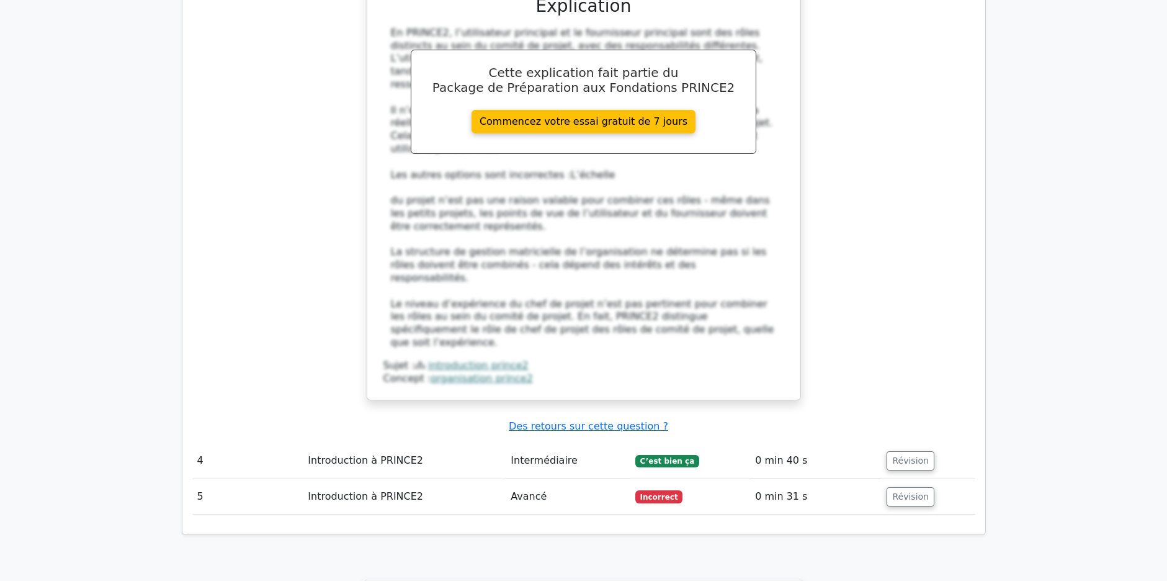
scroll to position [3040, 0]
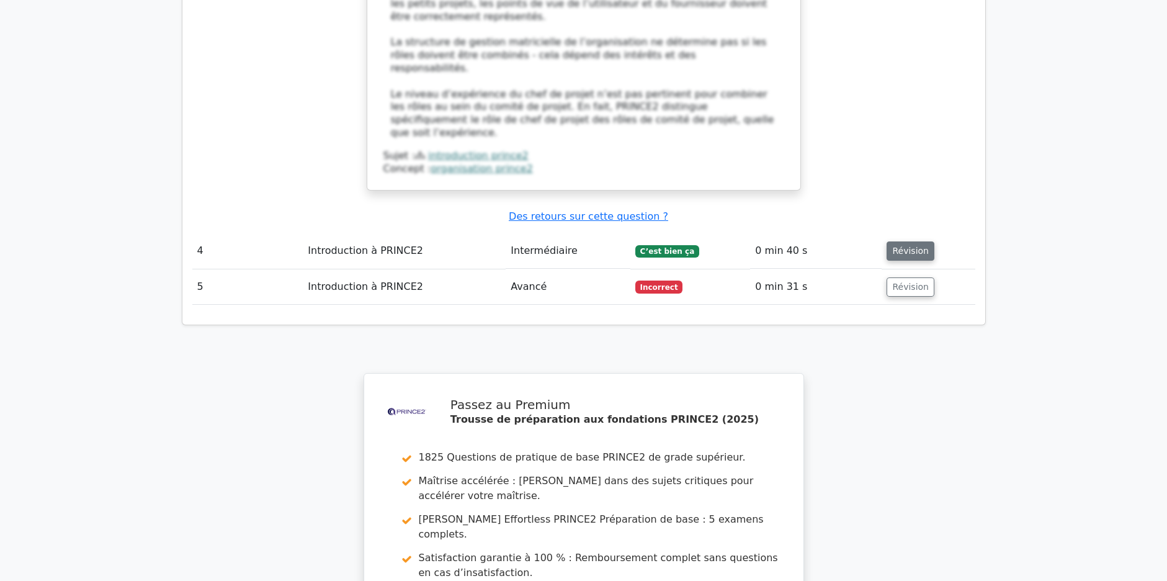
click at [913, 241] on button "Révision" at bounding box center [911, 250] width 48 height 19
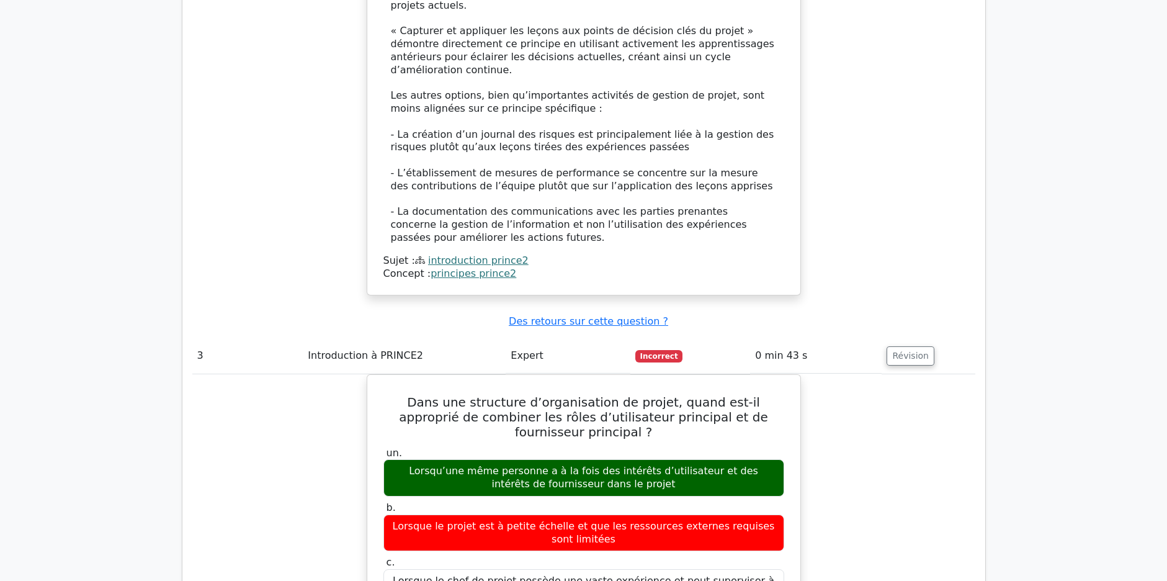
scroll to position [2172, 0]
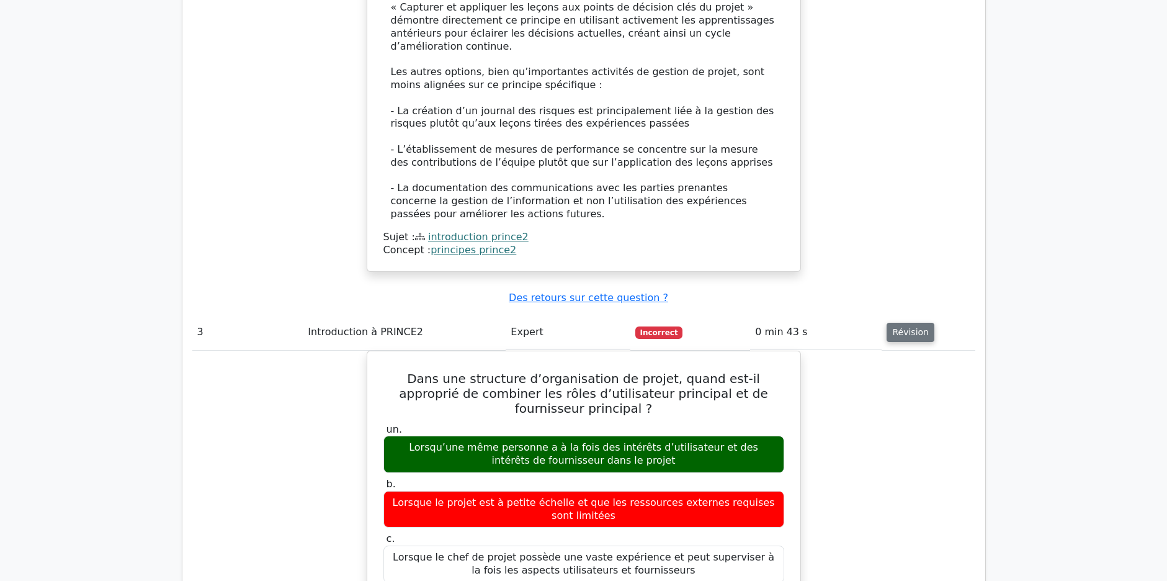
click at [887, 323] on button "Révision" at bounding box center [911, 332] width 48 height 19
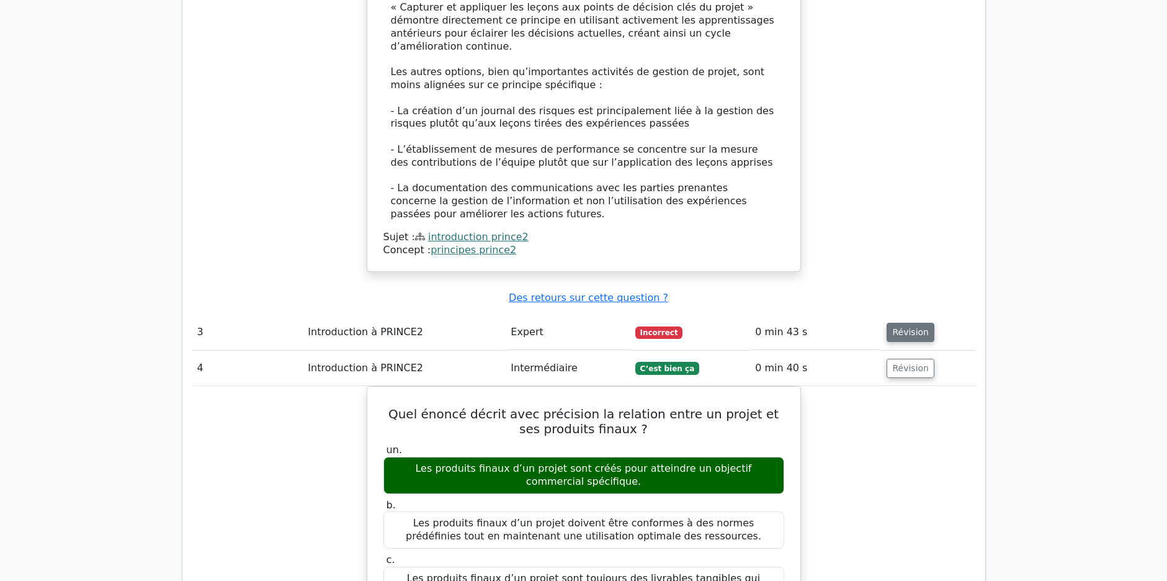
click at [887, 323] on button "Révision" at bounding box center [911, 332] width 48 height 19
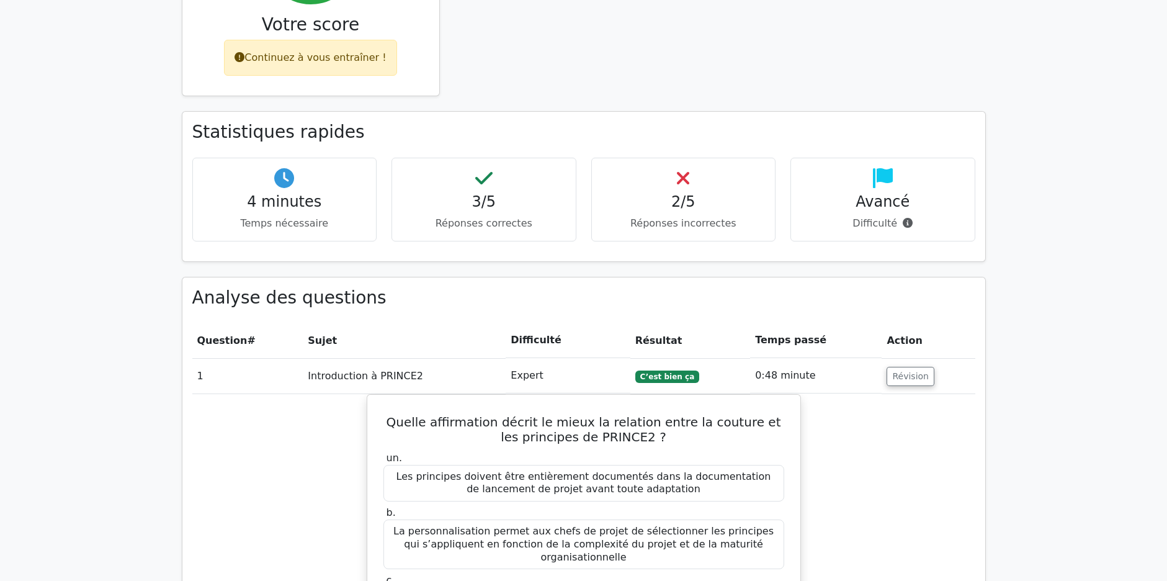
scroll to position [682, 0]
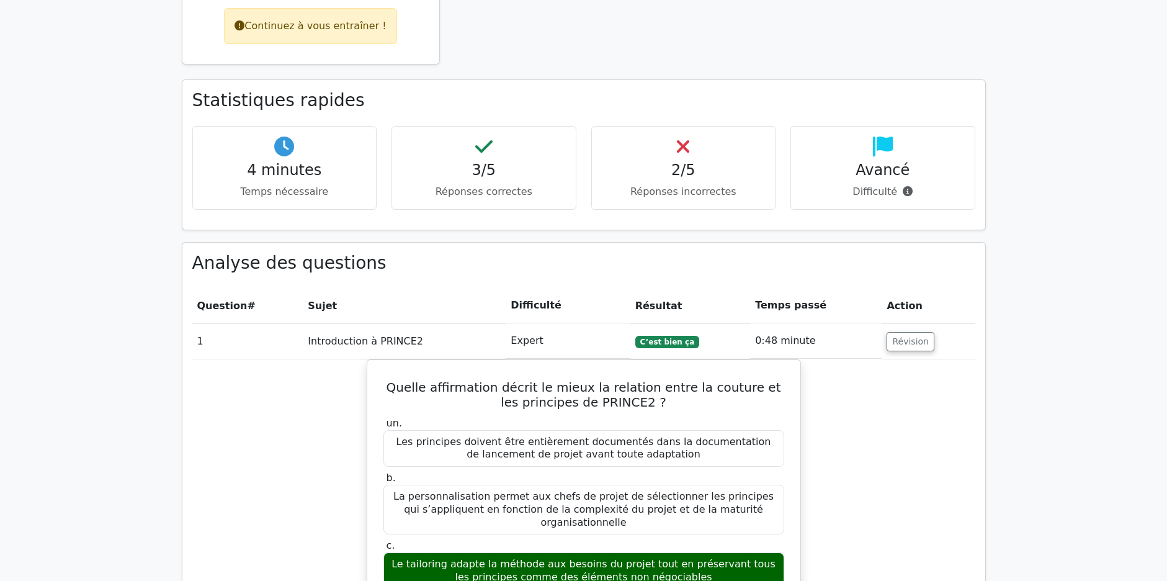
click at [642, 288] on th "Résultat" at bounding box center [690, 305] width 120 height 35
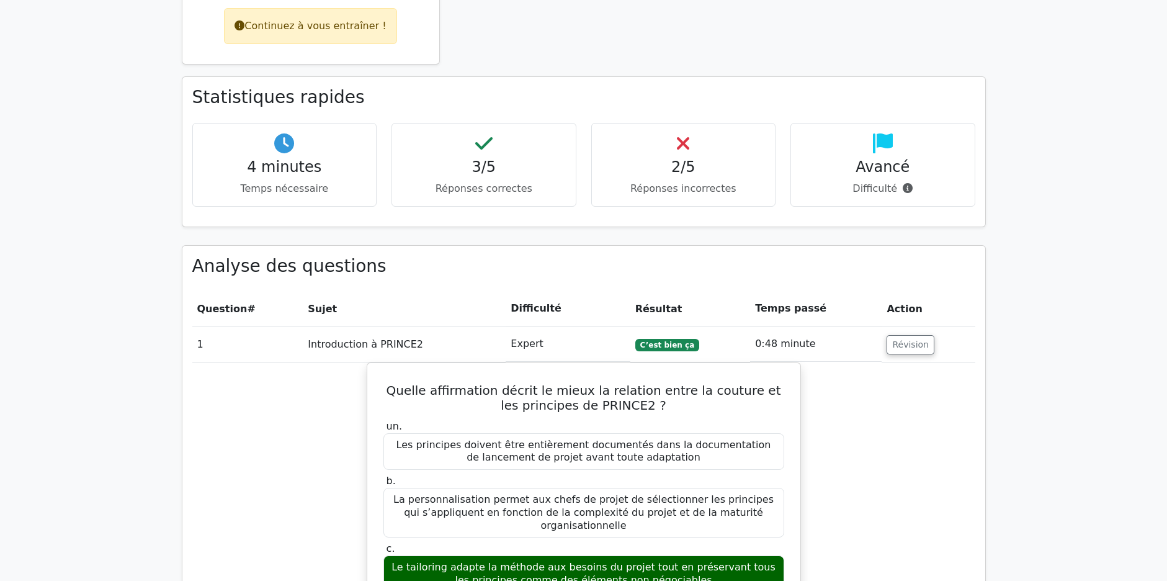
click at [969, 130] on div "Avancé Difficulté" at bounding box center [882, 165] width 185 height 84
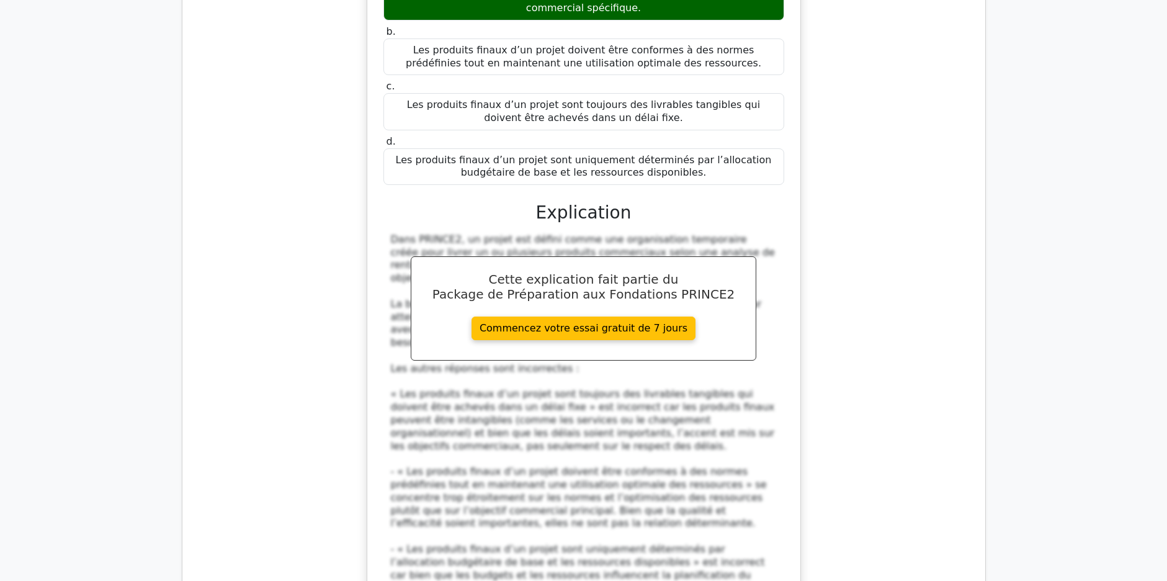
scroll to position [3661, 0]
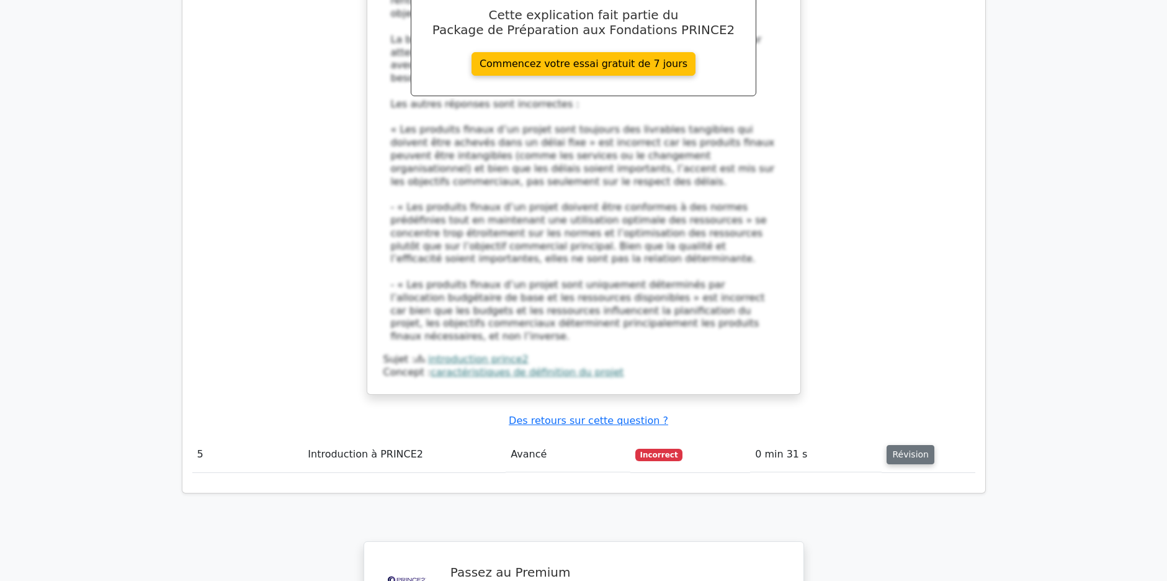
click at [893, 445] on button "Révision" at bounding box center [911, 454] width 48 height 19
